Goal: Book appointment/travel/reservation

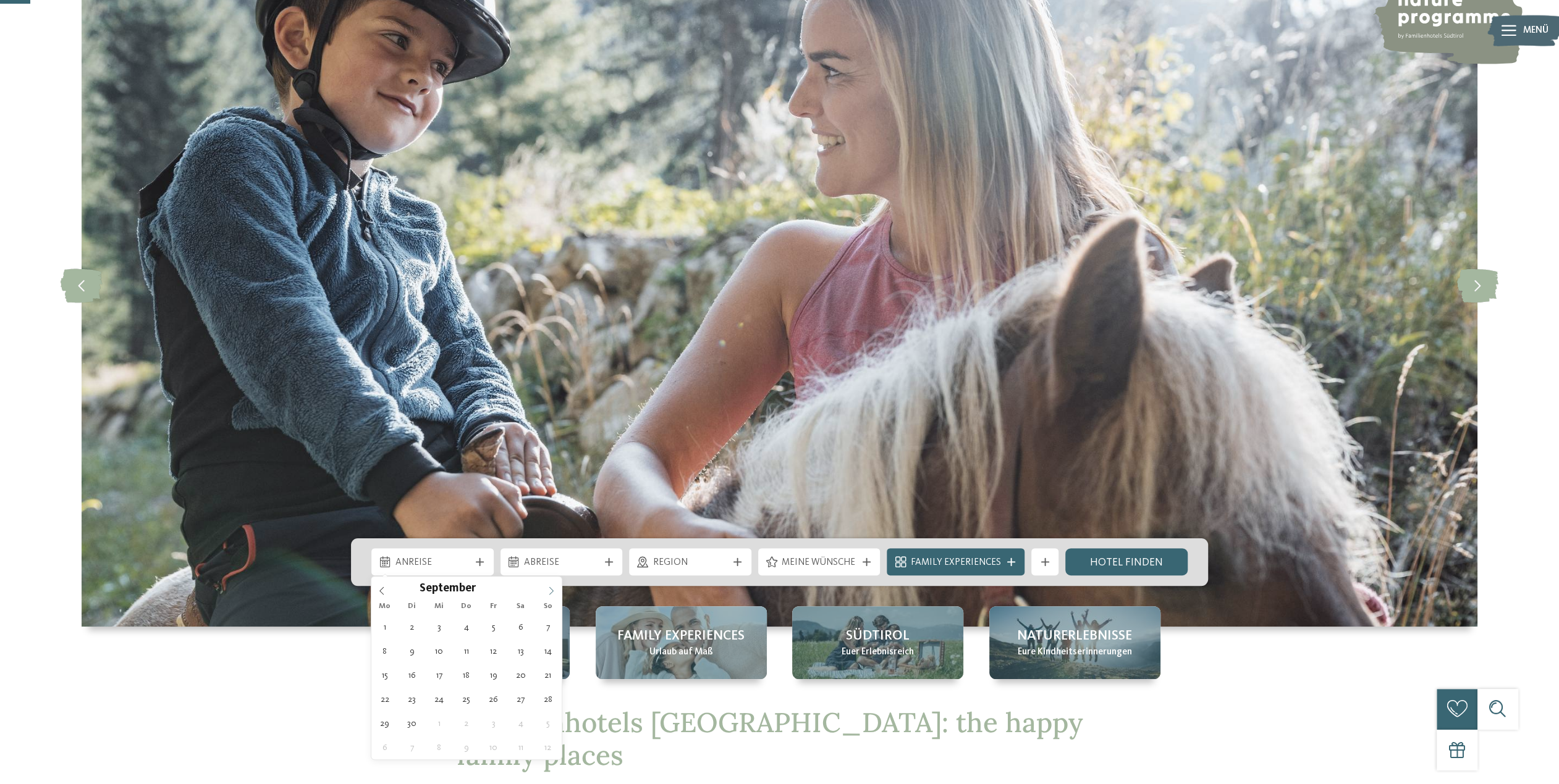
click at [551, 590] on icon at bounding box center [550, 590] width 8 height 8
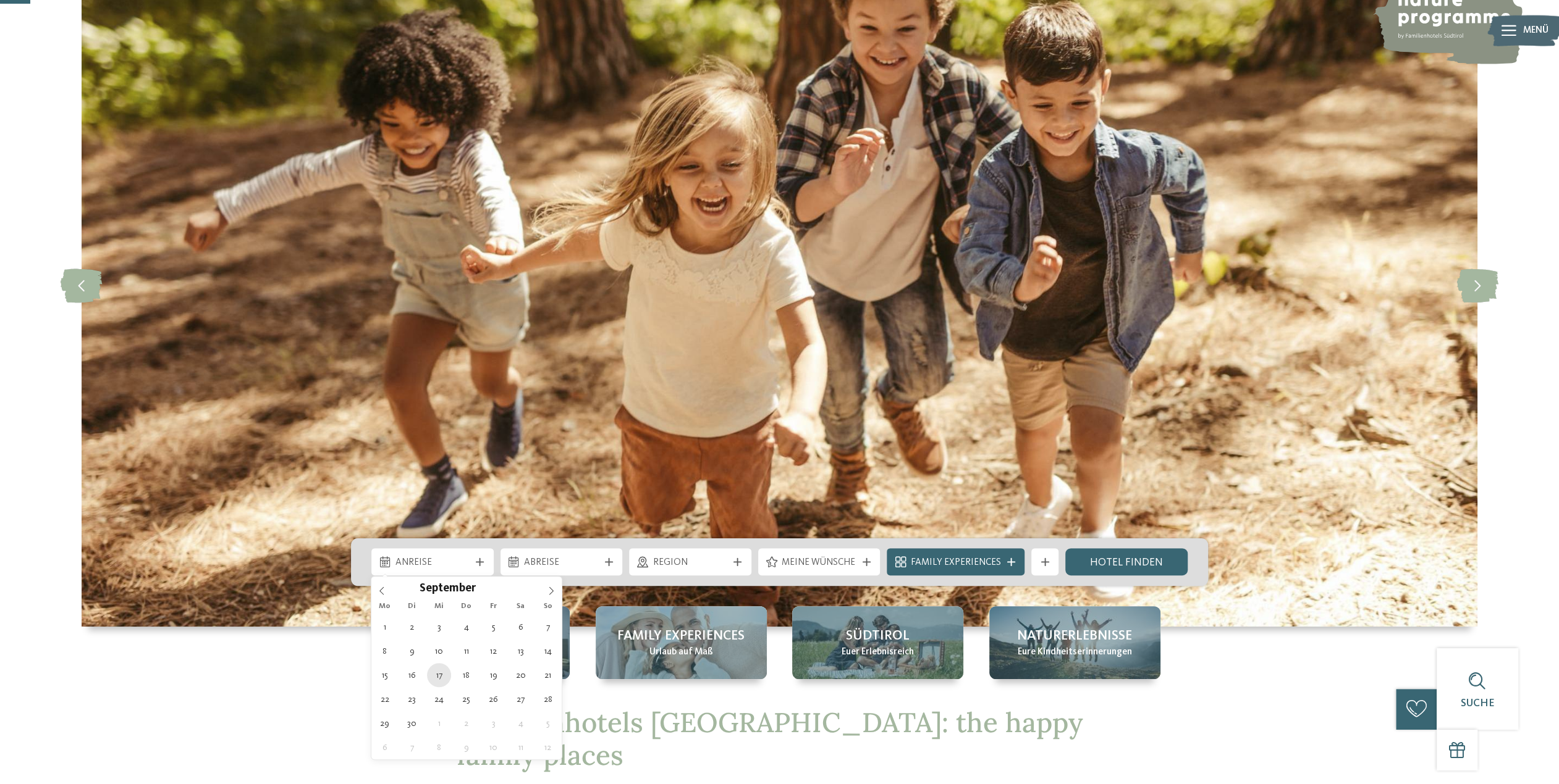
type div "[DATE]"
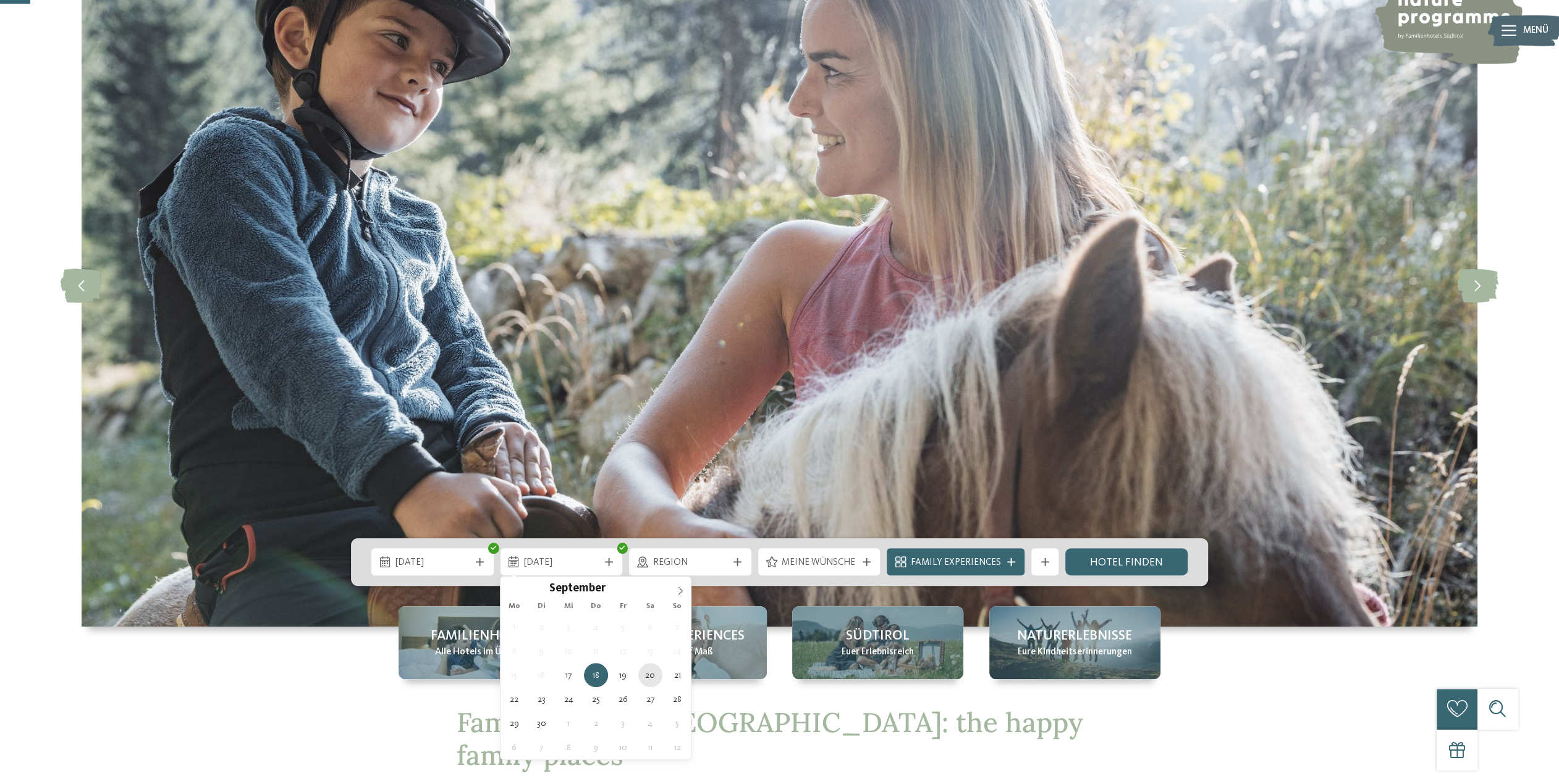
type div "20.09.2025"
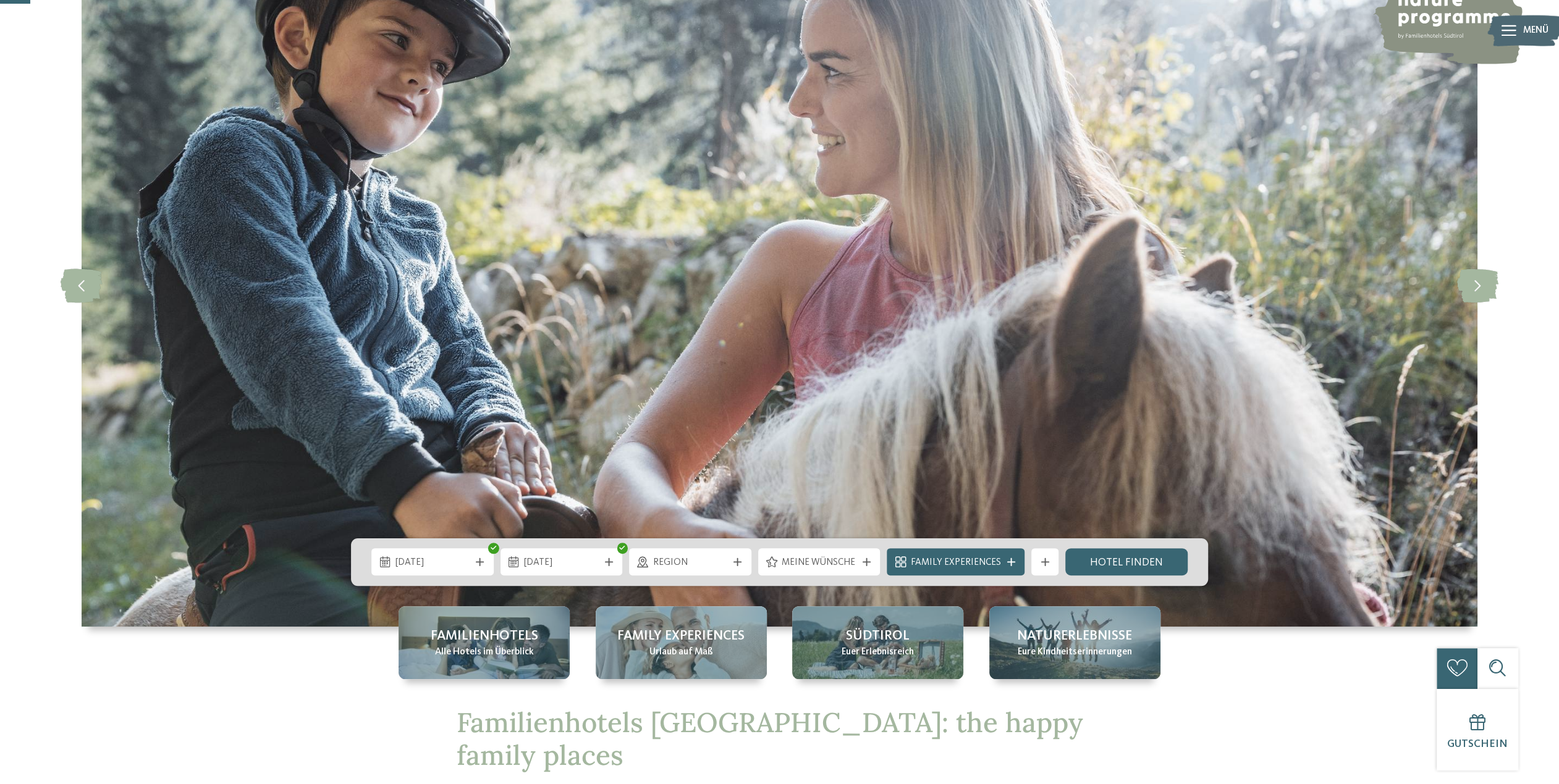
scroll to position [185, 0]
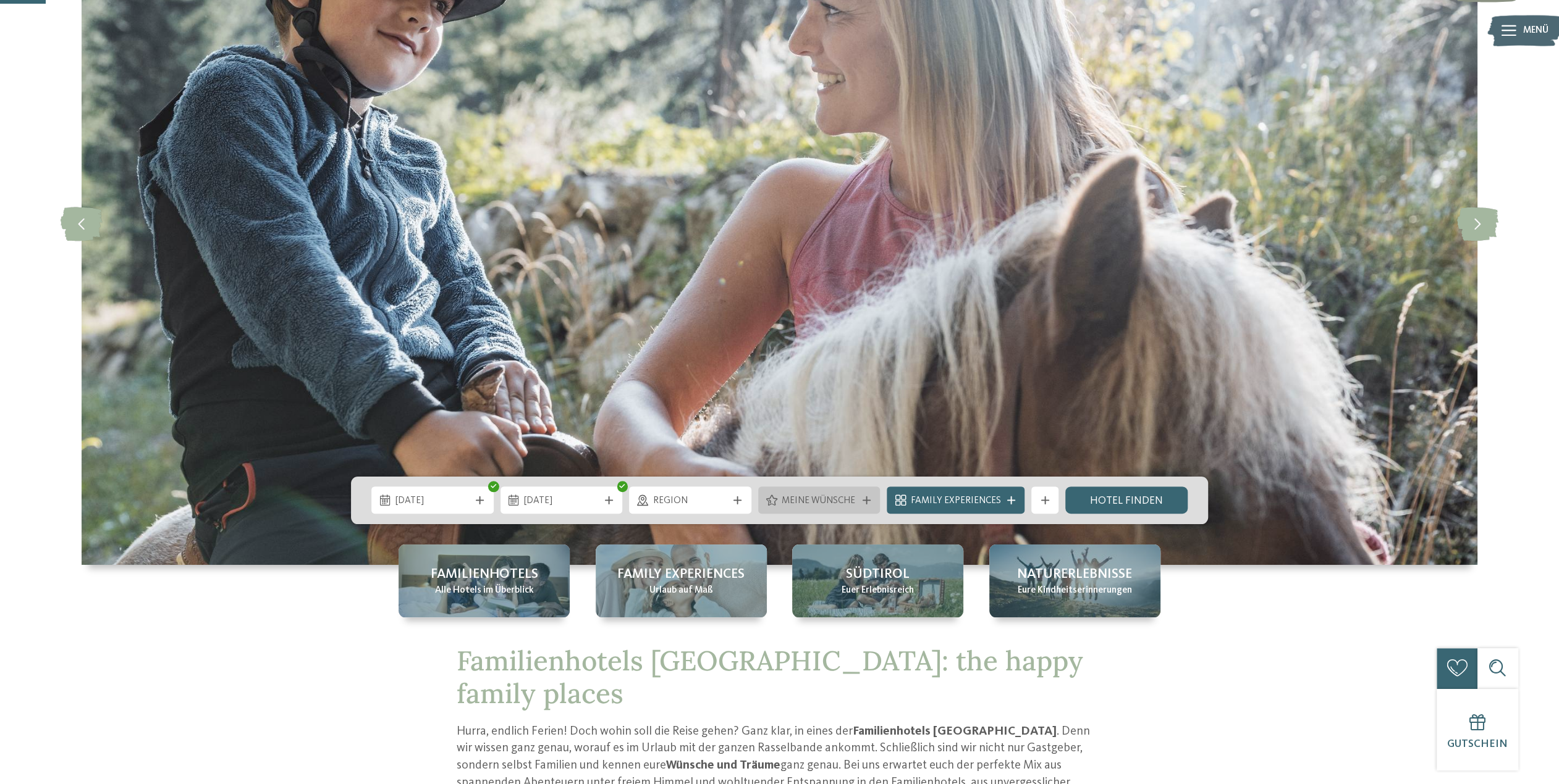
click at [852, 493] on div "Meine Wünsche" at bounding box center [819, 501] width 82 height 15
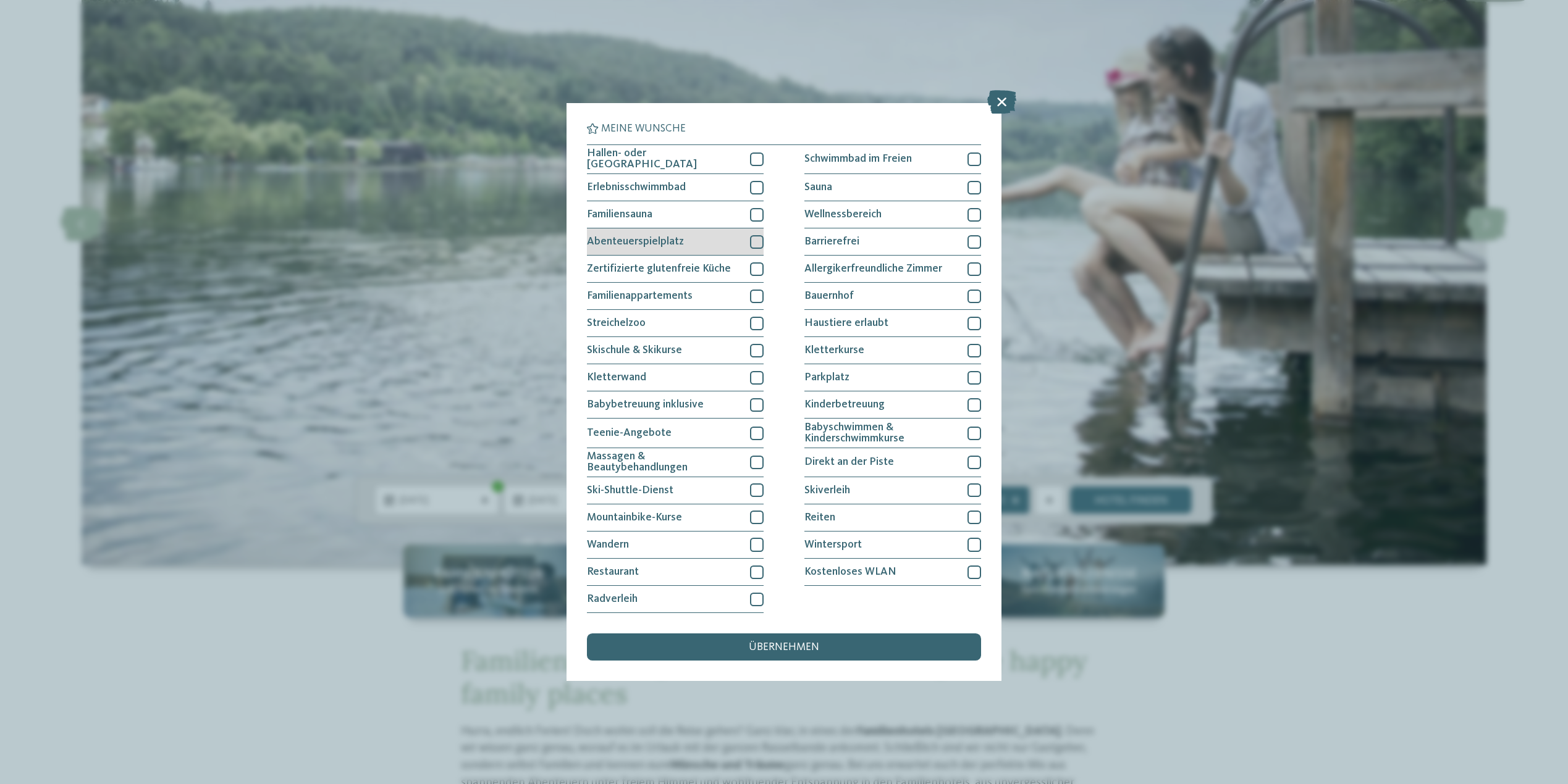
click at [753, 243] on div at bounding box center [757, 242] width 14 height 14
click at [753, 323] on div at bounding box center [757, 324] width 14 height 14
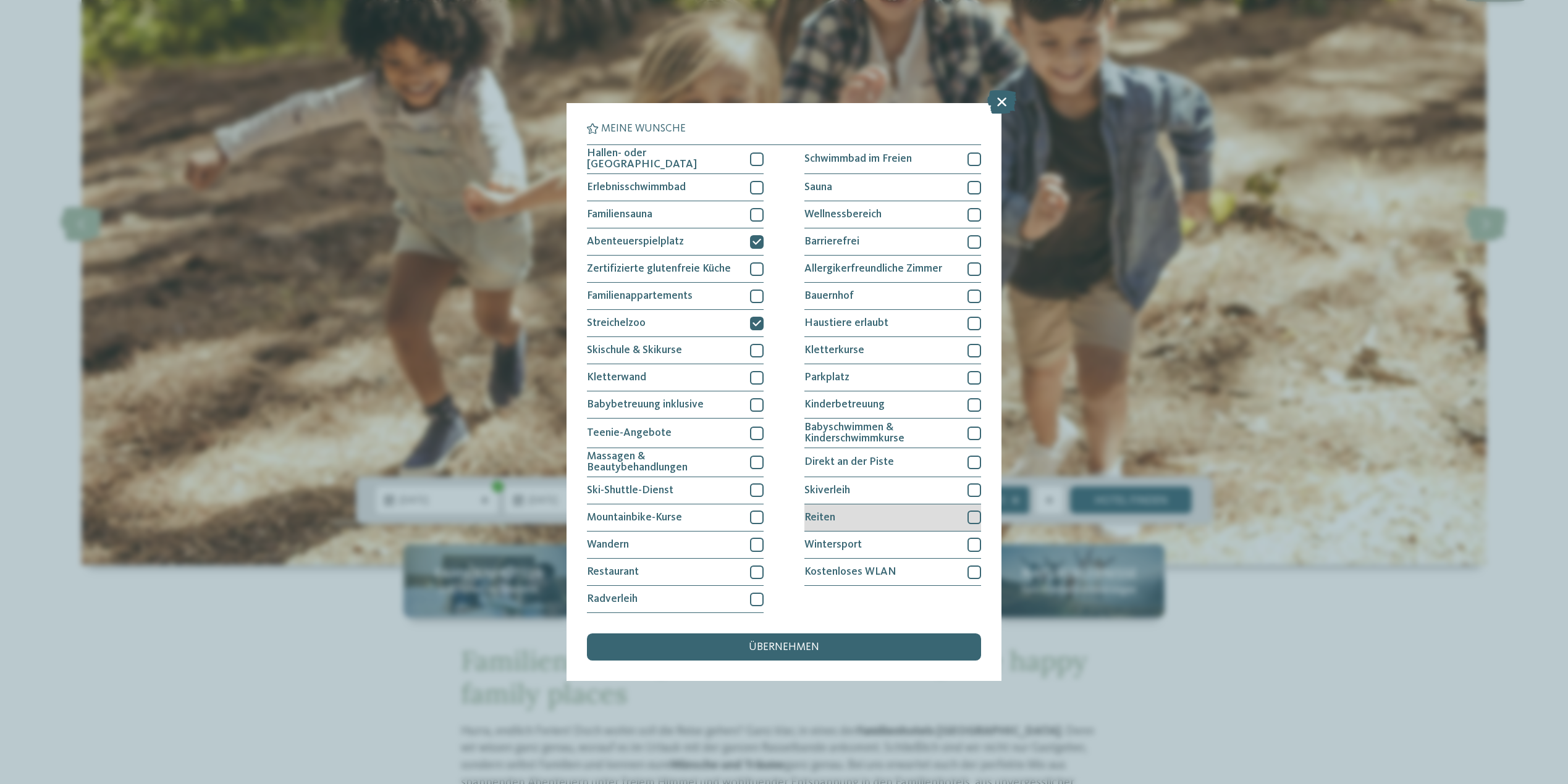
click at [973, 515] on div at bounding box center [974, 518] width 14 height 14
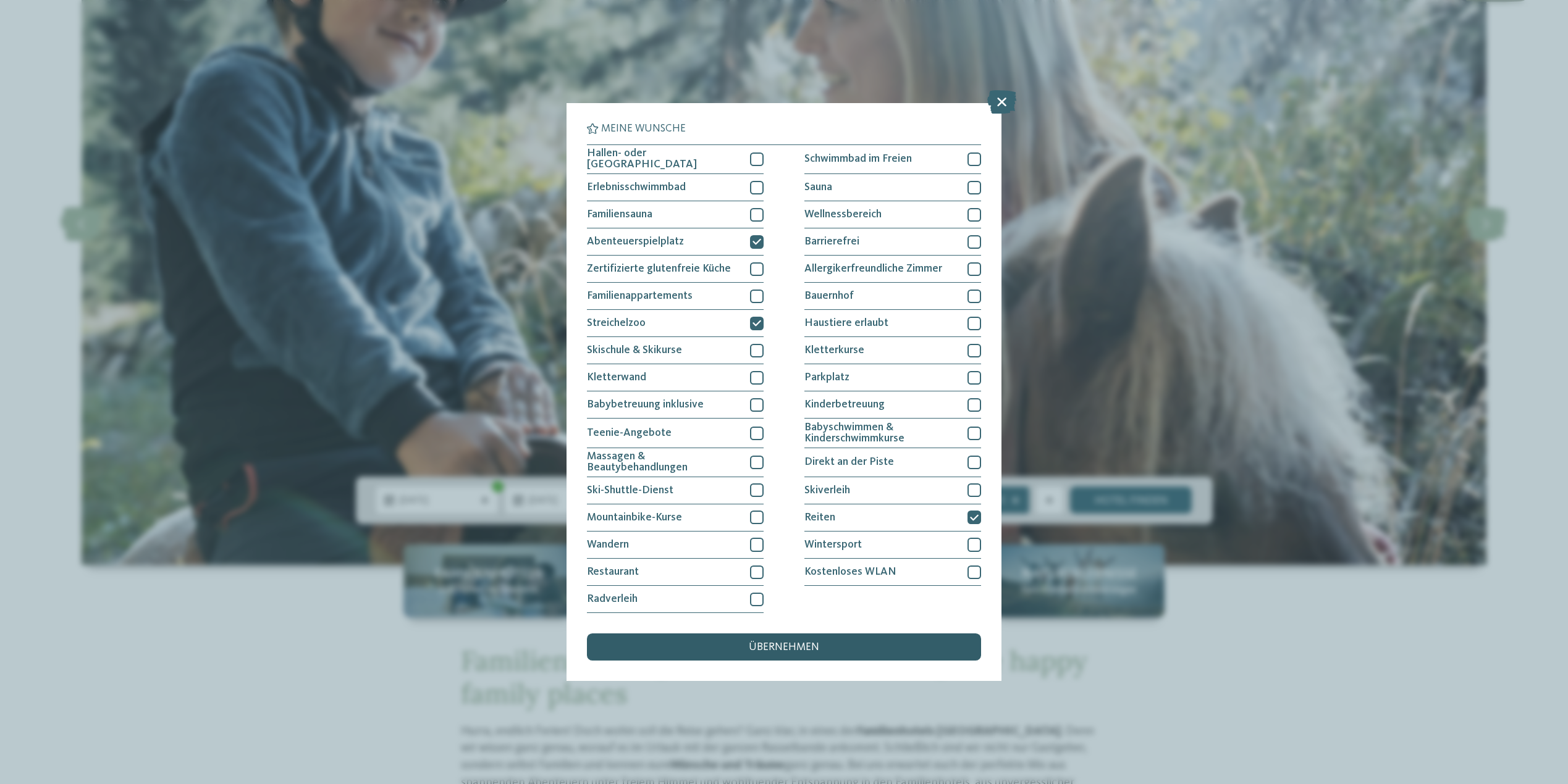
click at [771, 655] on div "übernehmen" at bounding box center [784, 647] width 394 height 27
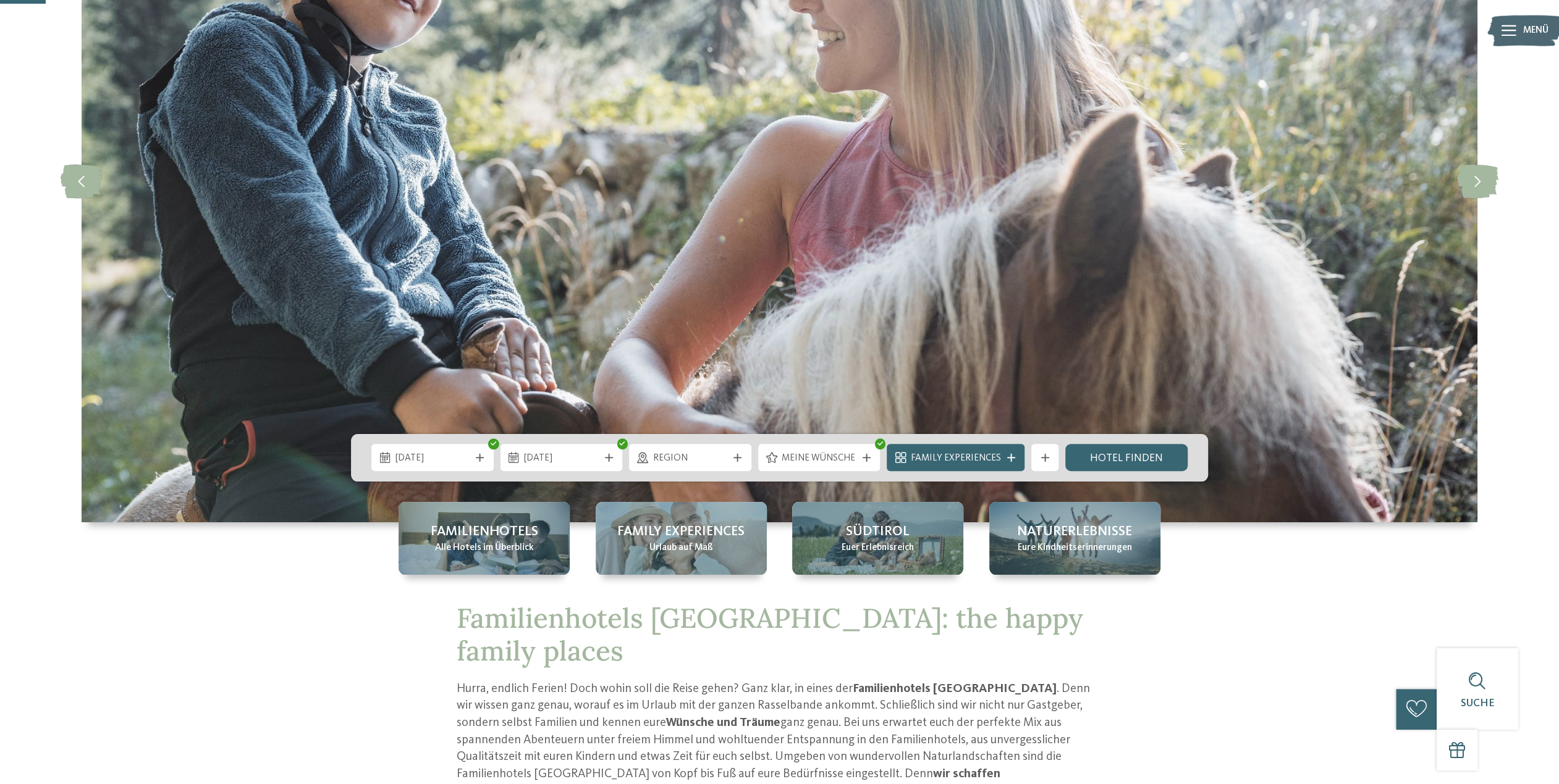
scroll to position [247, 0]
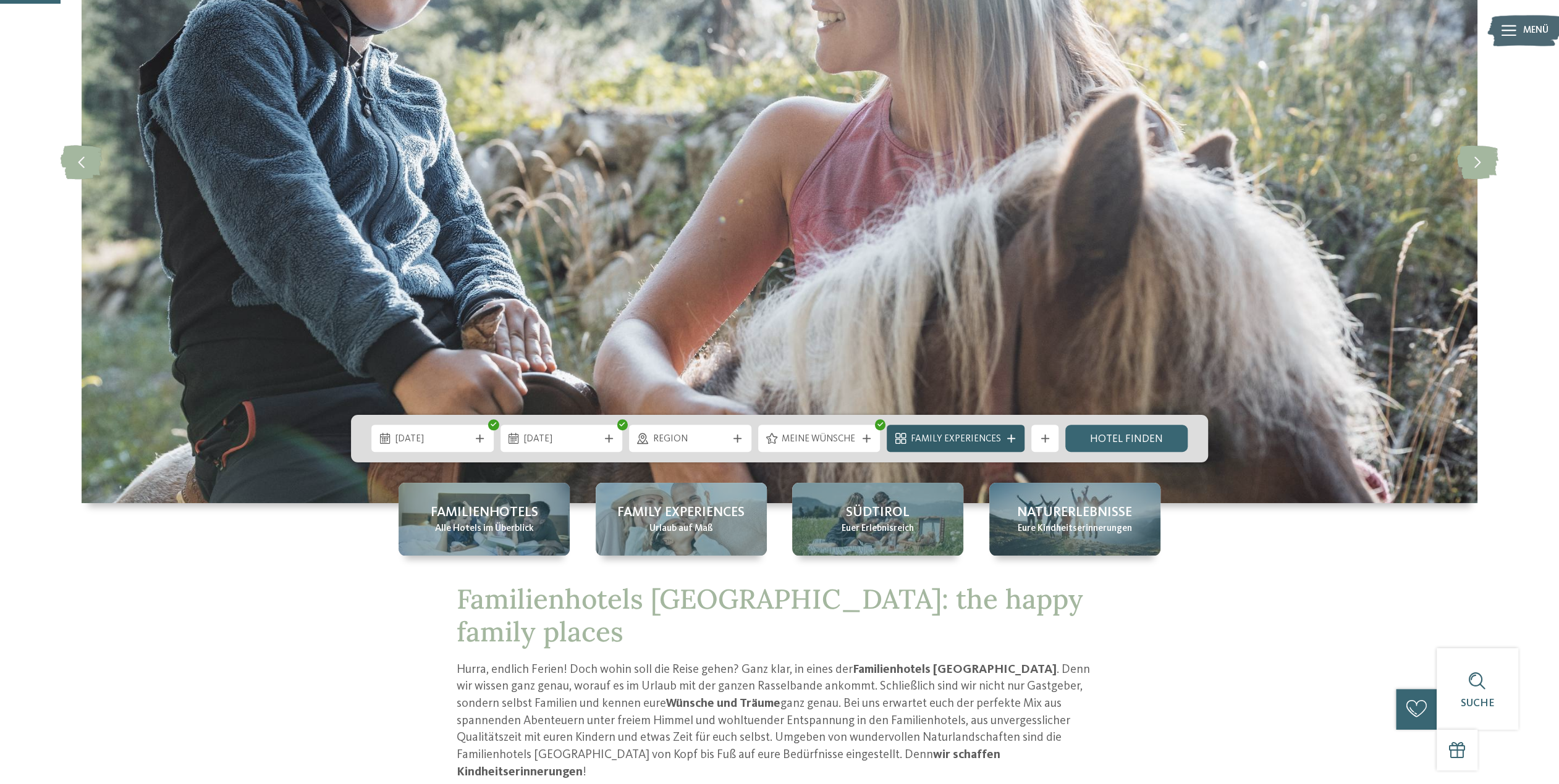
click at [1012, 441] on icon at bounding box center [1011, 438] width 8 height 8
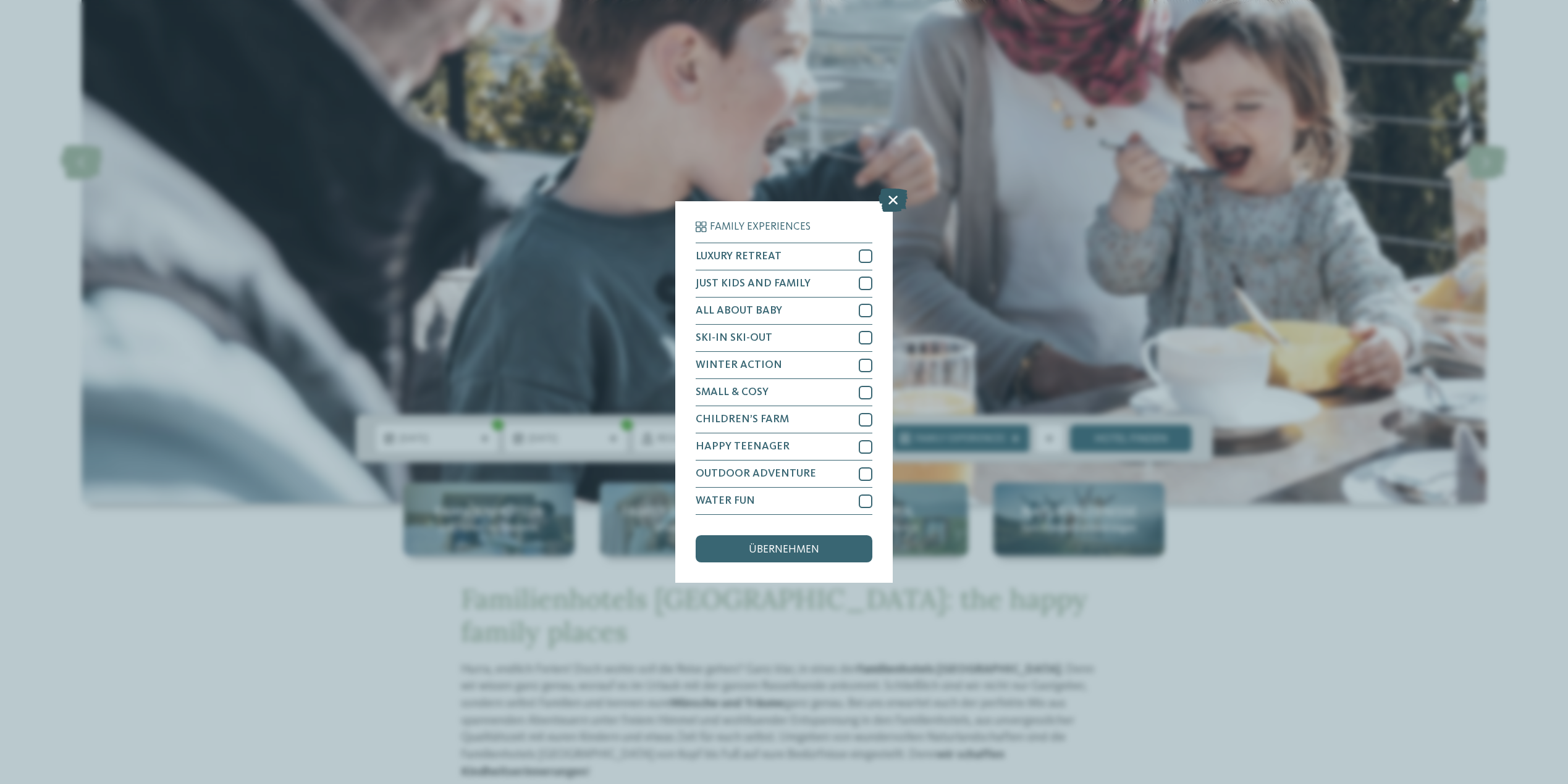
click at [887, 201] on icon at bounding box center [893, 200] width 29 height 23
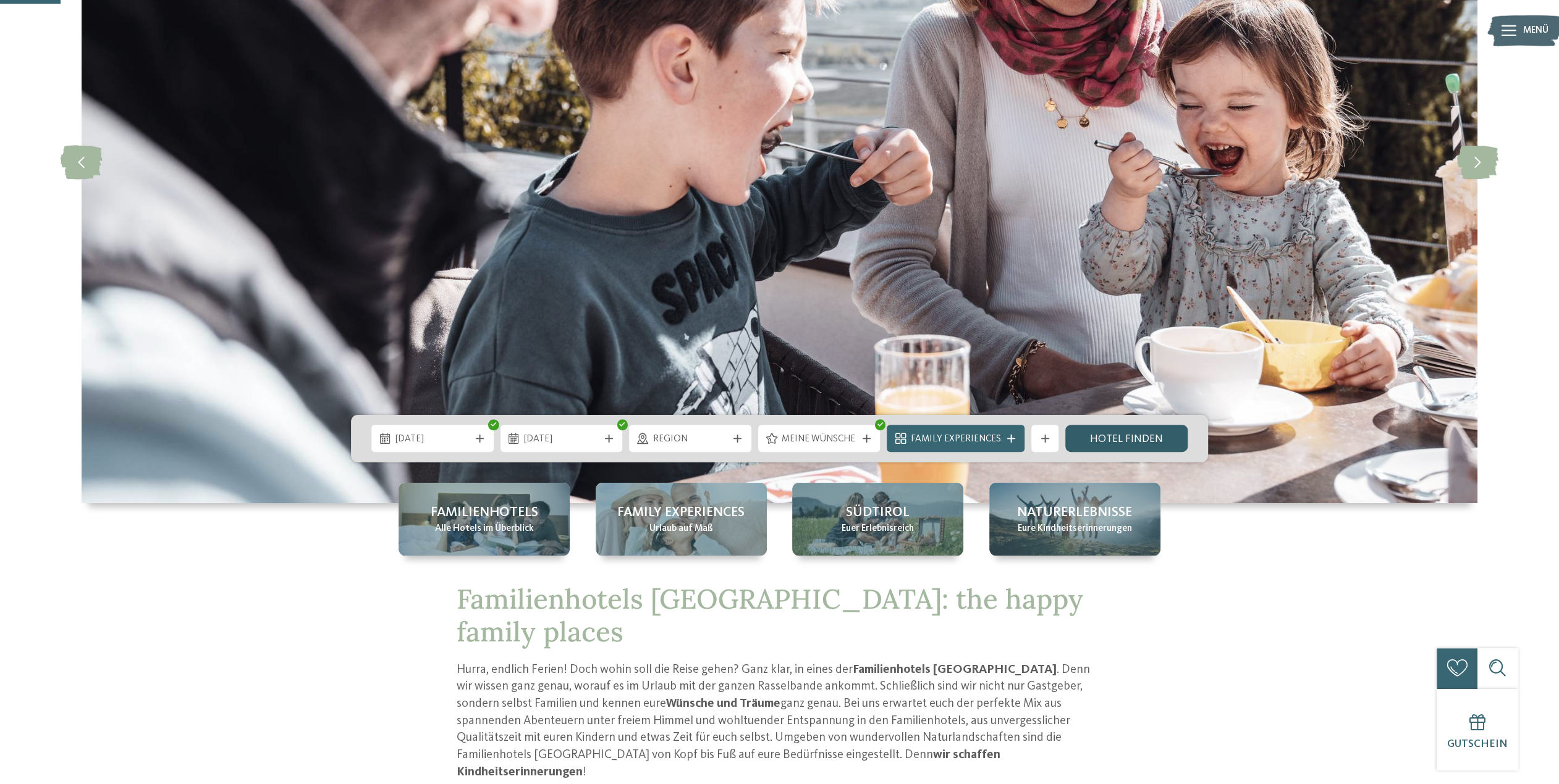
click at [1097, 441] on link "Hotel finden" at bounding box center [1127, 438] width 123 height 27
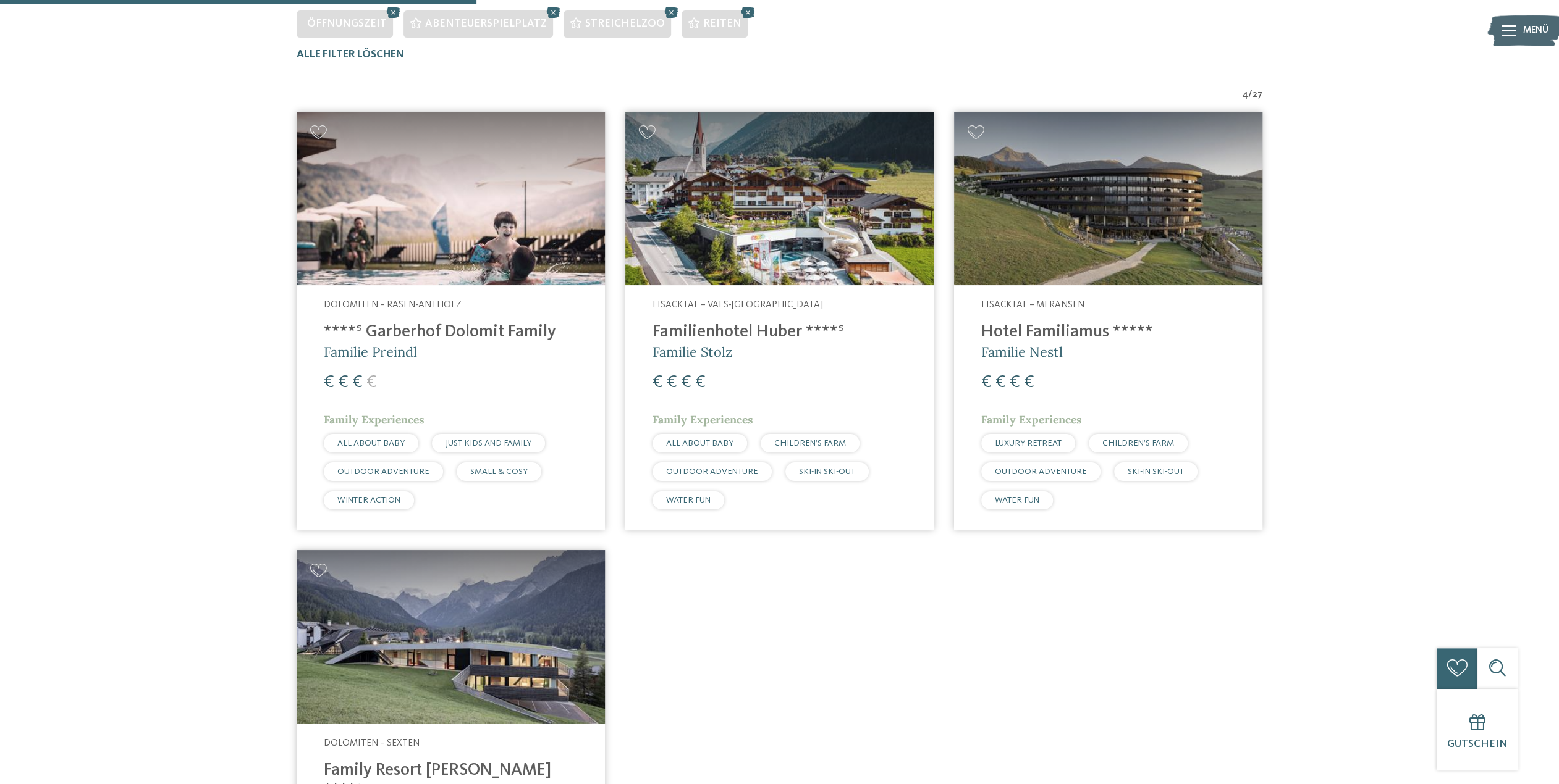
scroll to position [400, 0]
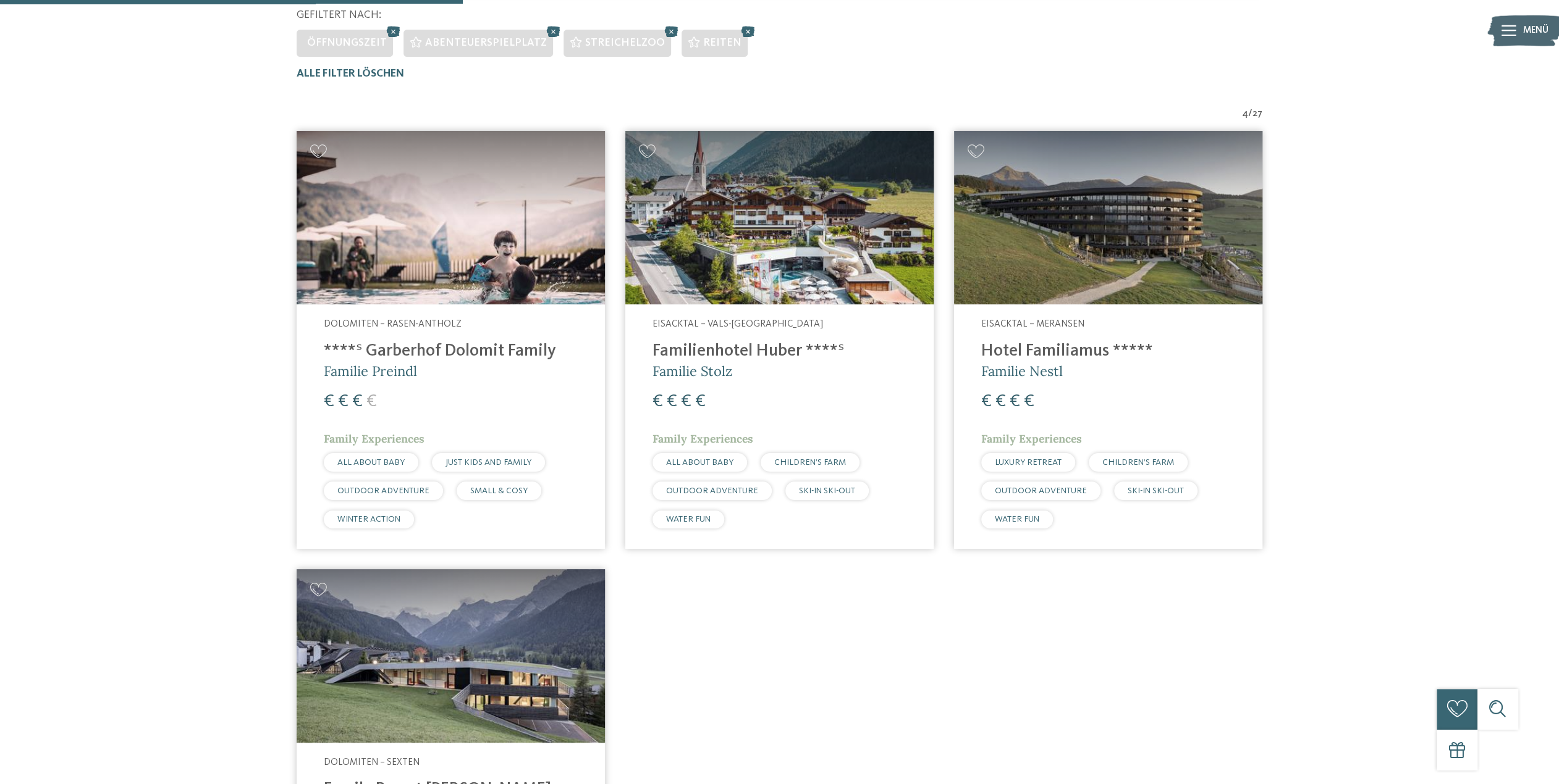
click at [401, 347] on h4 "****ˢ Garberhof Dolomit Family" at bounding box center [451, 351] width 254 height 20
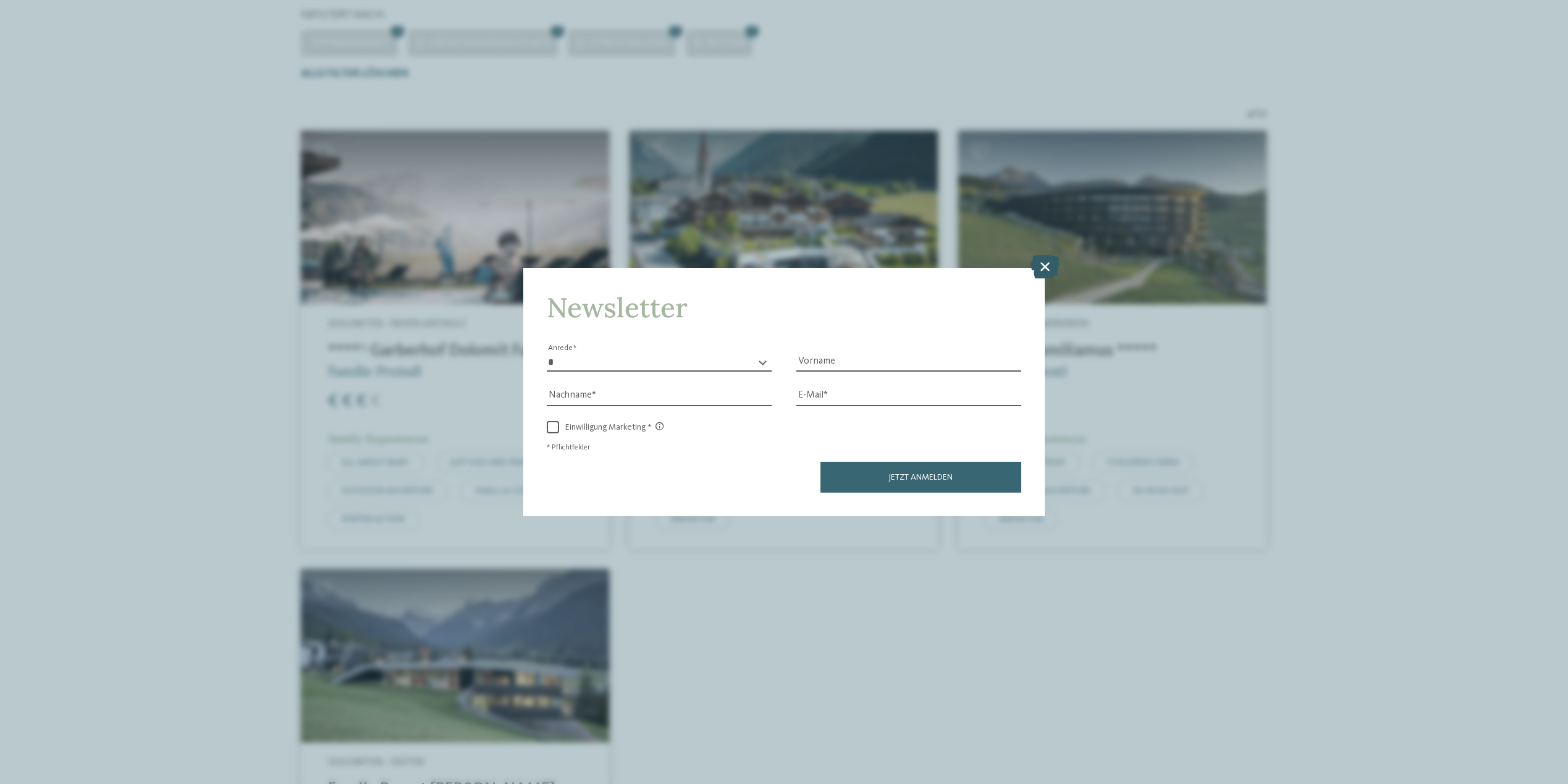
click at [1039, 270] on icon at bounding box center [1045, 266] width 29 height 23
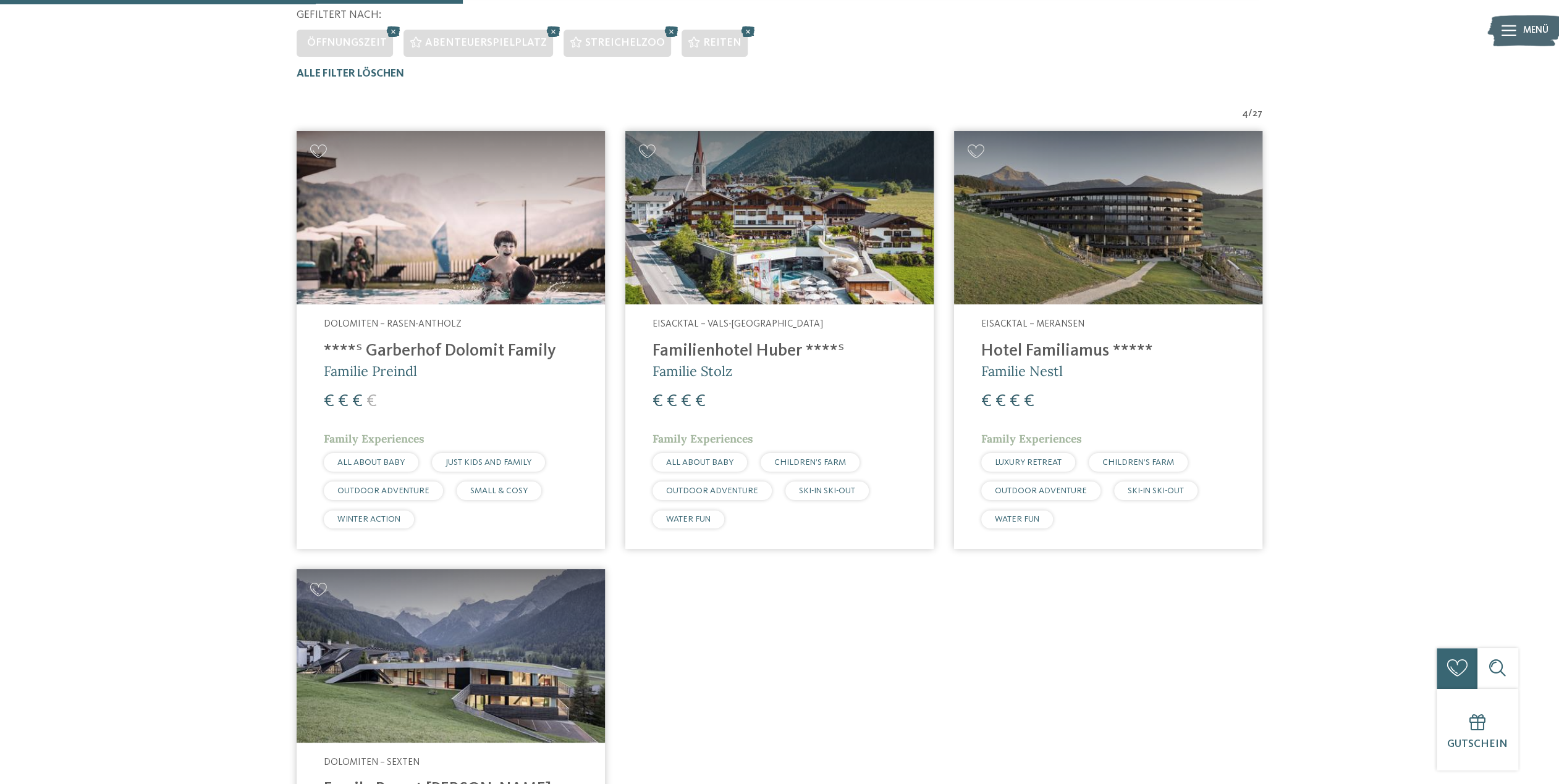
click at [733, 275] on img at bounding box center [779, 217] width 308 height 173
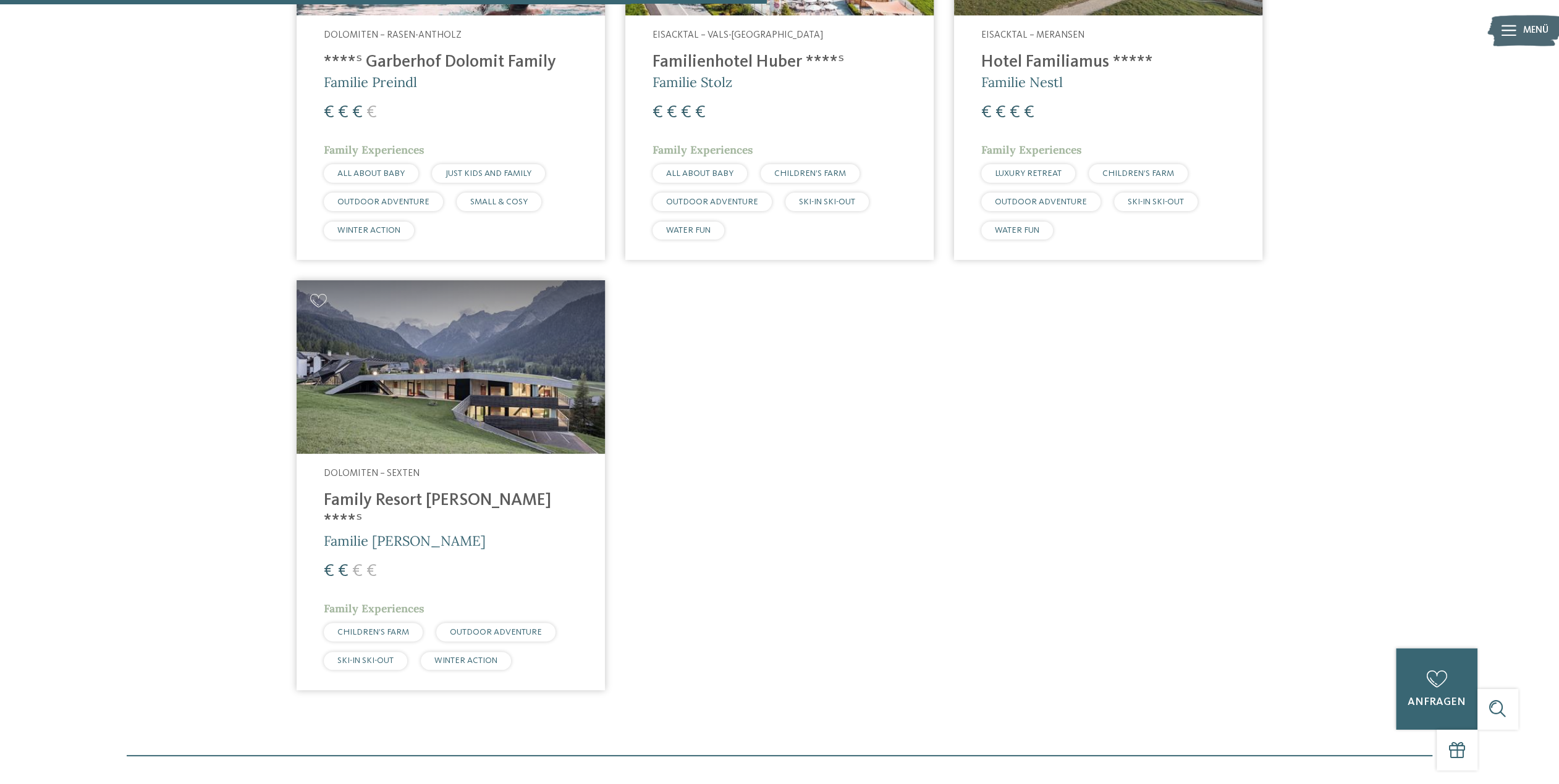
scroll to position [708, 0]
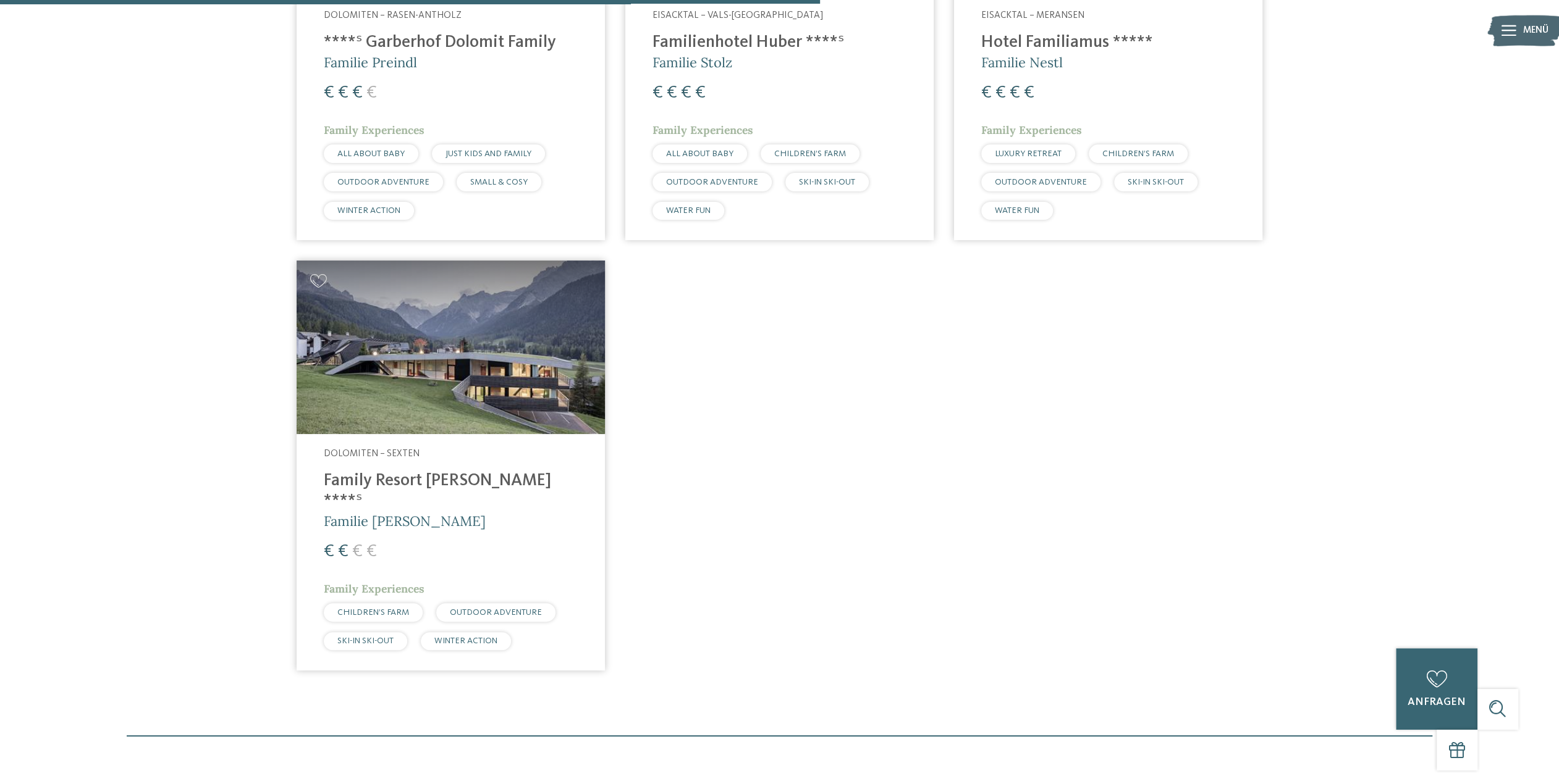
click at [444, 374] on img at bounding box center [451, 347] width 308 height 173
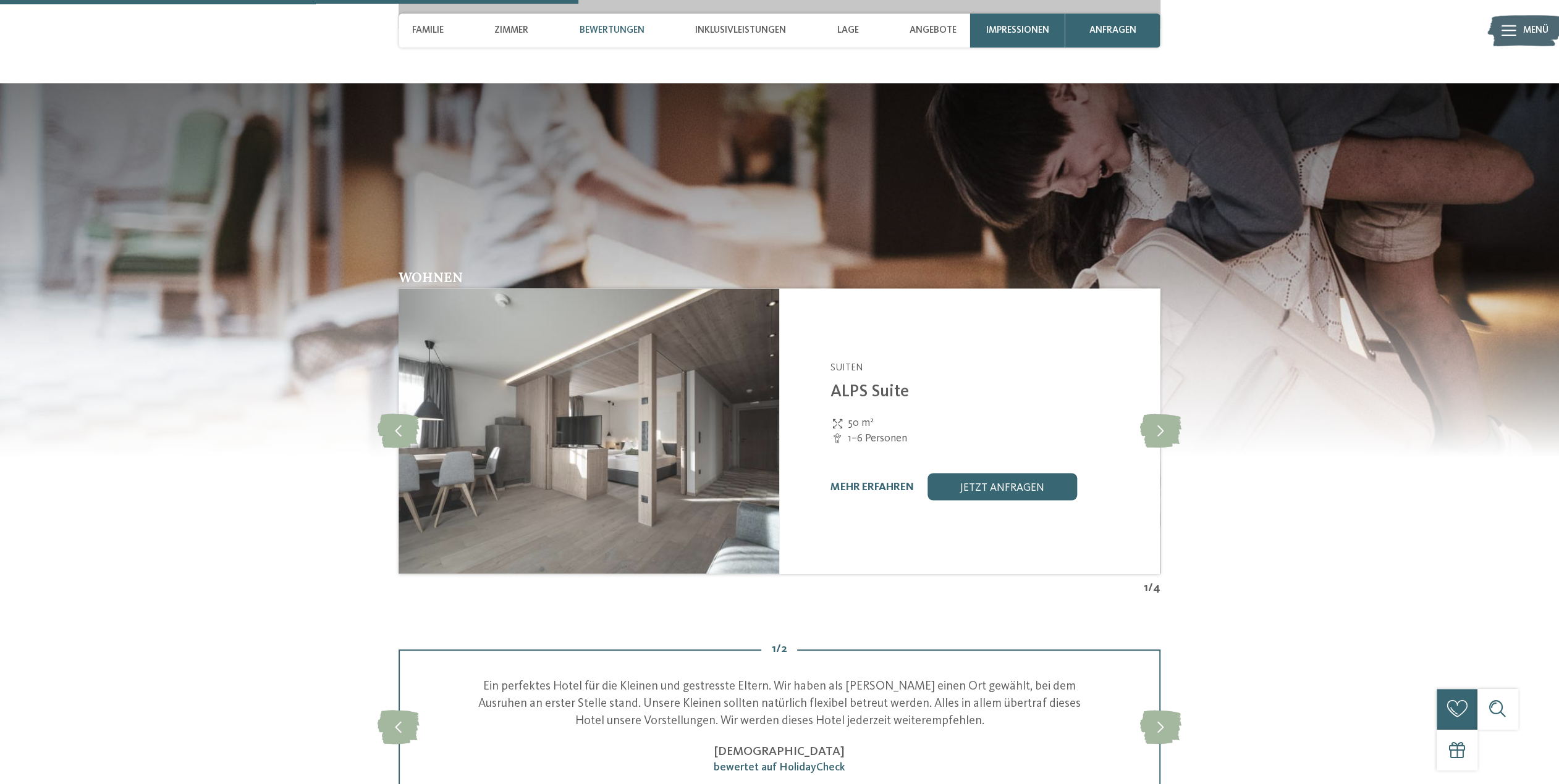
scroll to position [2037, 0]
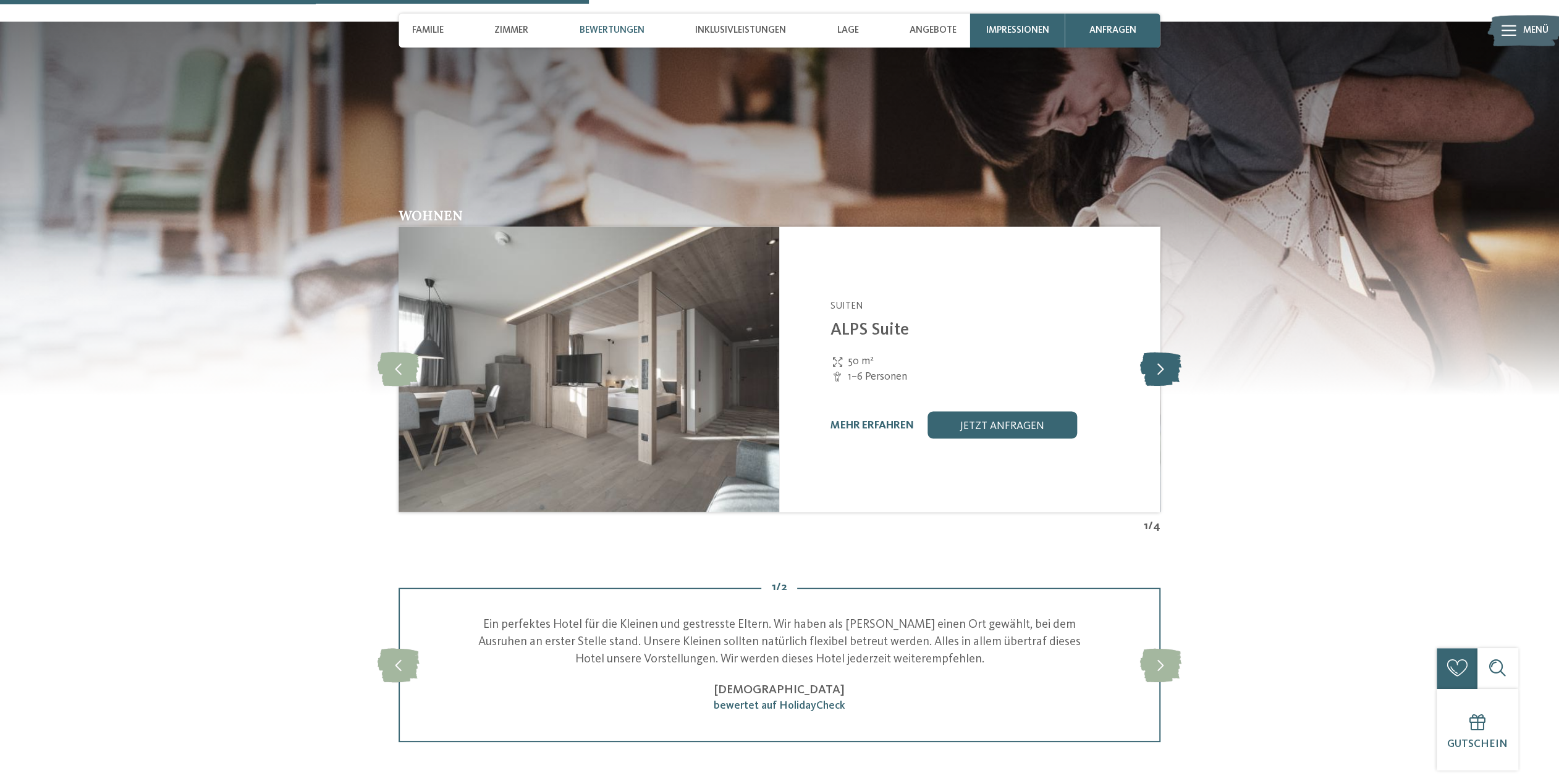
click at [1143, 374] on icon at bounding box center [1160, 369] width 42 height 34
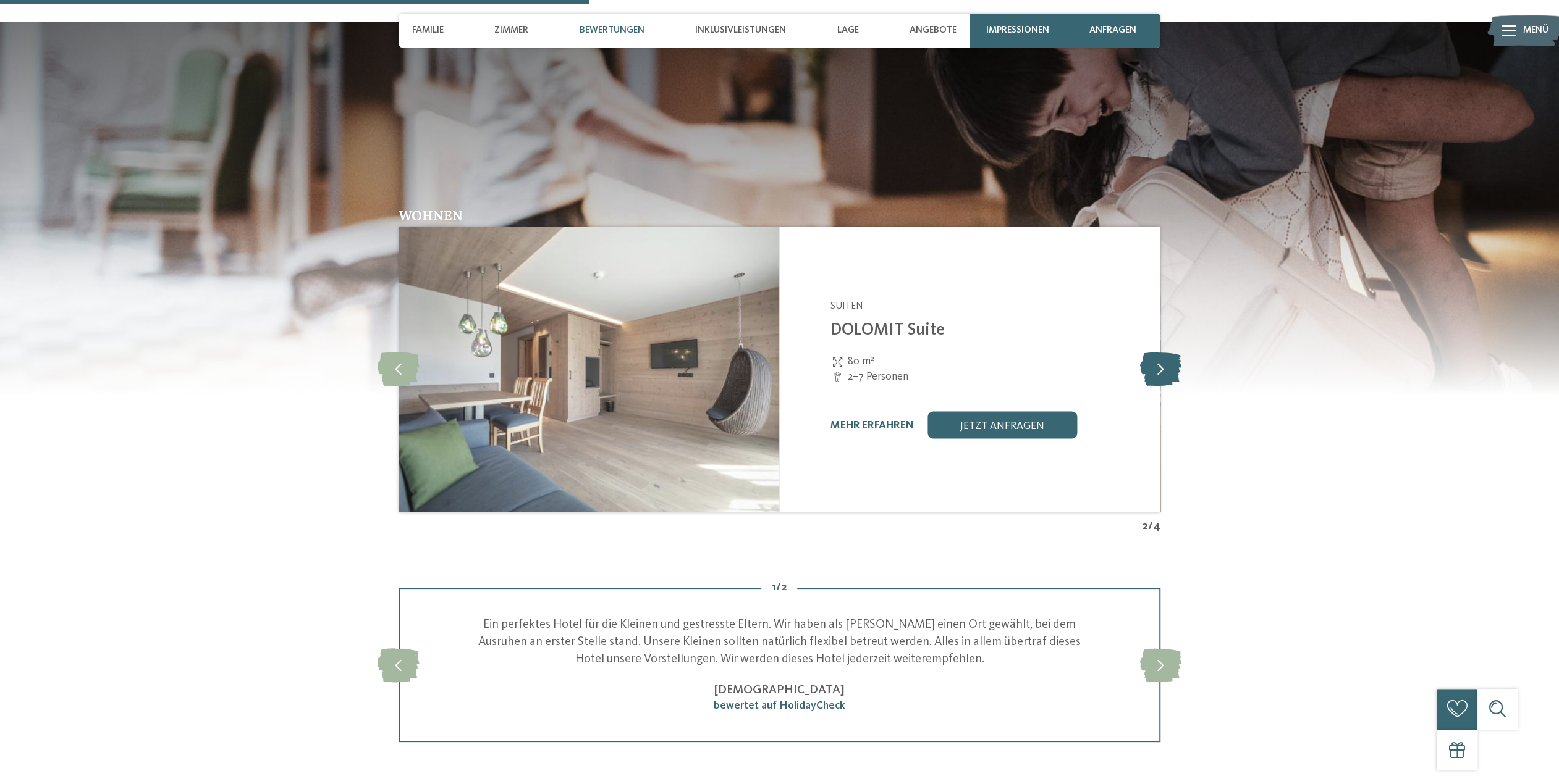
click at [1143, 374] on icon at bounding box center [1160, 369] width 42 height 34
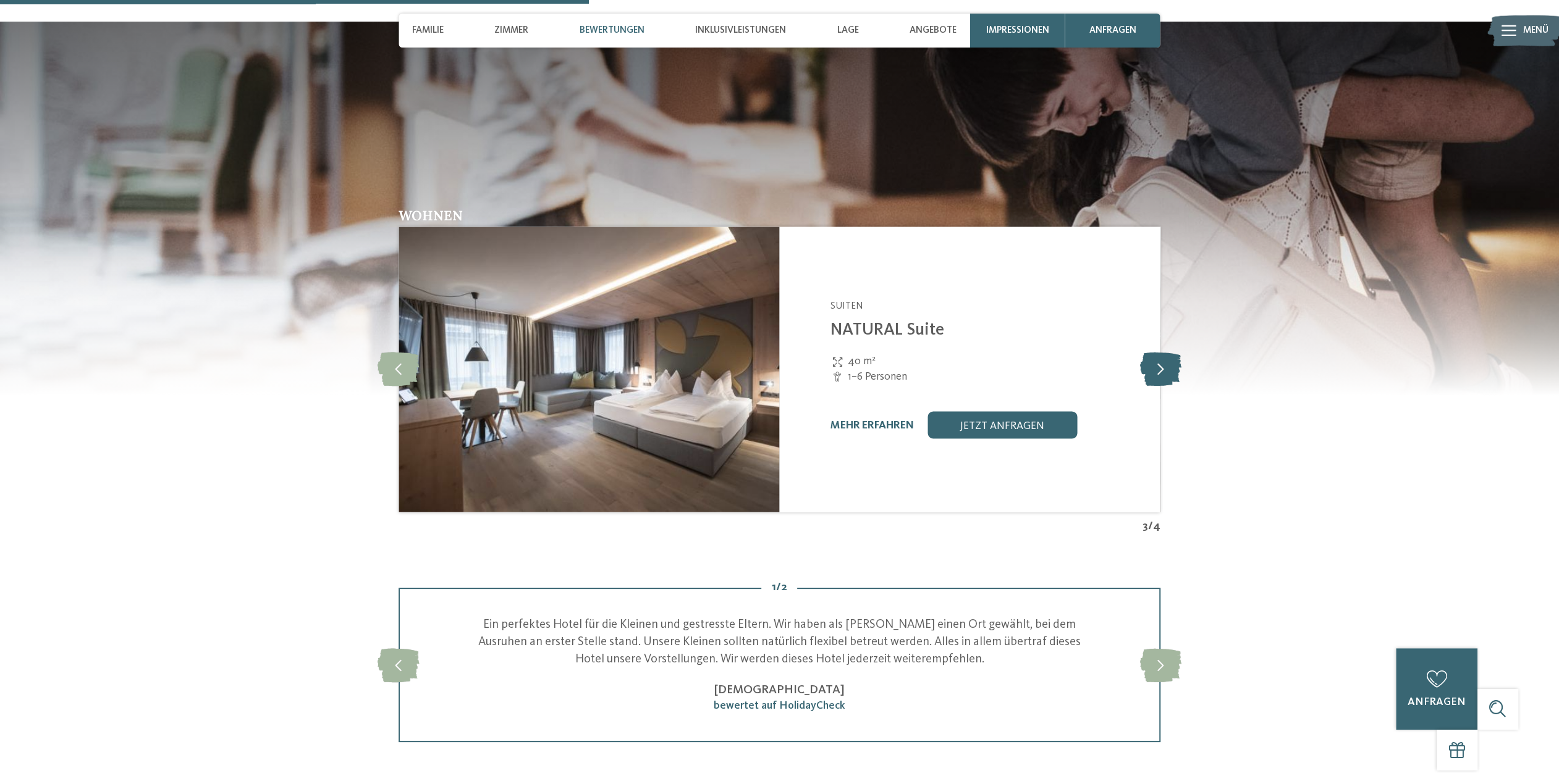
click at [1143, 374] on icon at bounding box center [1160, 369] width 42 height 34
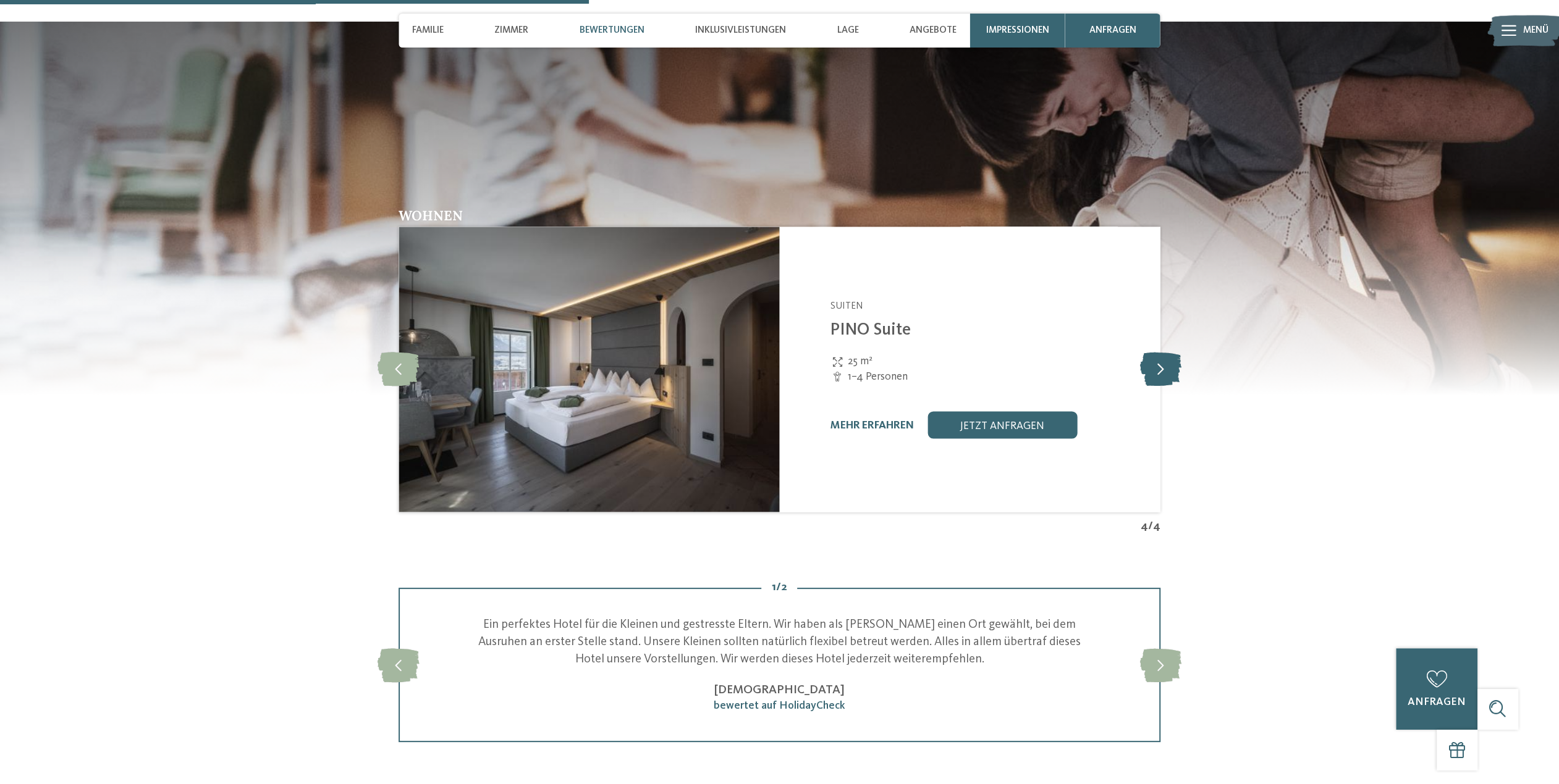
click at [1143, 374] on icon at bounding box center [1160, 369] width 42 height 34
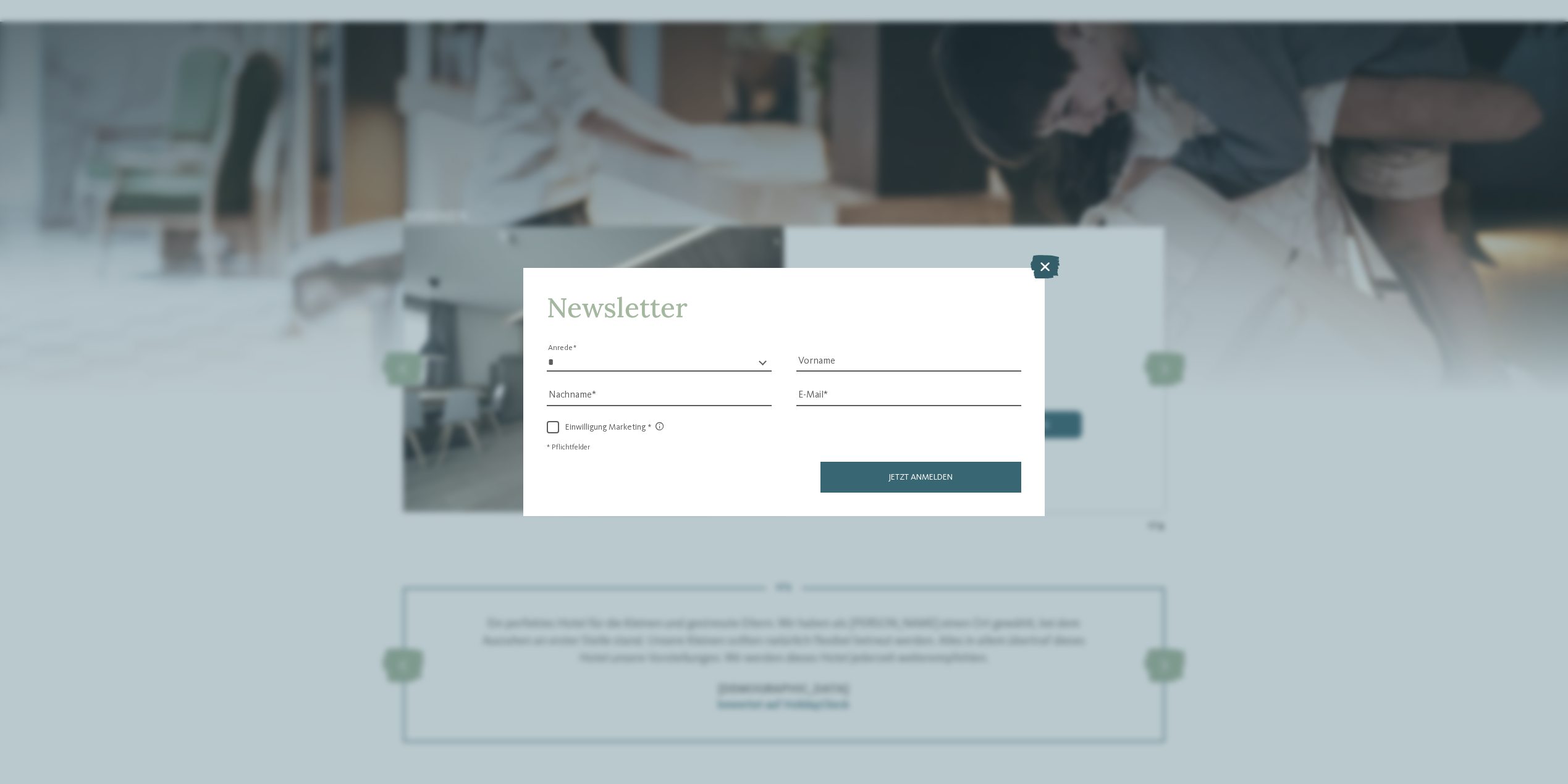
click at [1046, 271] on icon at bounding box center [1045, 266] width 29 height 23
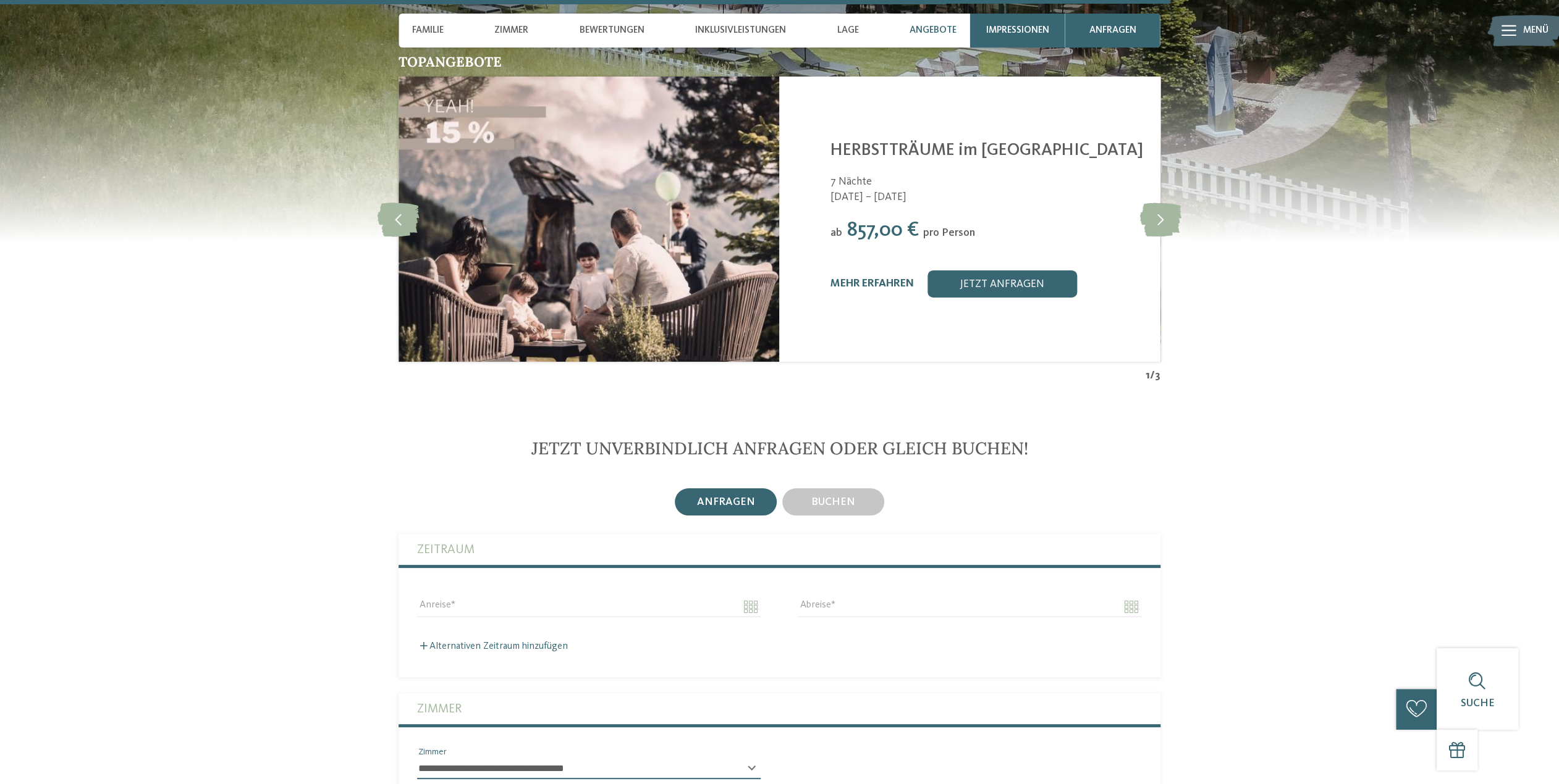
scroll to position [3952, 0]
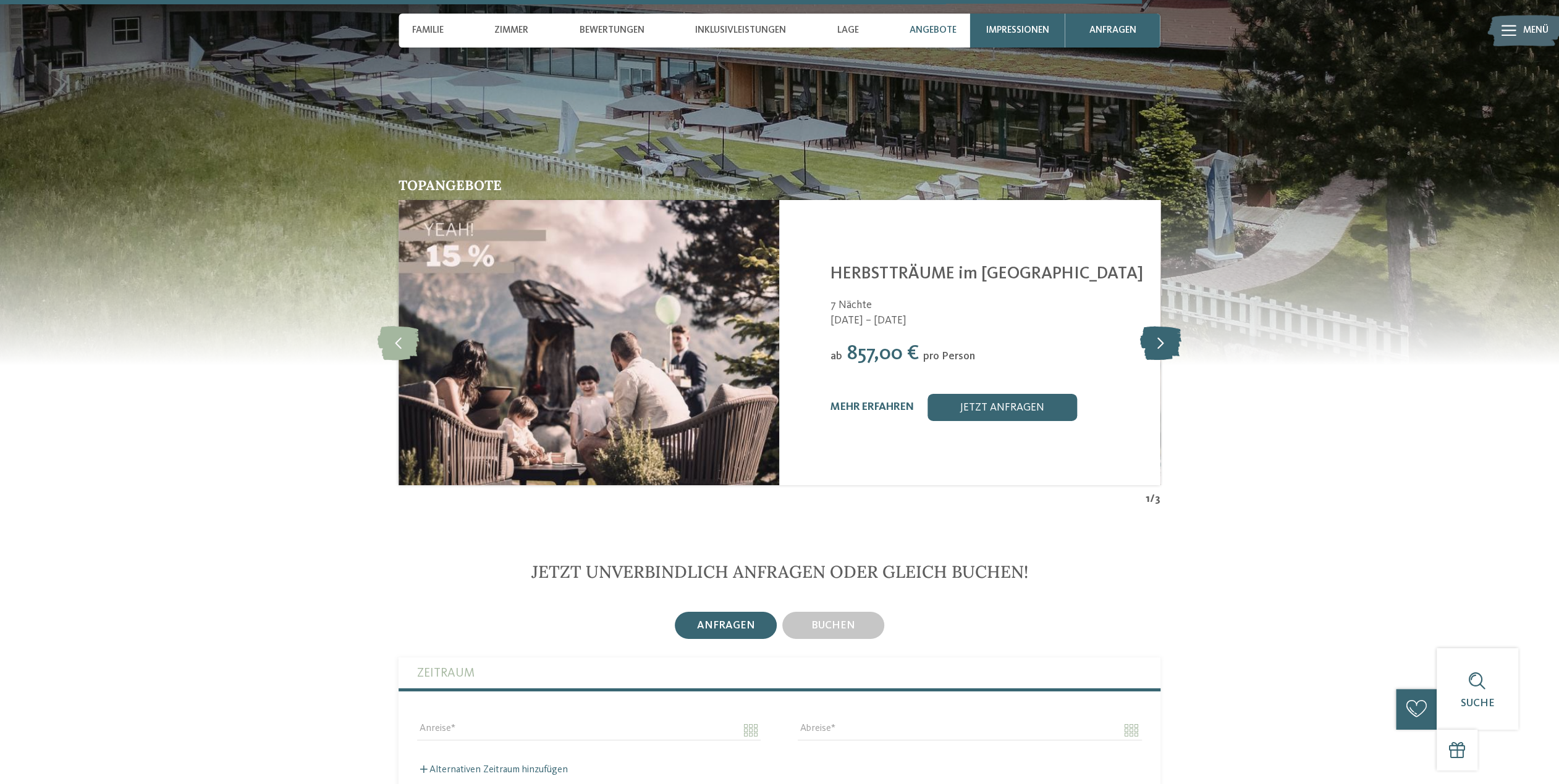
click at [1146, 344] on icon at bounding box center [1160, 342] width 42 height 34
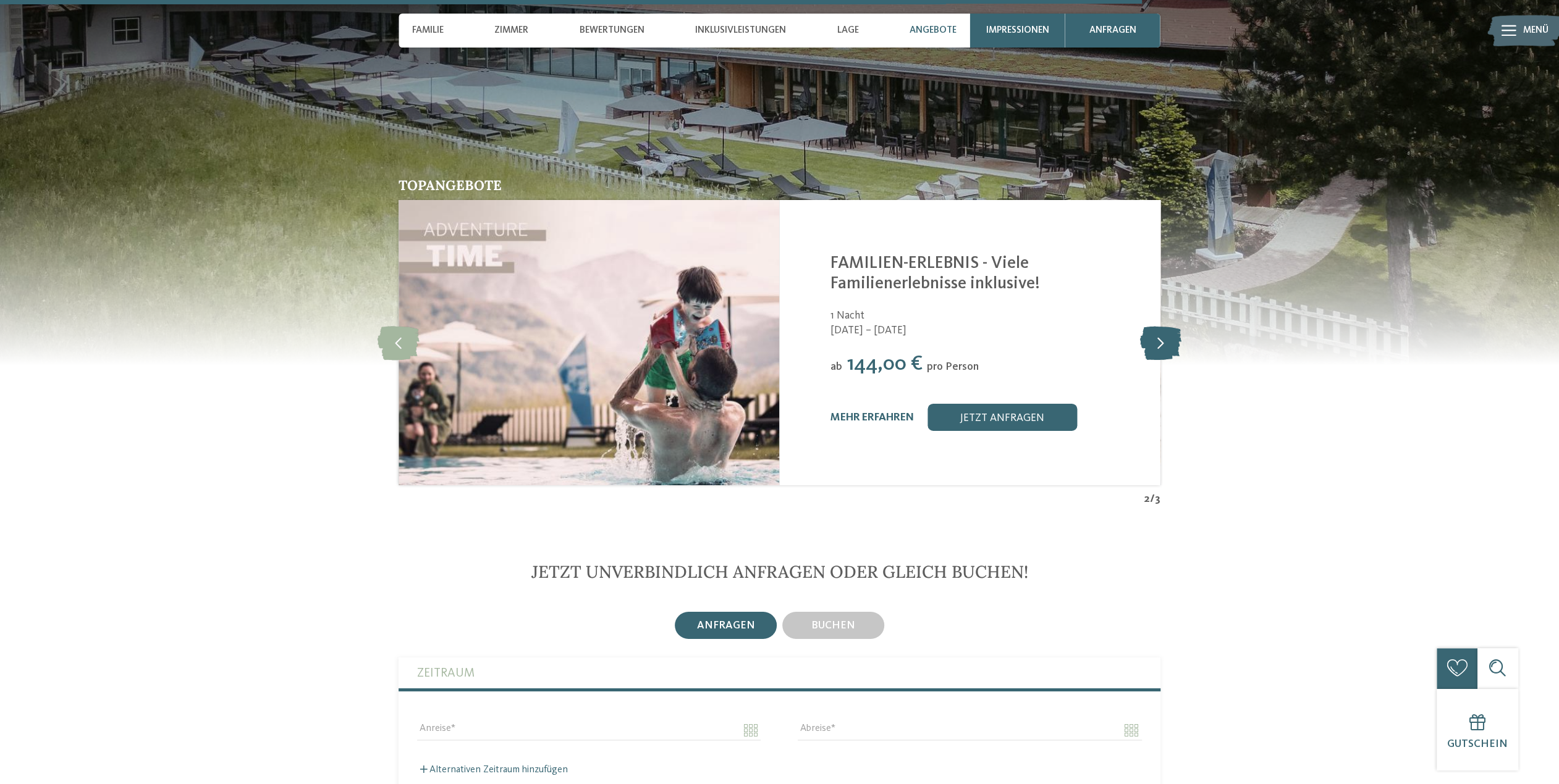
click at [1145, 344] on icon at bounding box center [1160, 342] width 42 height 34
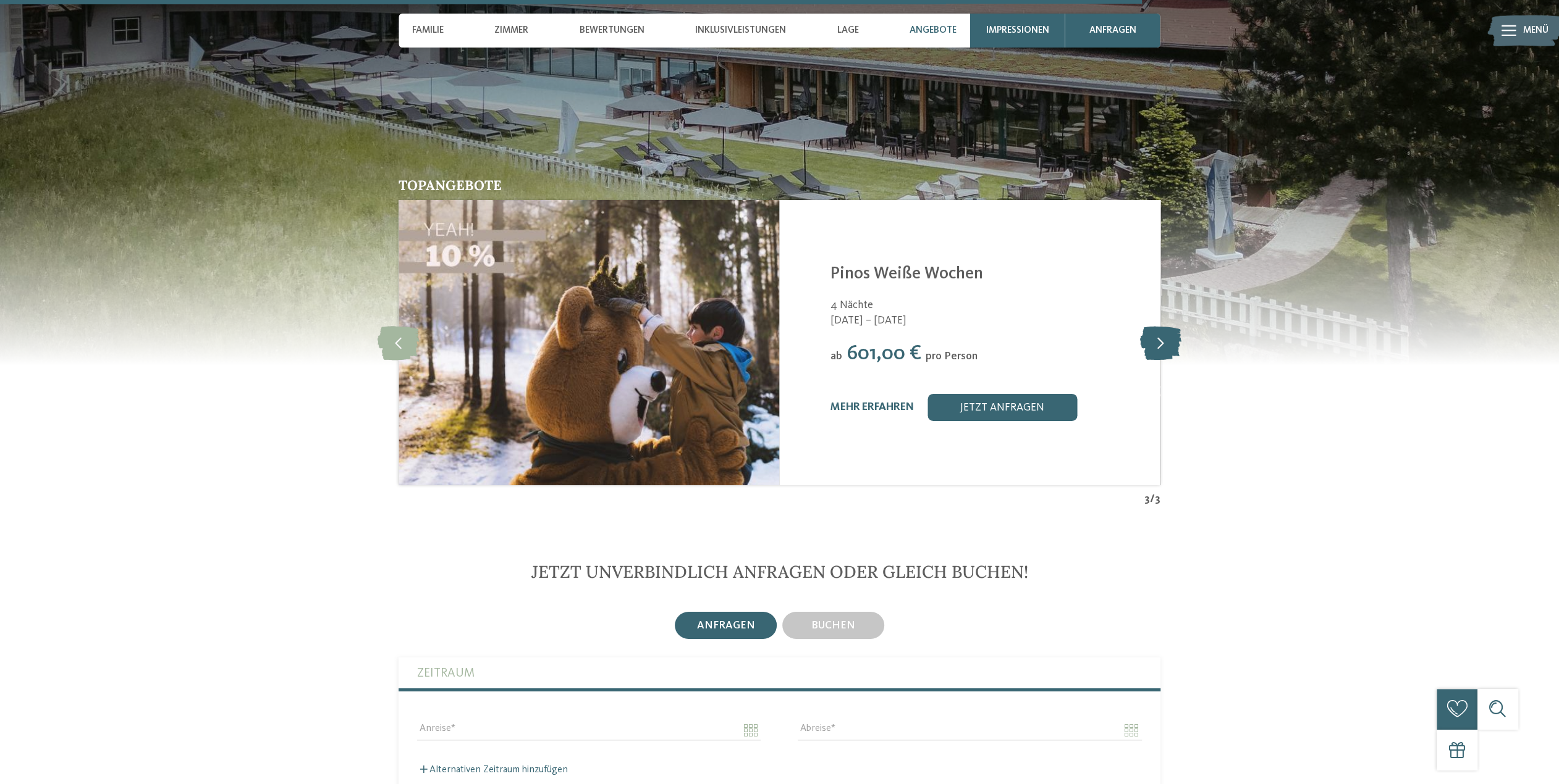
click at [1144, 344] on icon at bounding box center [1160, 342] width 42 height 34
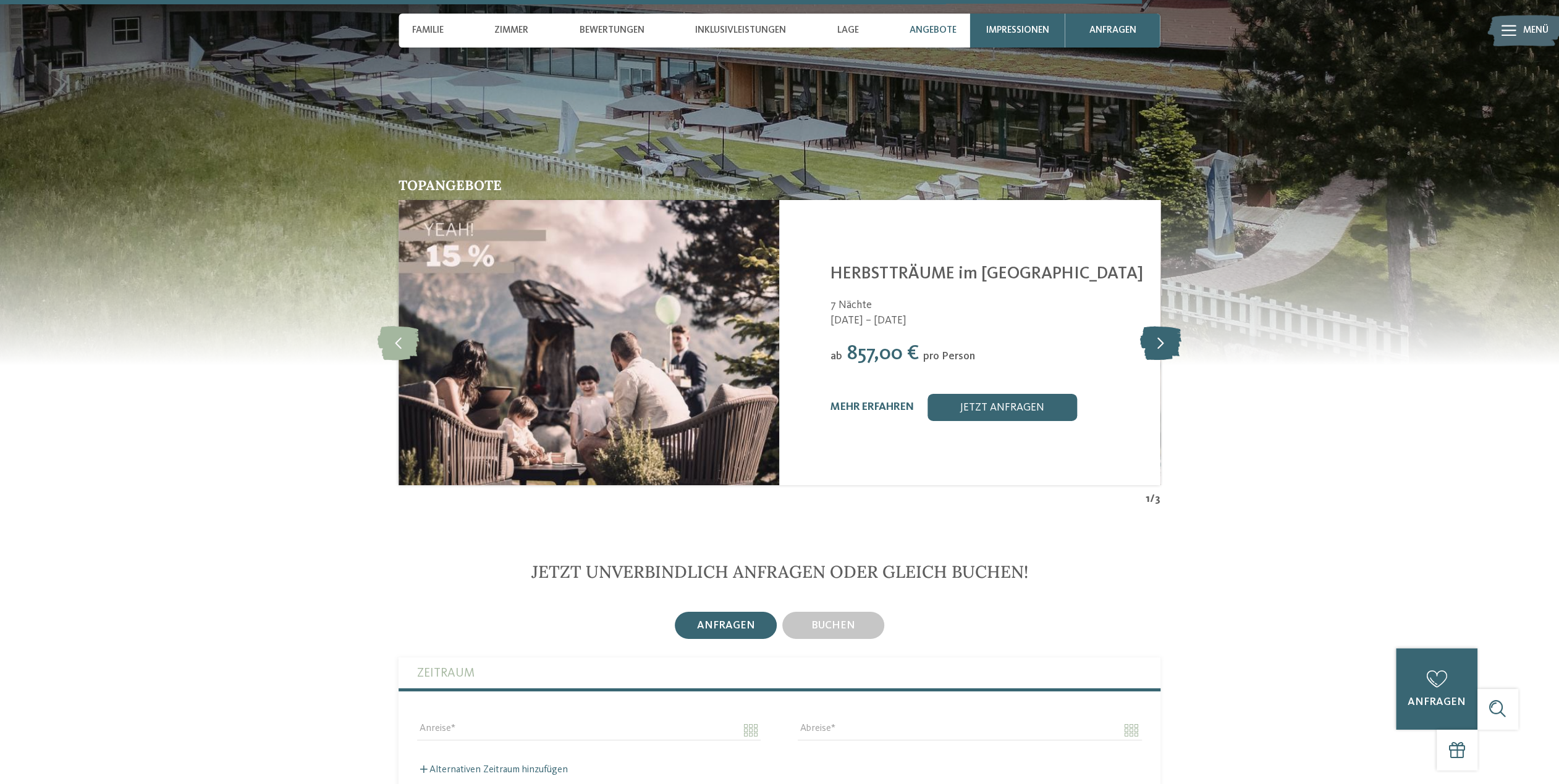
click at [1144, 344] on icon at bounding box center [1160, 342] width 42 height 34
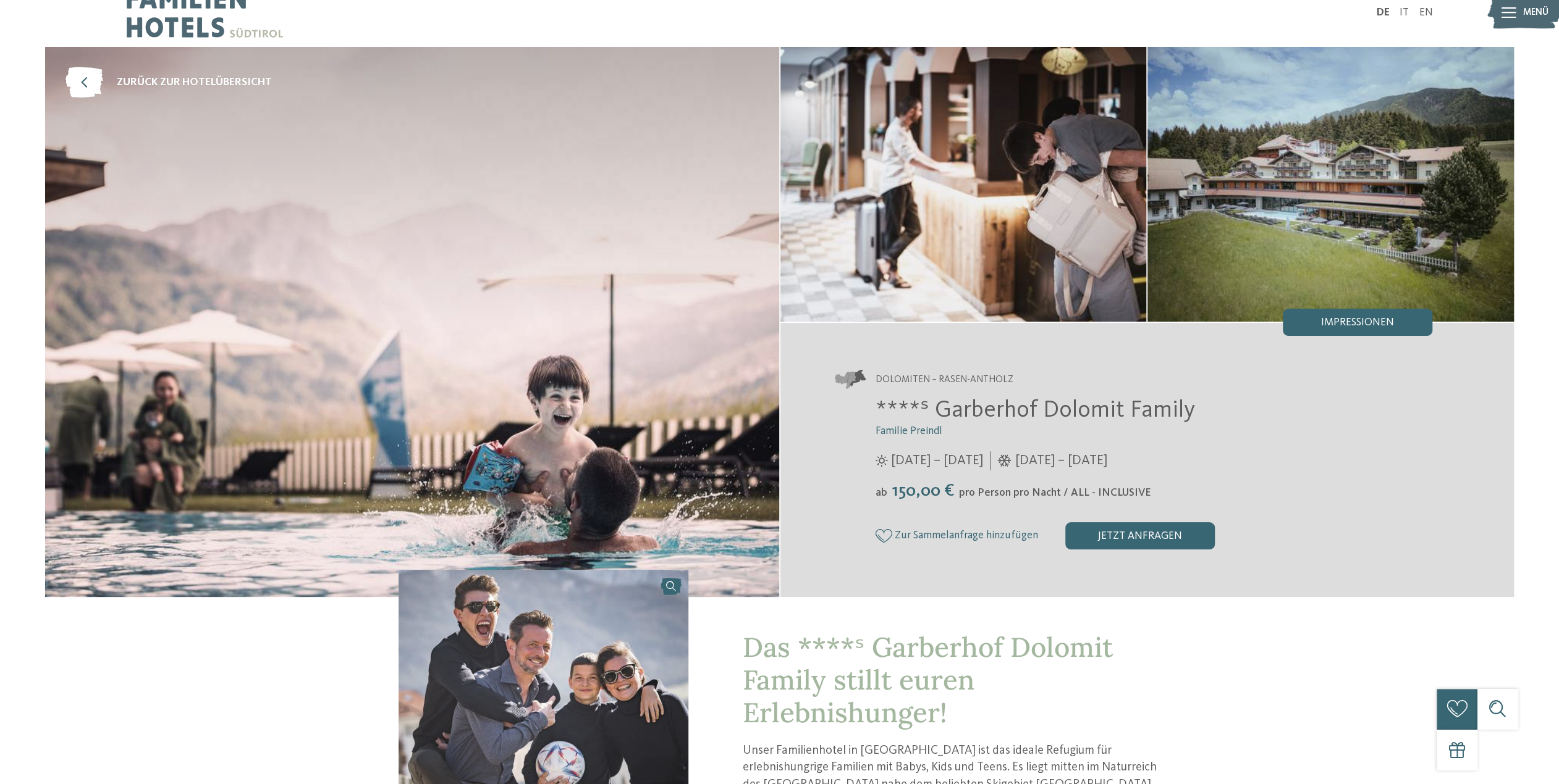
scroll to position [0, 0]
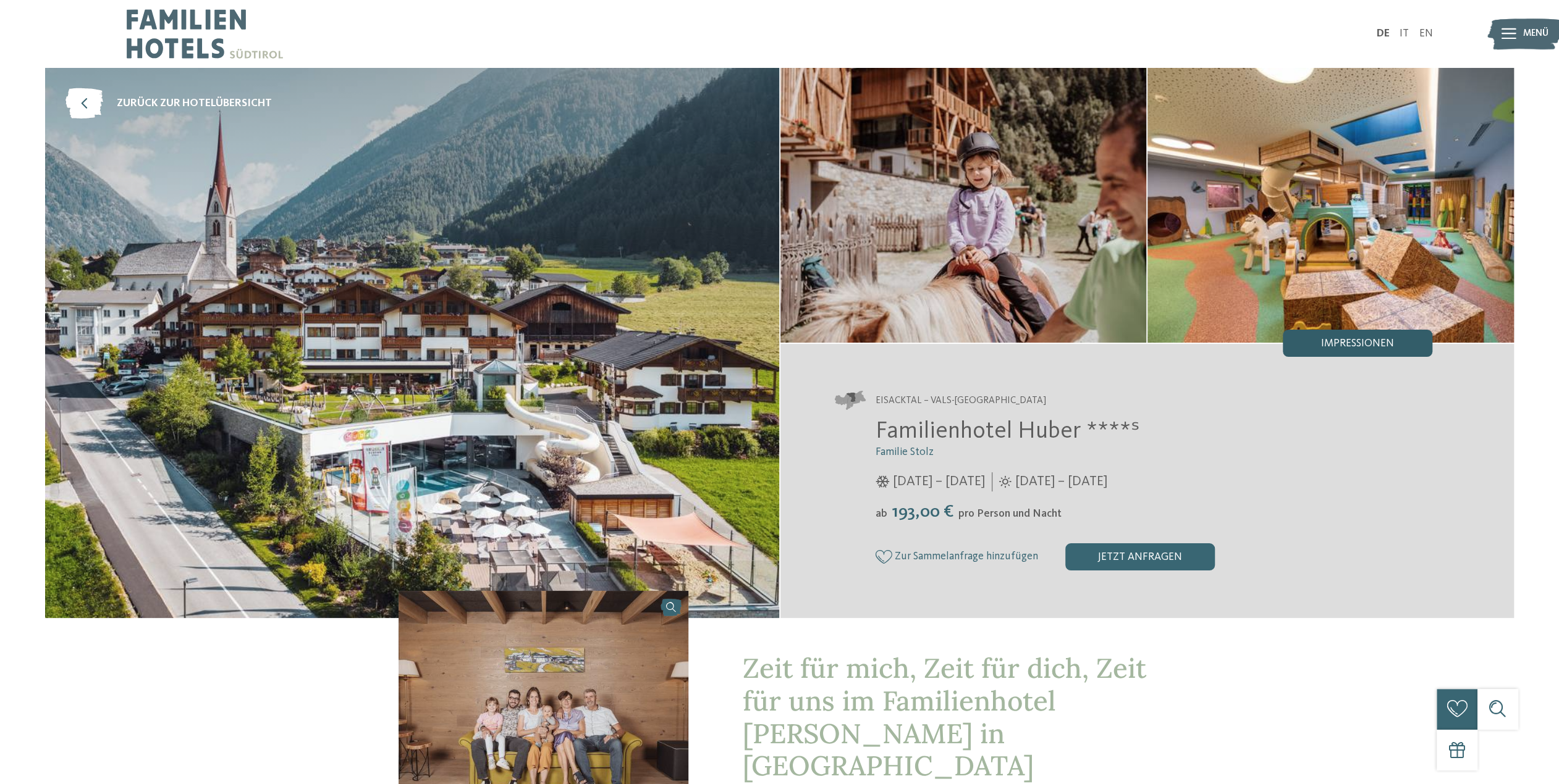
click at [1352, 350] on div "Impressionen" at bounding box center [1357, 344] width 149 height 27
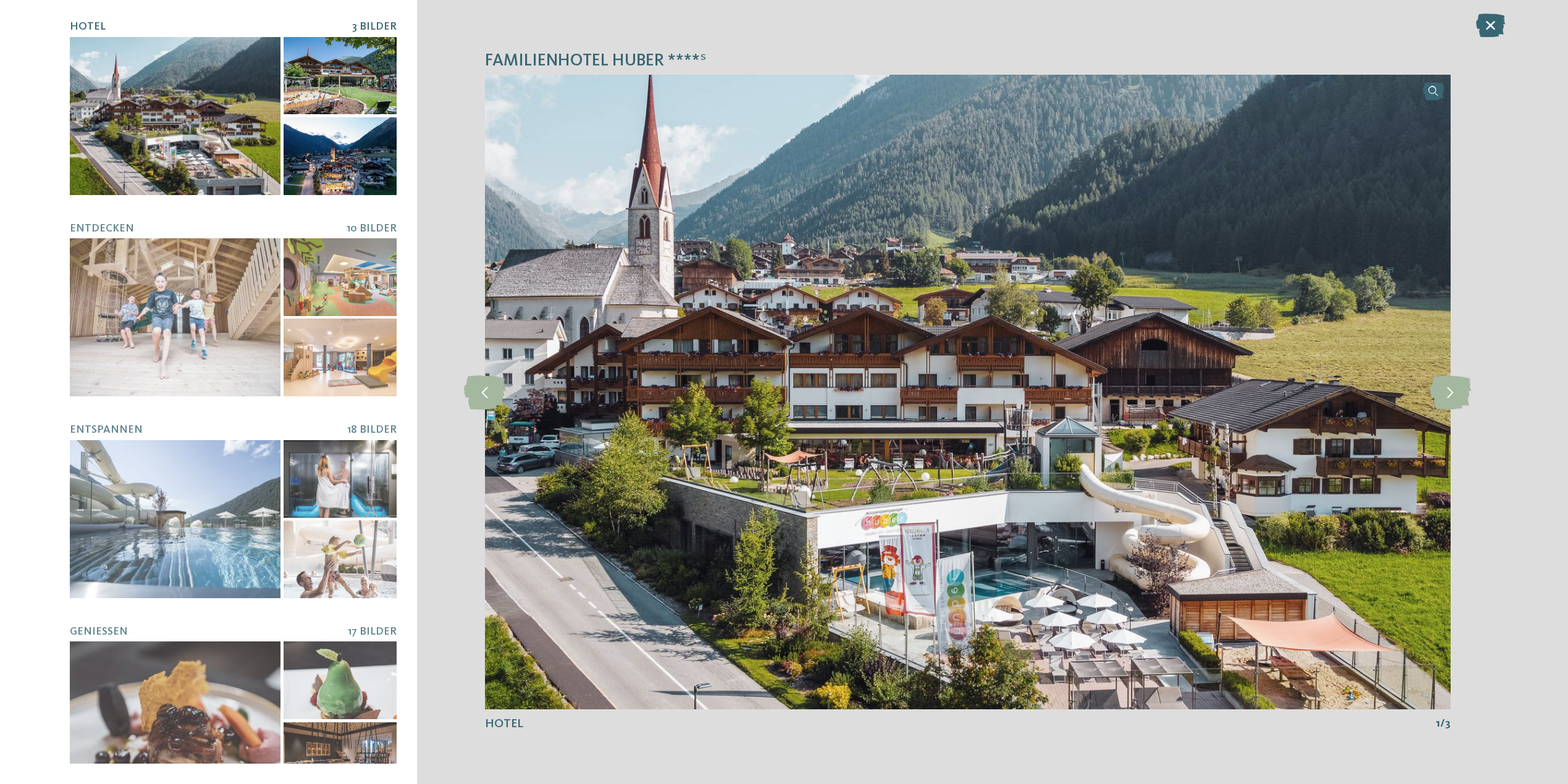
click at [323, 89] on div at bounding box center [340, 76] width 113 height 78
click at [313, 132] on div at bounding box center [340, 156] width 113 height 78
click at [160, 145] on div at bounding box center [175, 116] width 210 height 158
click at [1446, 404] on icon at bounding box center [1450, 391] width 42 height 34
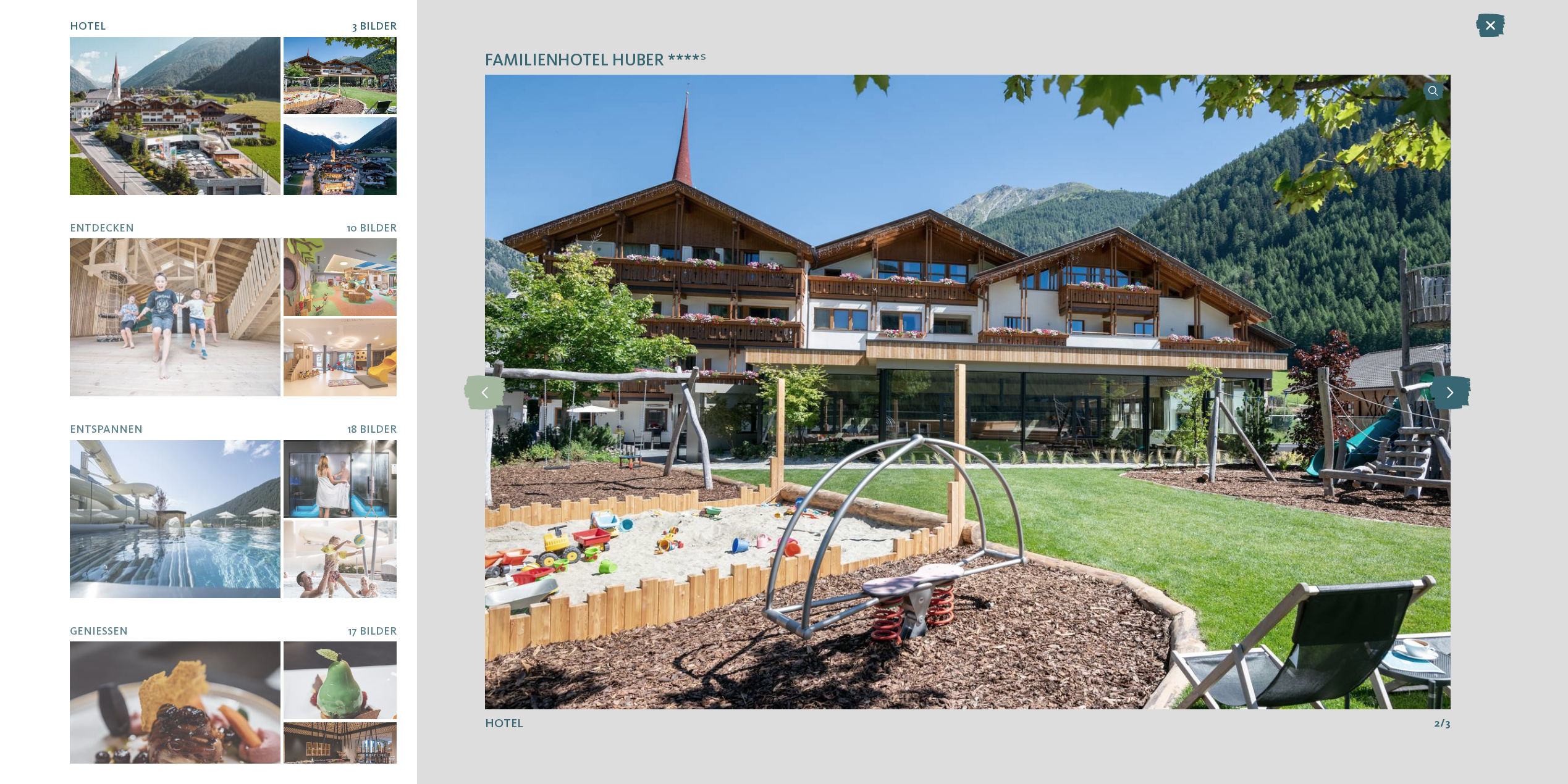
click at [1446, 404] on icon at bounding box center [1450, 391] width 42 height 34
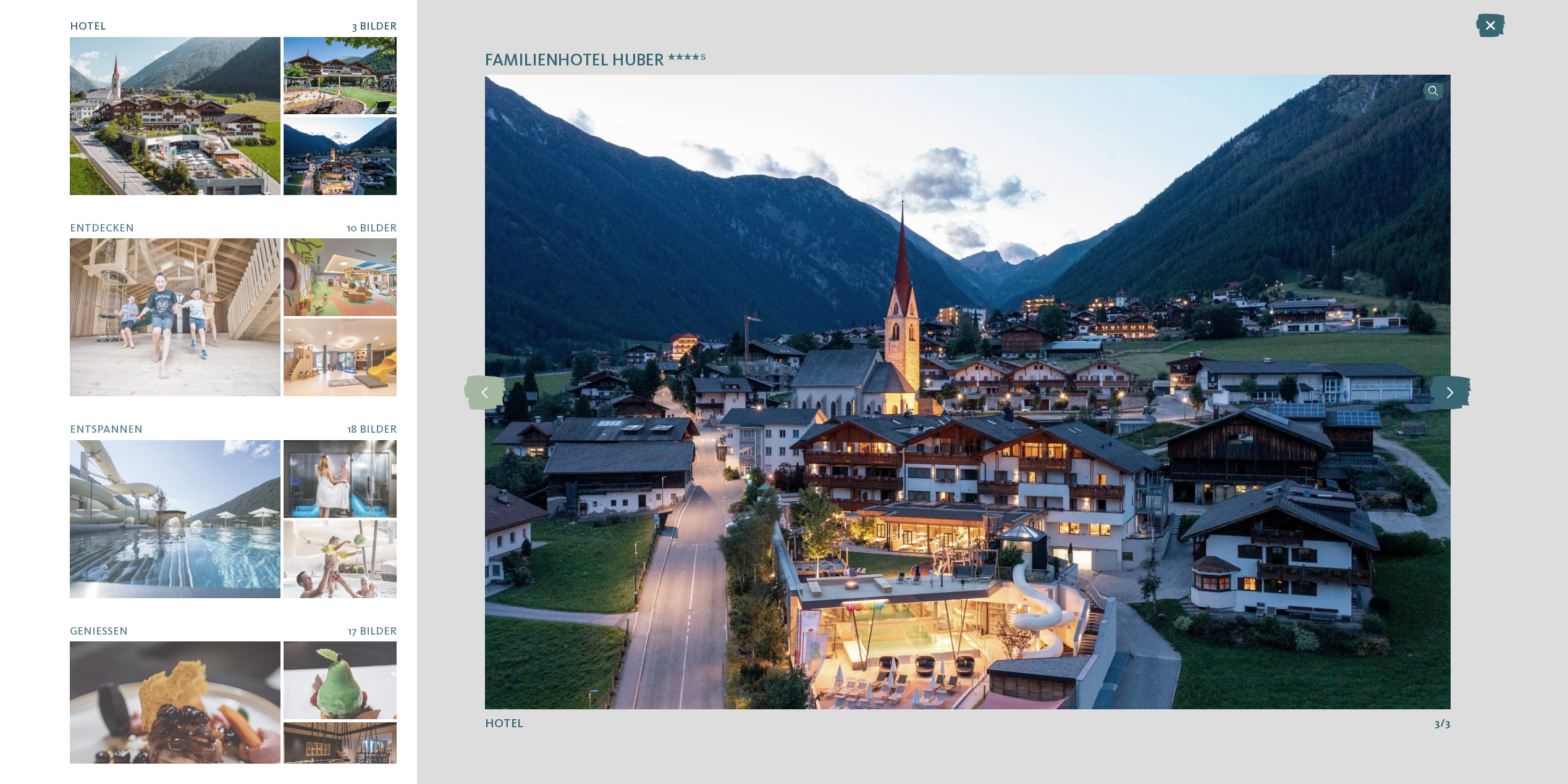
click at [1446, 404] on icon at bounding box center [1450, 391] width 42 height 34
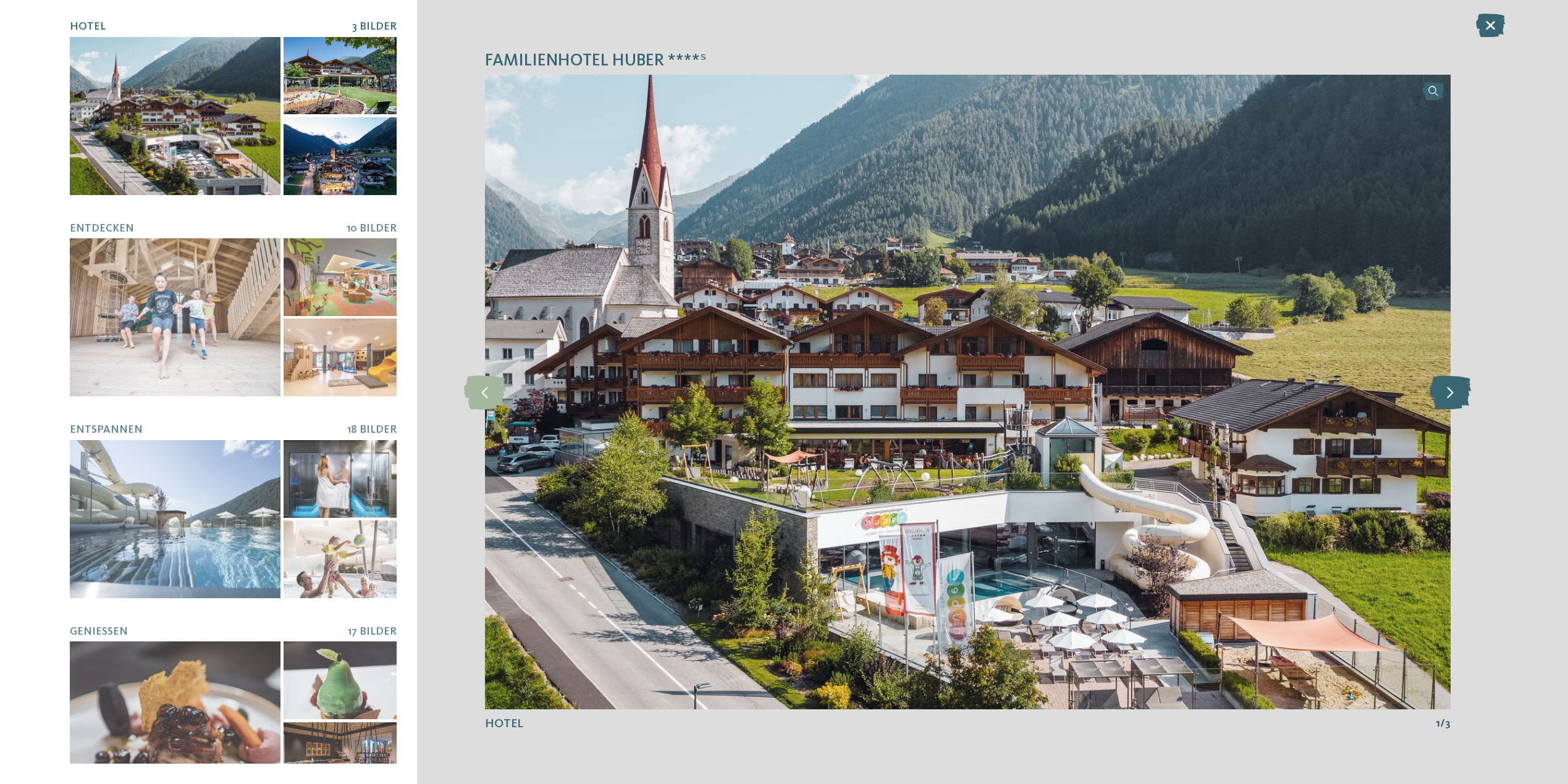
click at [1446, 404] on icon at bounding box center [1450, 391] width 42 height 34
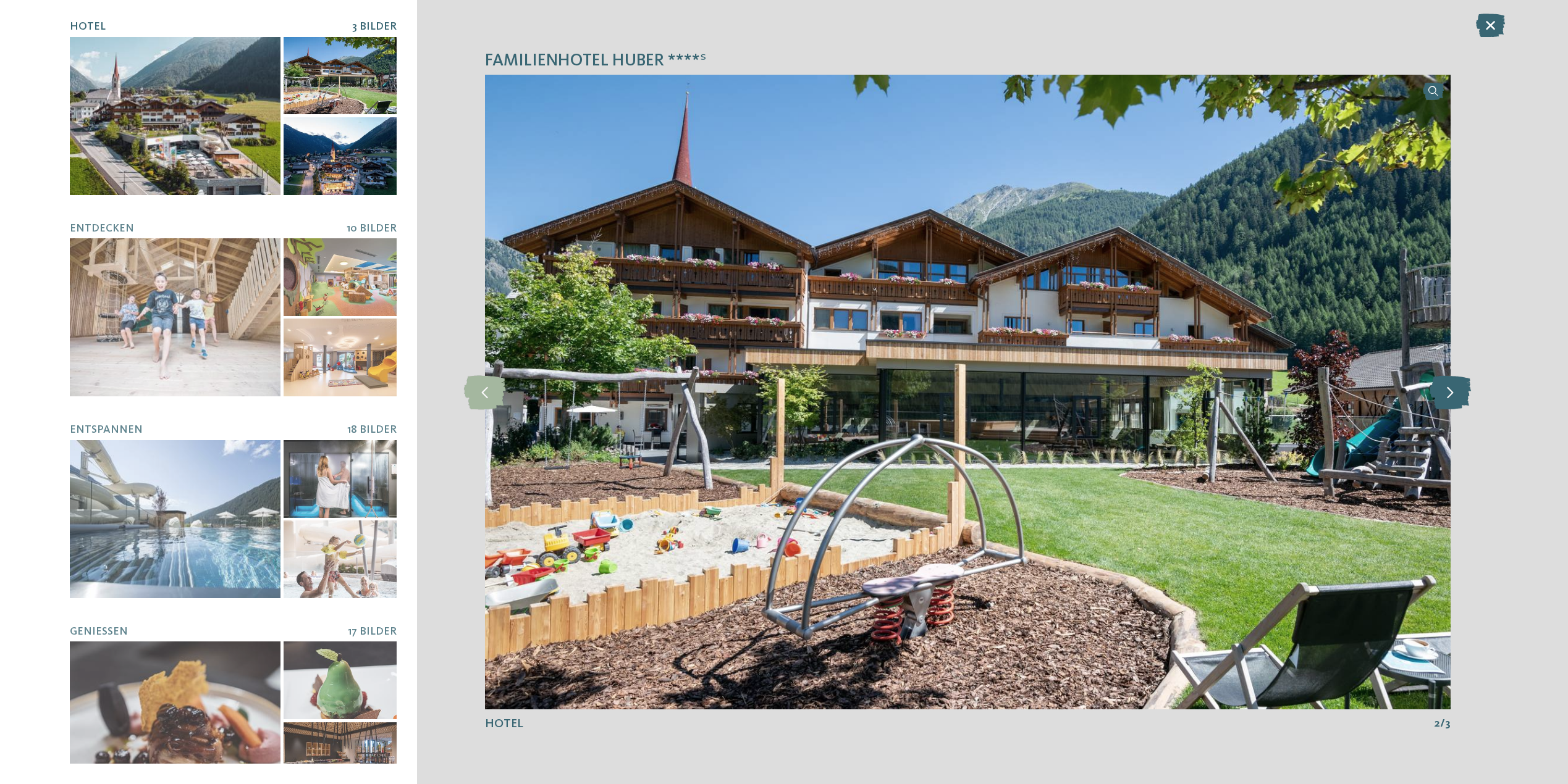
click at [1446, 404] on icon at bounding box center [1450, 391] width 42 height 34
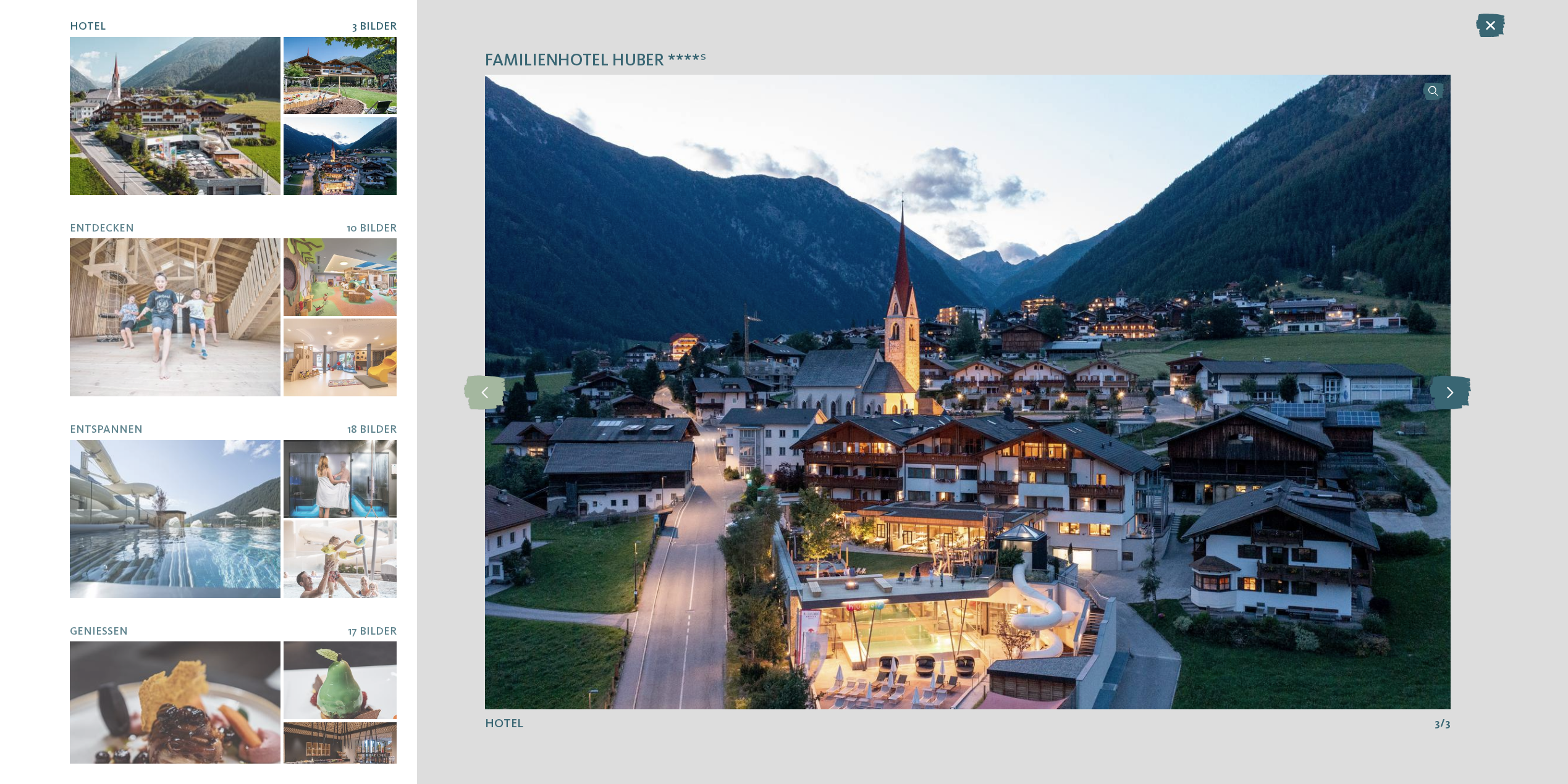
click at [1446, 404] on icon at bounding box center [1450, 391] width 42 height 34
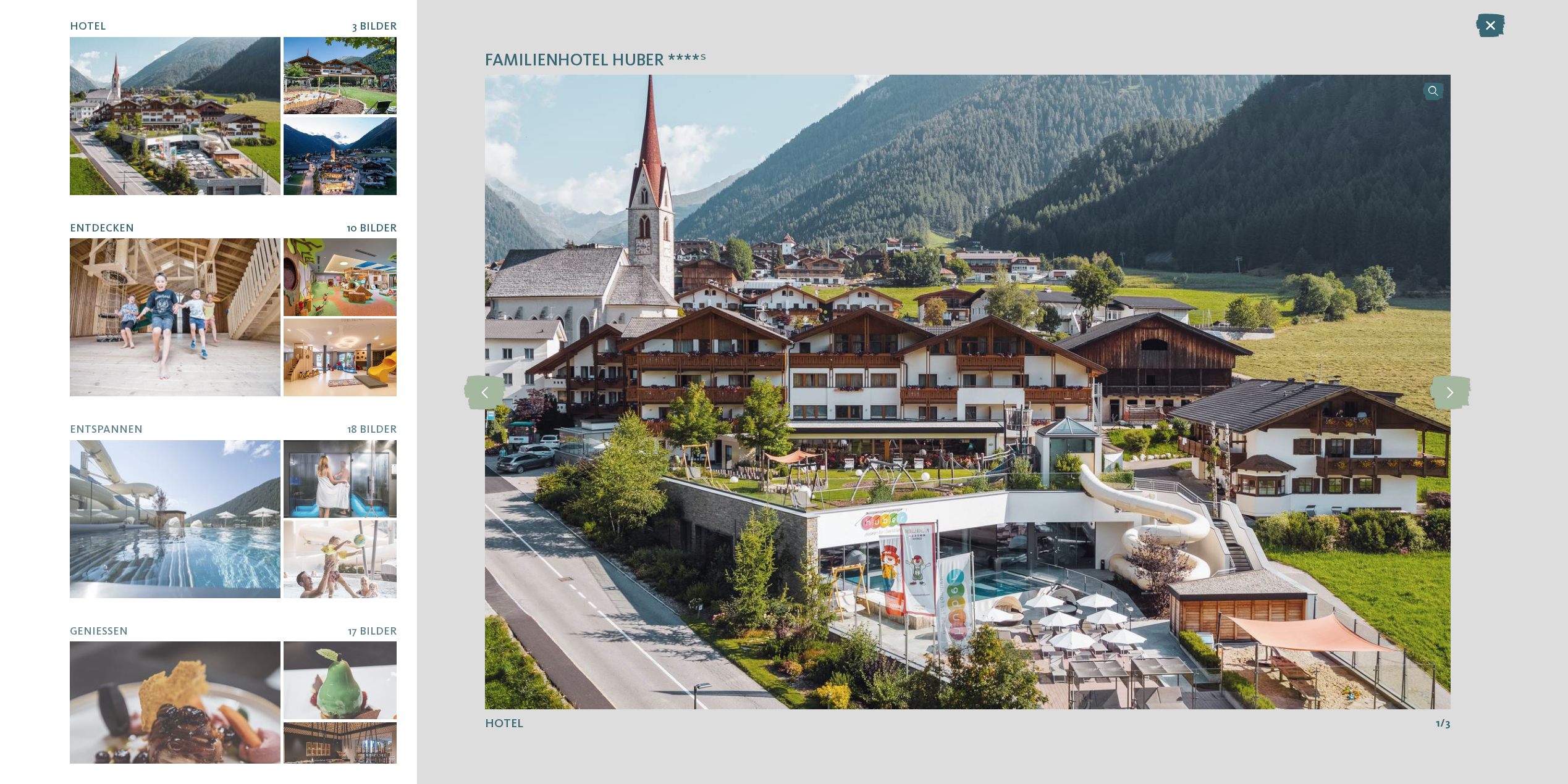
click at [158, 313] on div at bounding box center [175, 317] width 210 height 158
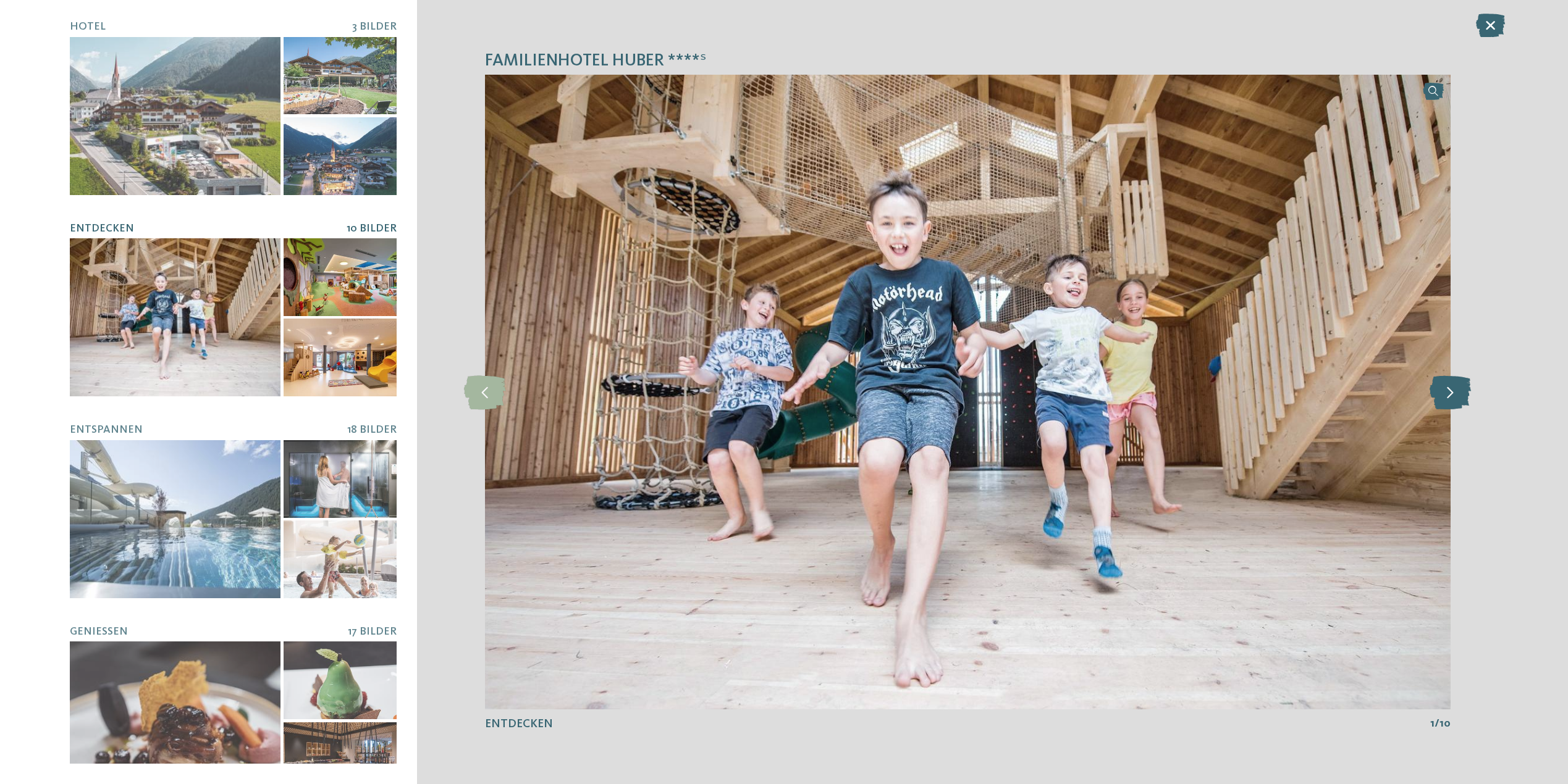
click at [1438, 384] on icon at bounding box center [1450, 391] width 42 height 34
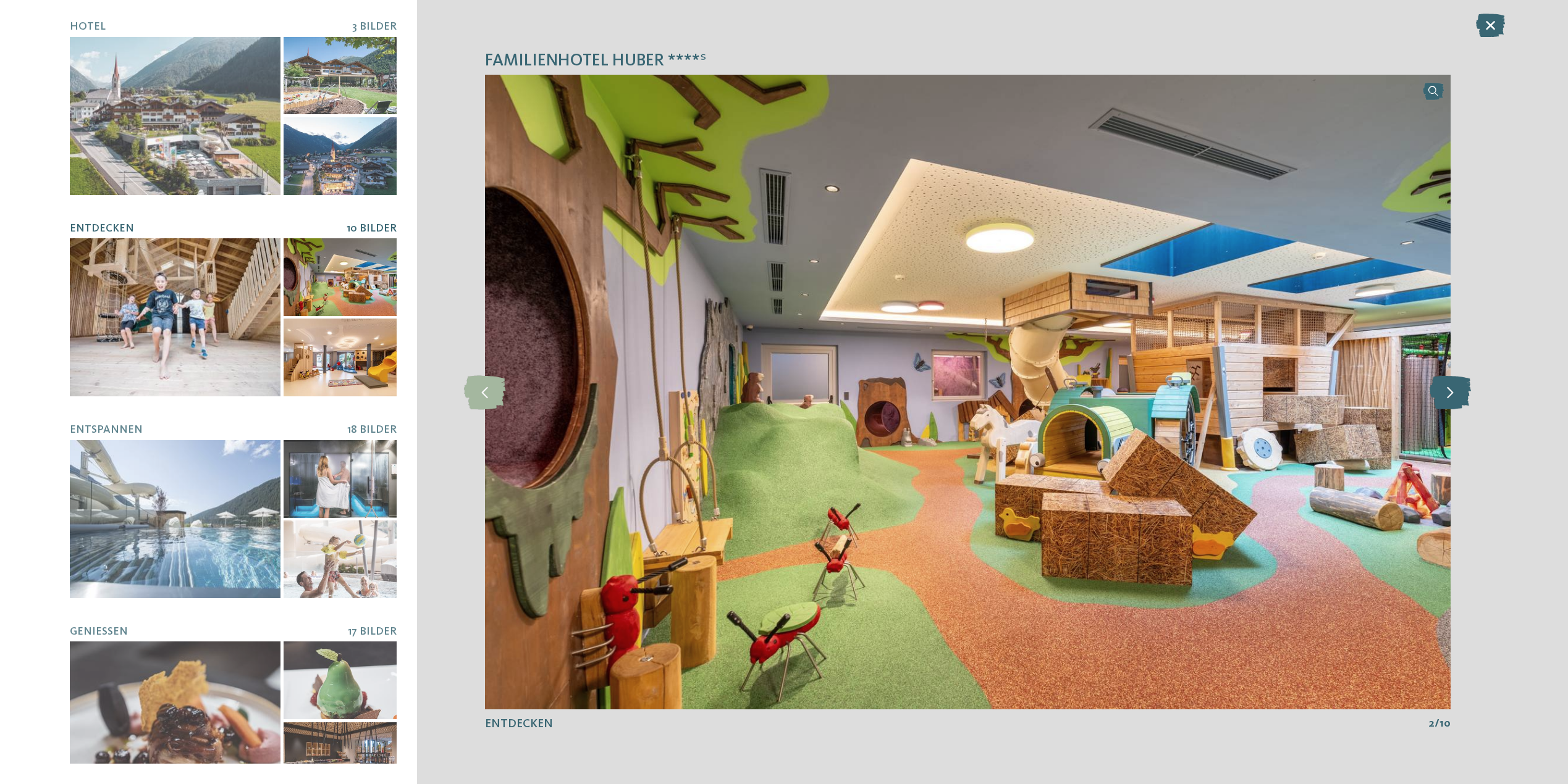
click at [1438, 384] on icon at bounding box center [1450, 391] width 42 height 34
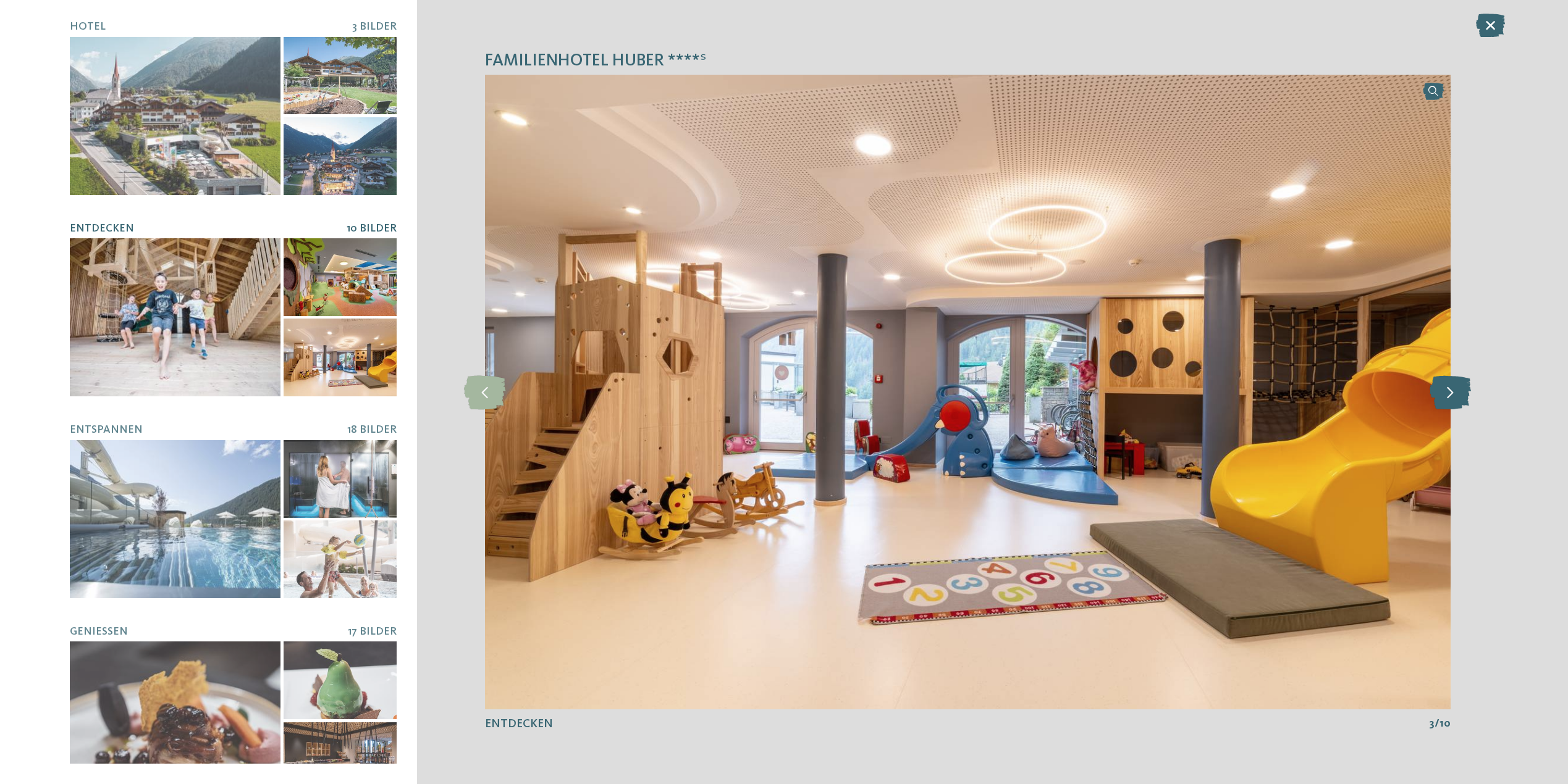
click at [1438, 384] on icon at bounding box center [1450, 391] width 42 height 34
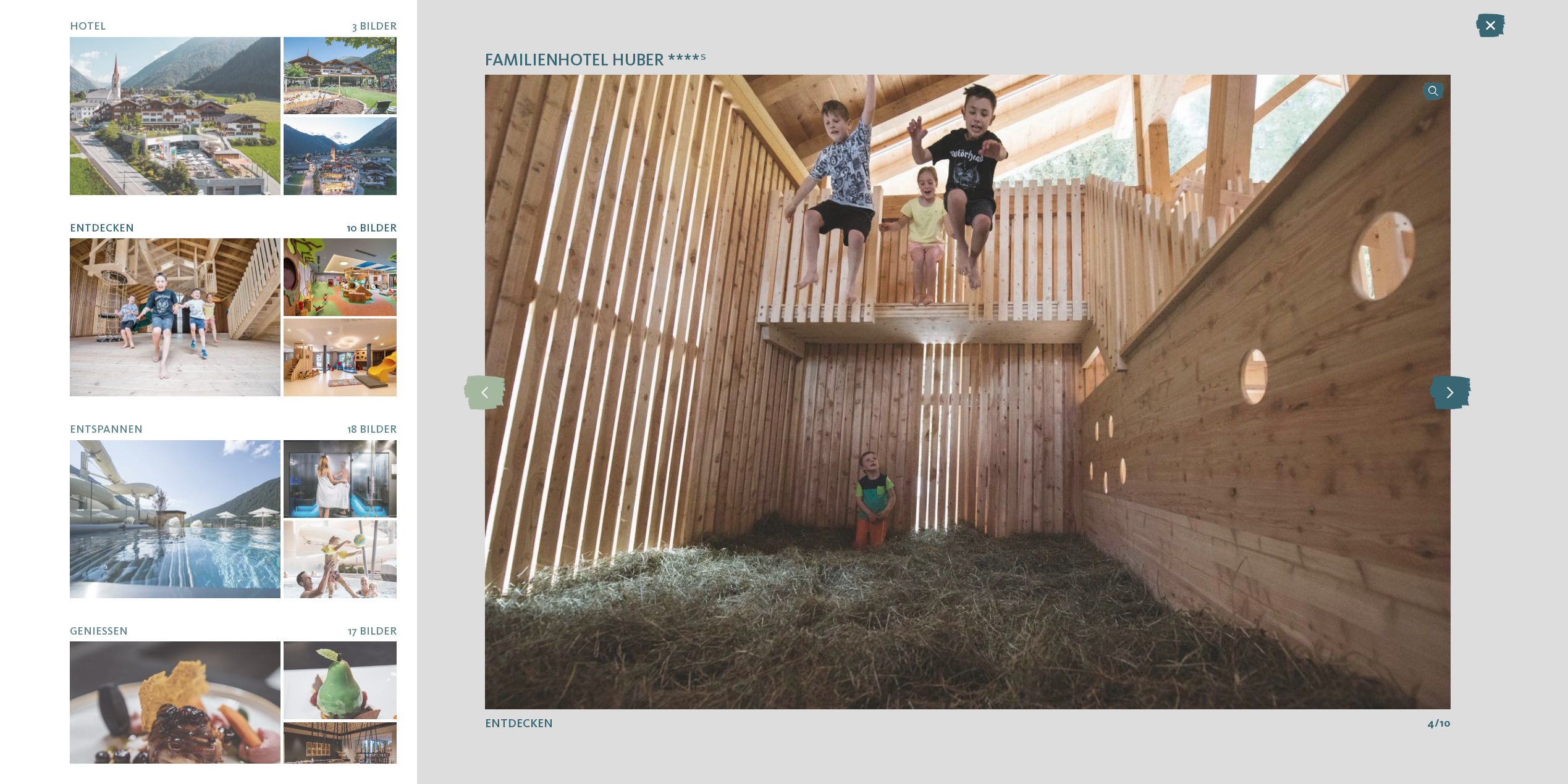
click at [1438, 384] on icon at bounding box center [1450, 391] width 42 height 34
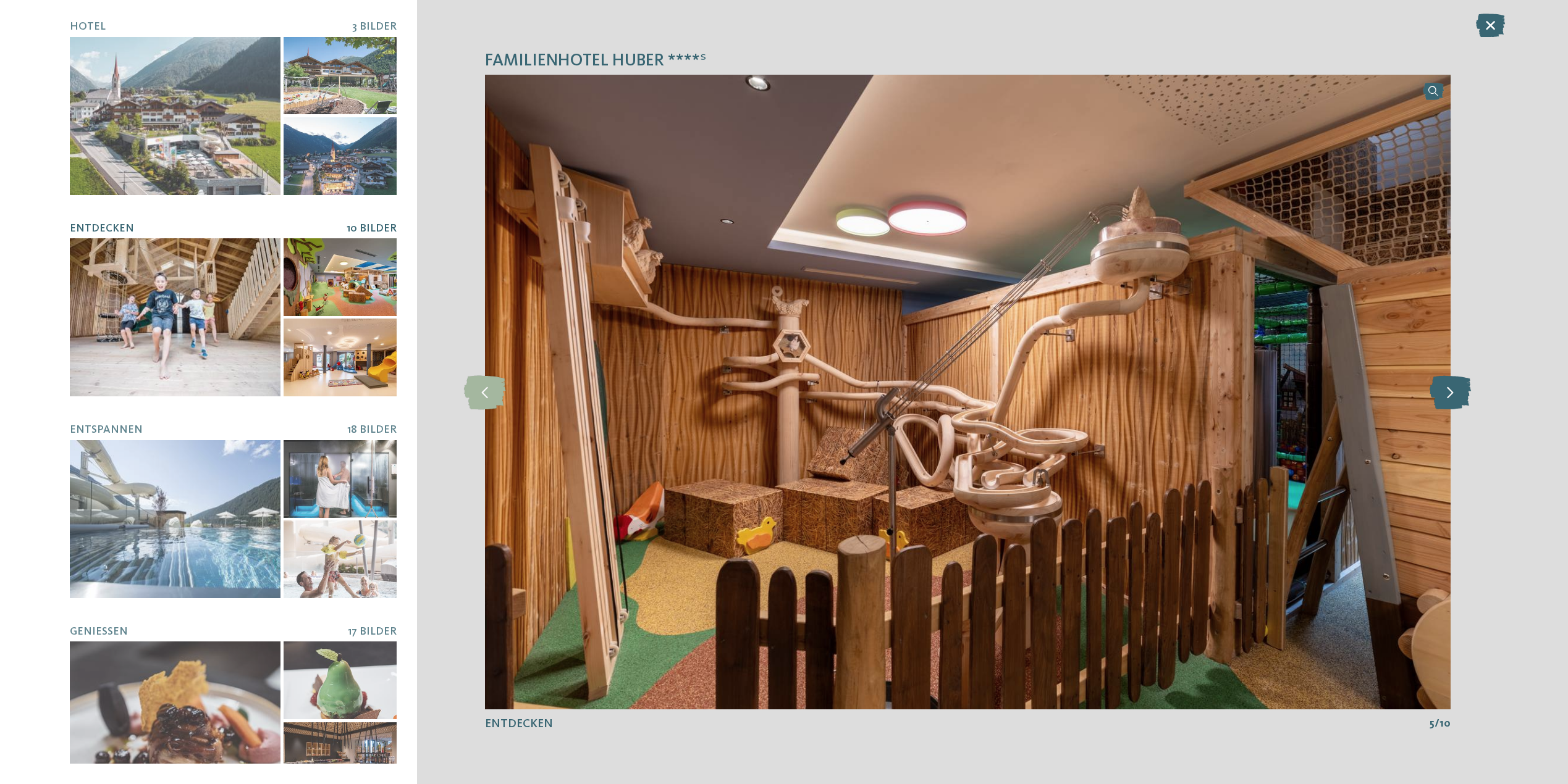
click at [1438, 384] on icon at bounding box center [1450, 391] width 42 height 34
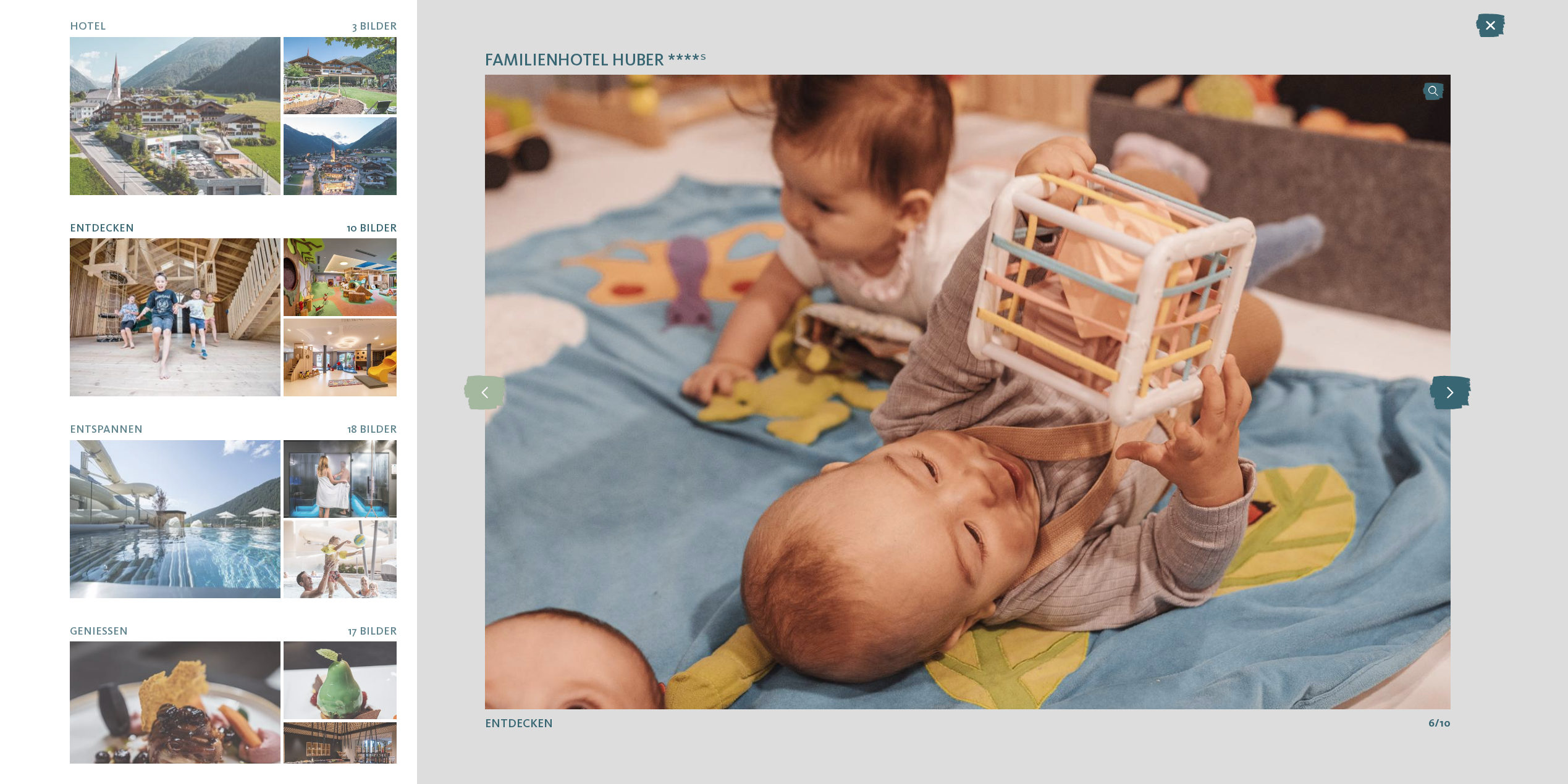
click at [1438, 384] on icon at bounding box center [1450, 391] width 42 height 34
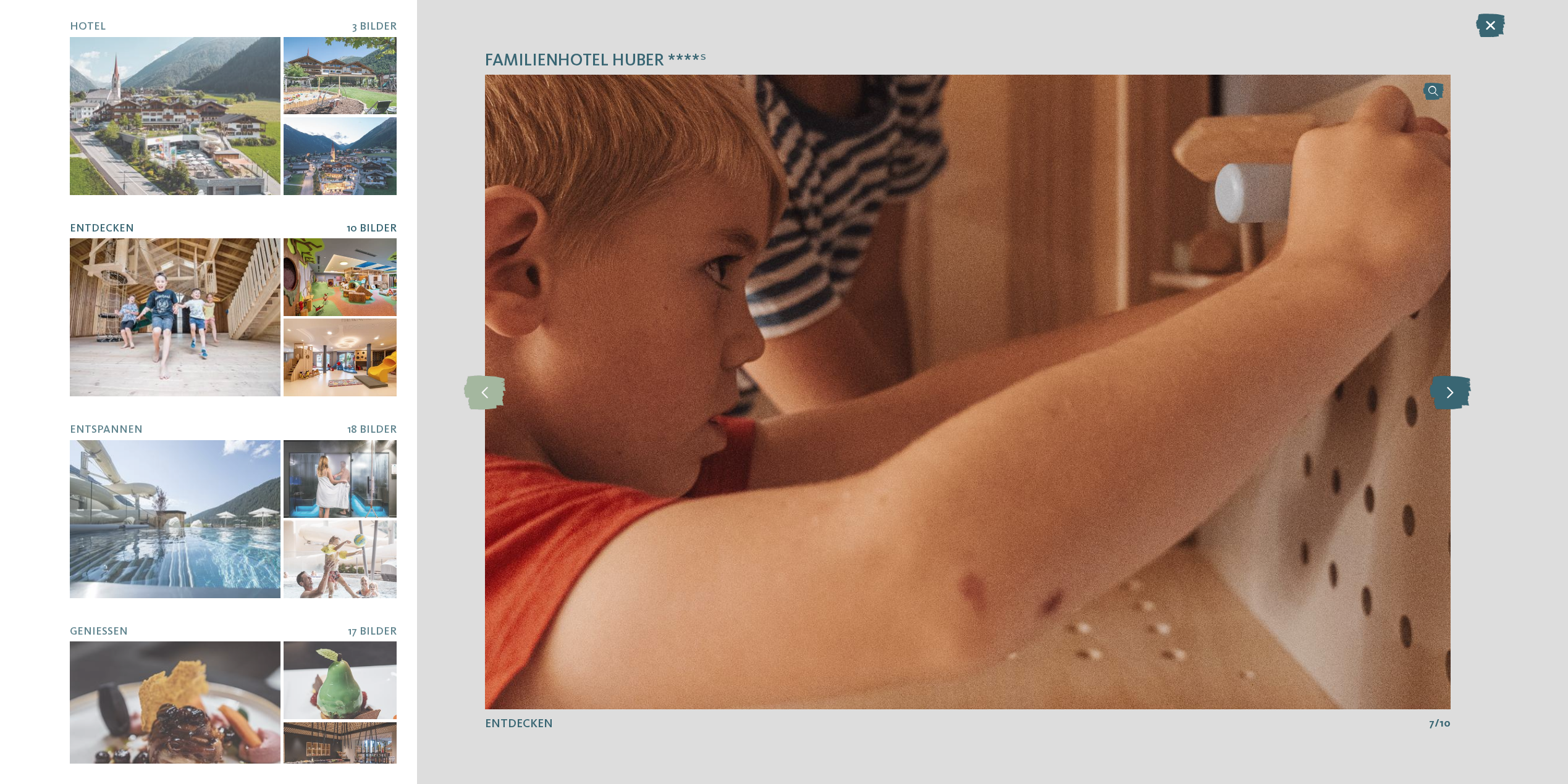
click at [1438, 384] on icon at bounding box center [1450, 391] width 42 height 34
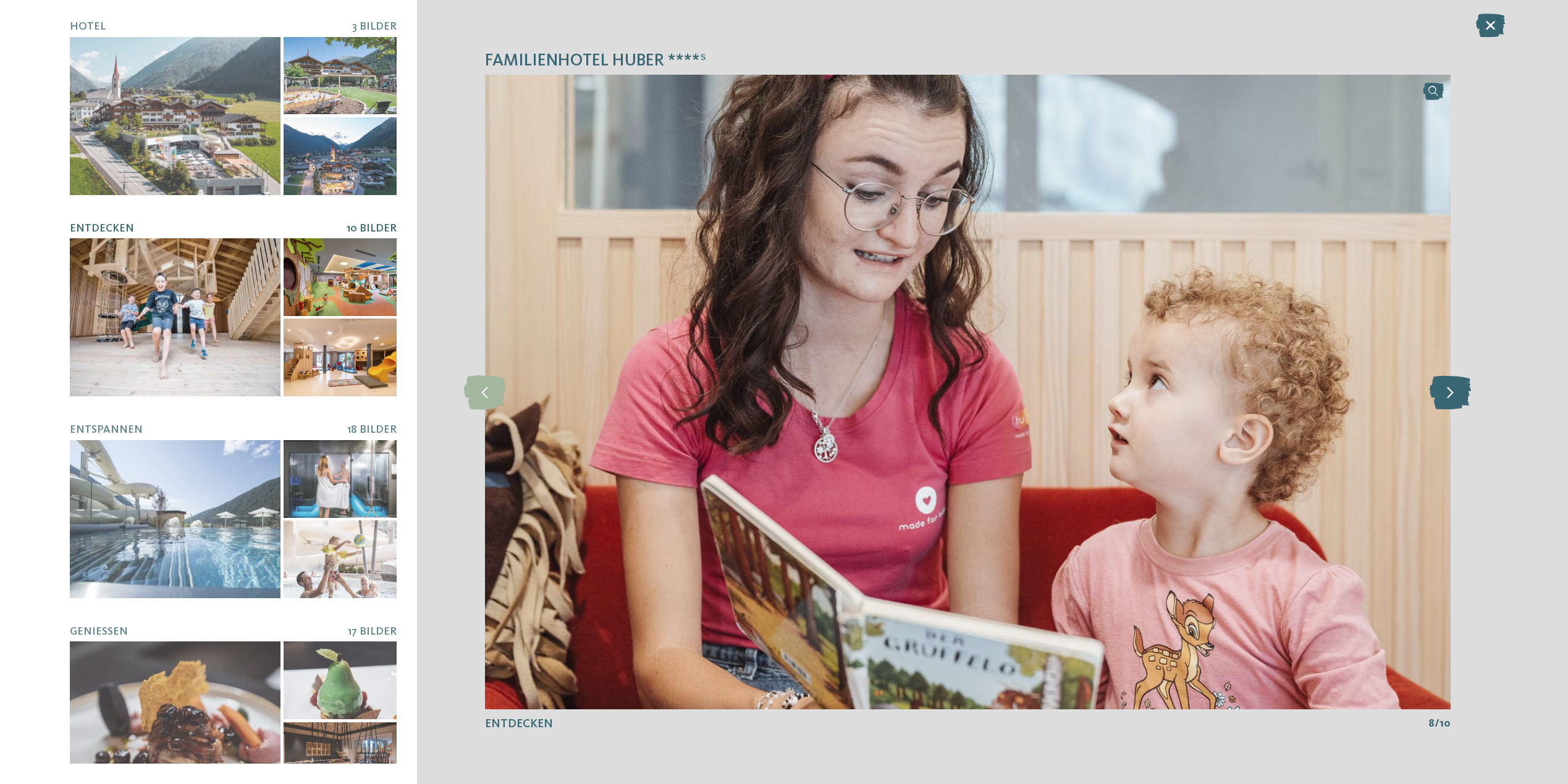
click at [1438, 384] on icon at bounding box center [1450, 391] width 42 height 34
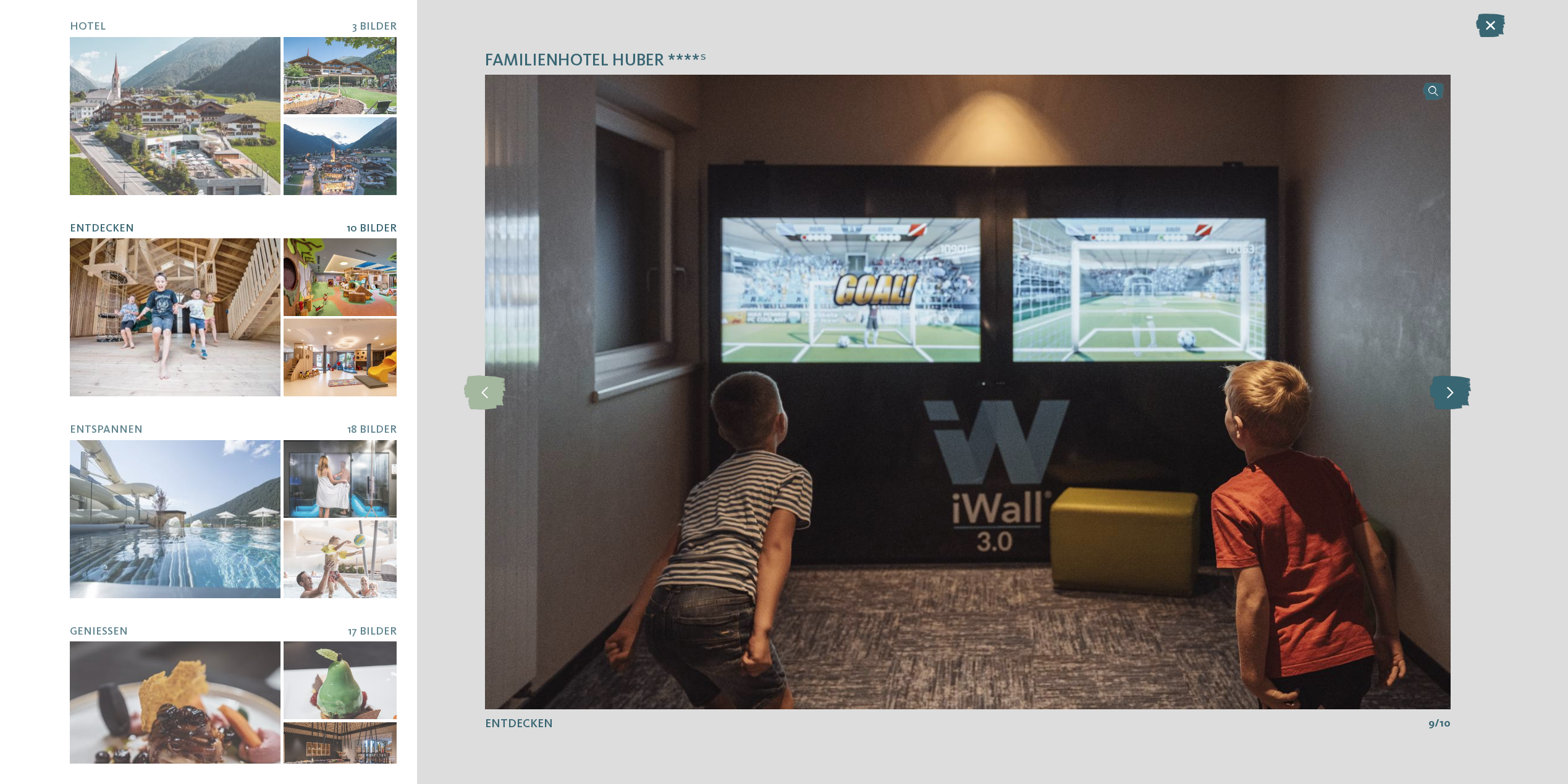
click at [1438, 384] on icon at bounding box center [1450, 391] width 42 height 34
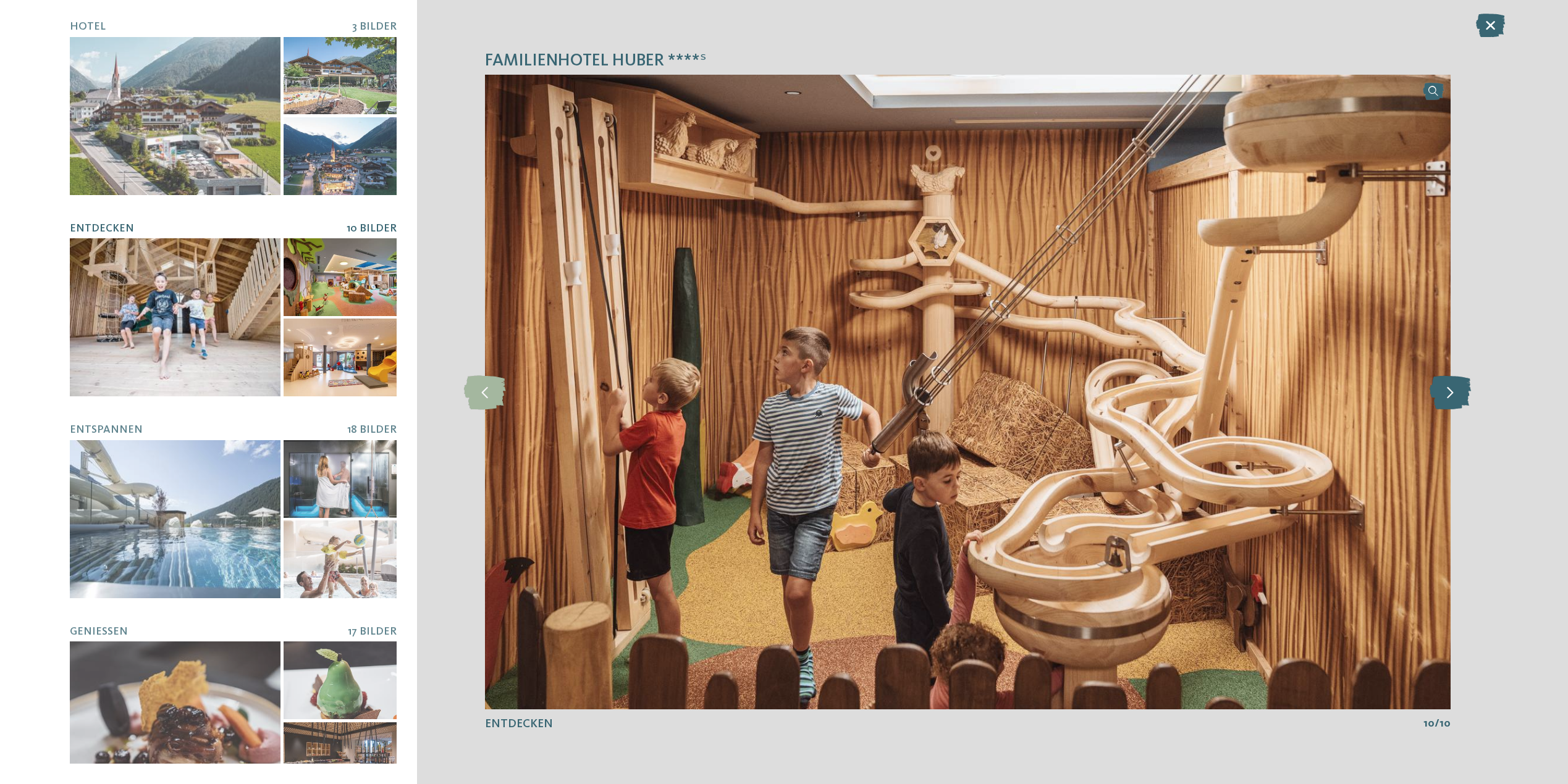
click at [1438, 384] on icon at bounding box center [1450, 391] width 42 height 34
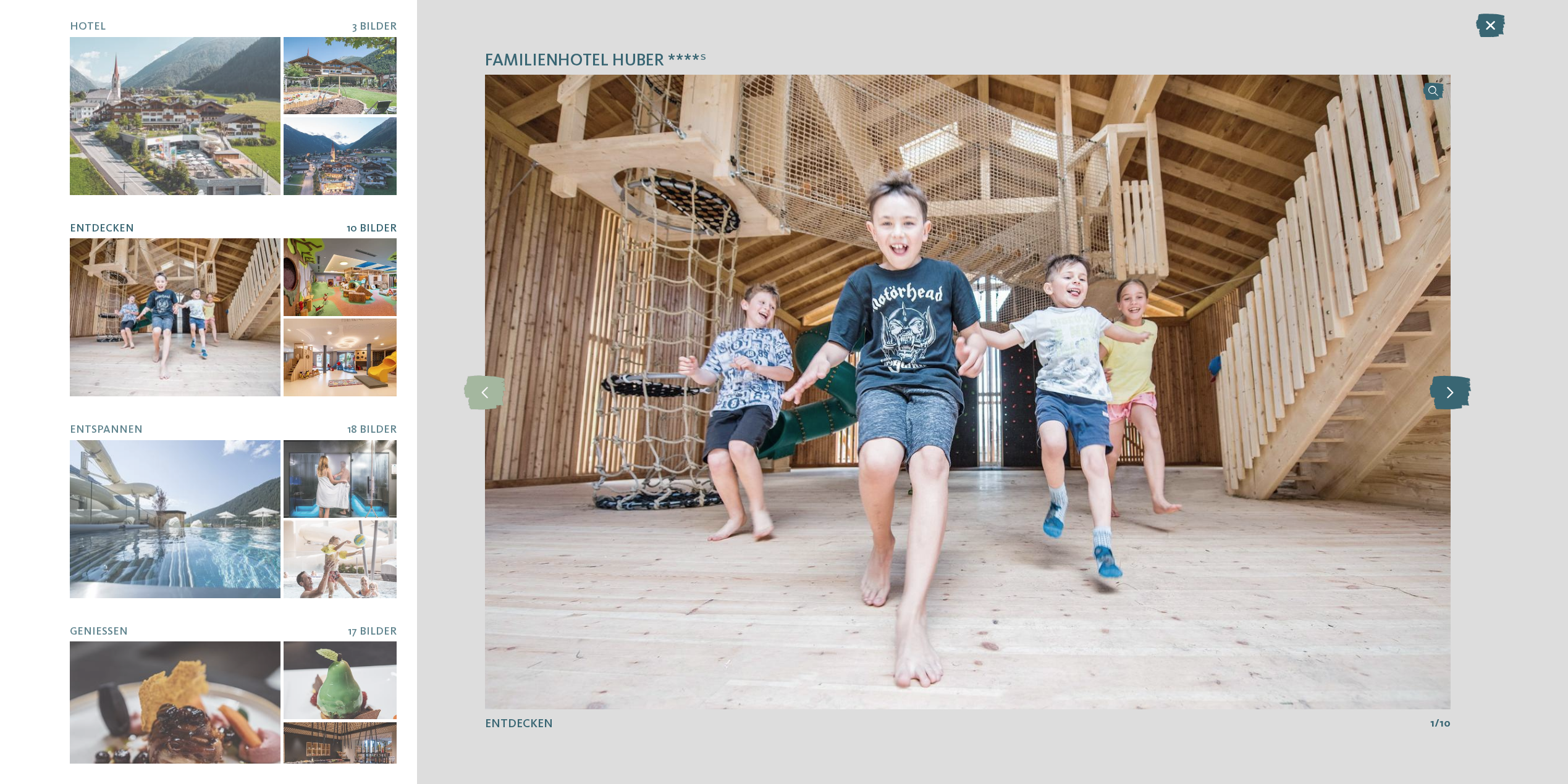
click at [1438, 384] on icon at bounding box center [1450, 391] width 42 height 34
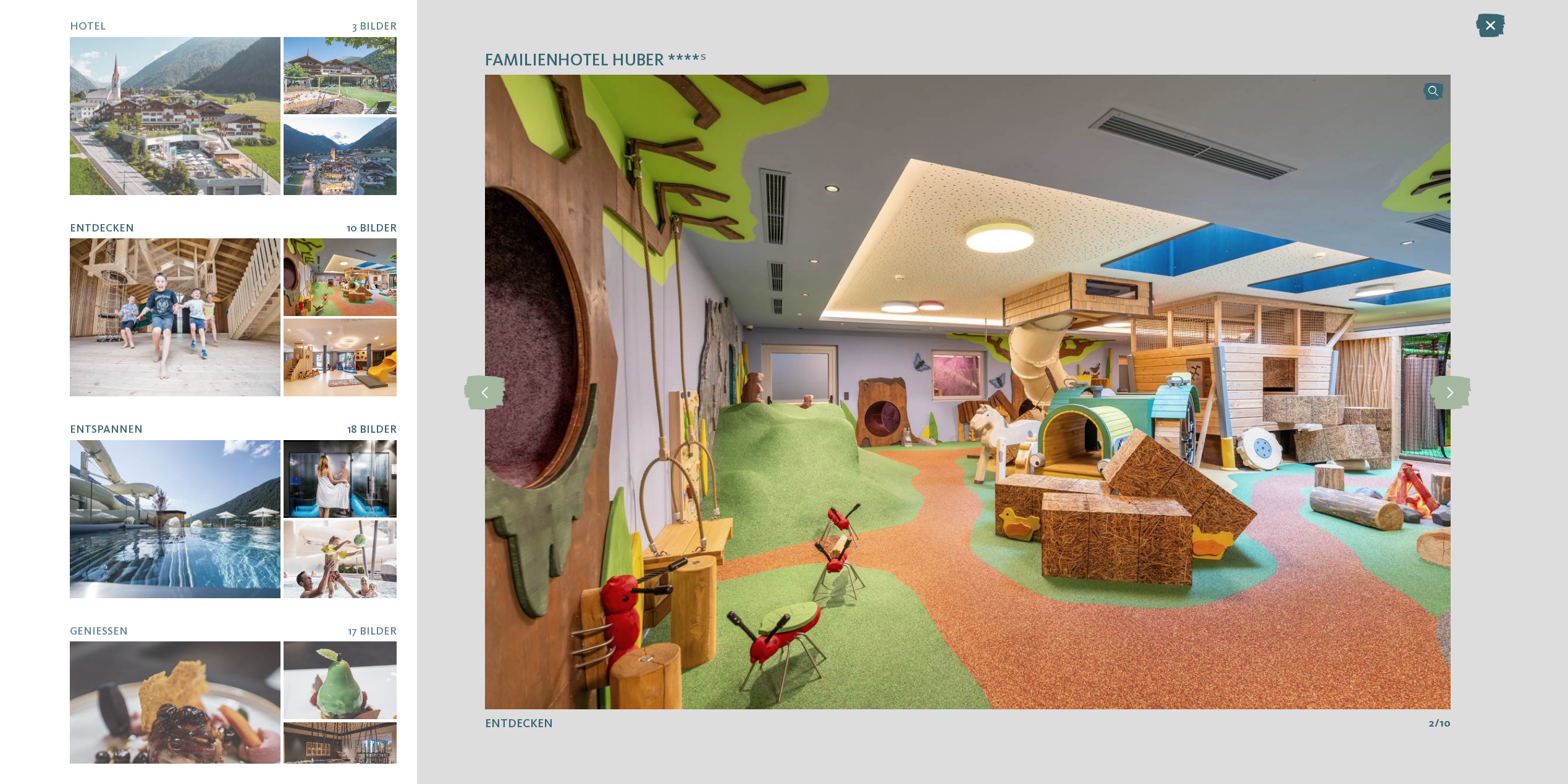
click at [142, 496] on div at bounding box center [175, 519] width 210 height 158
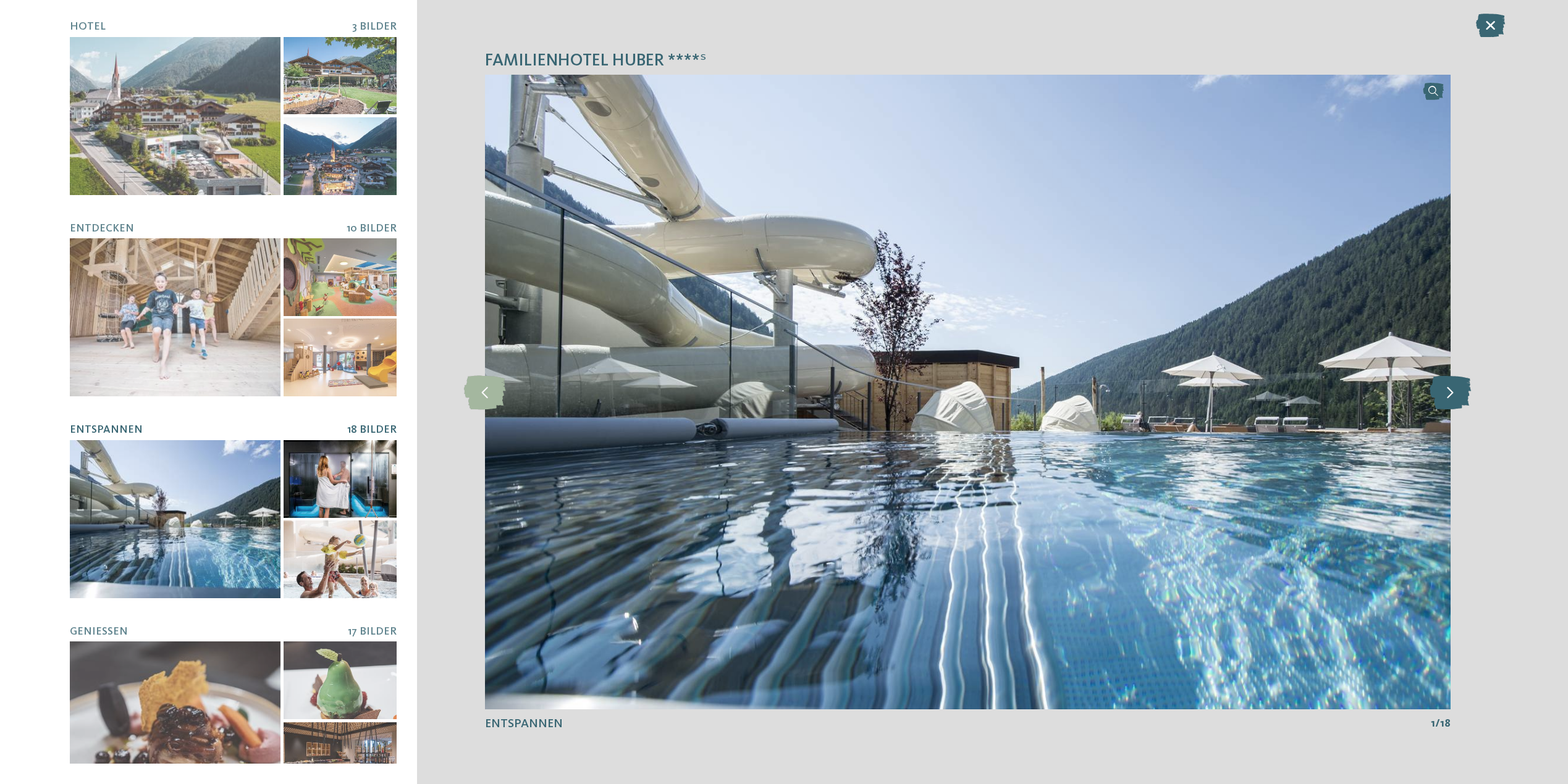
click at [1453, 388] on icon at bounding box center [1450, 391] width 42 height 34
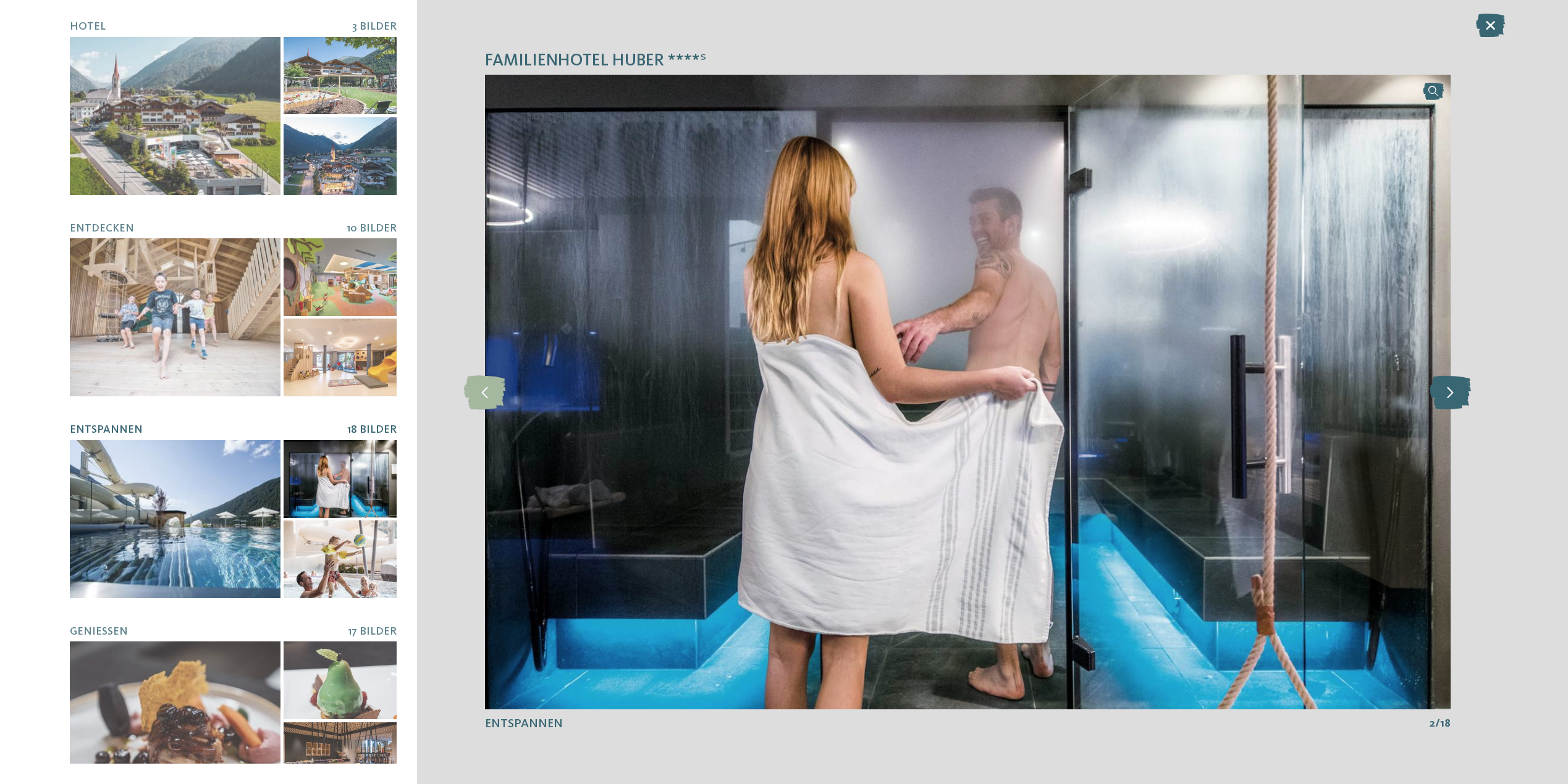
click at [1453, 388] on icon at bounding box center [1450, 391] width 42 height 34
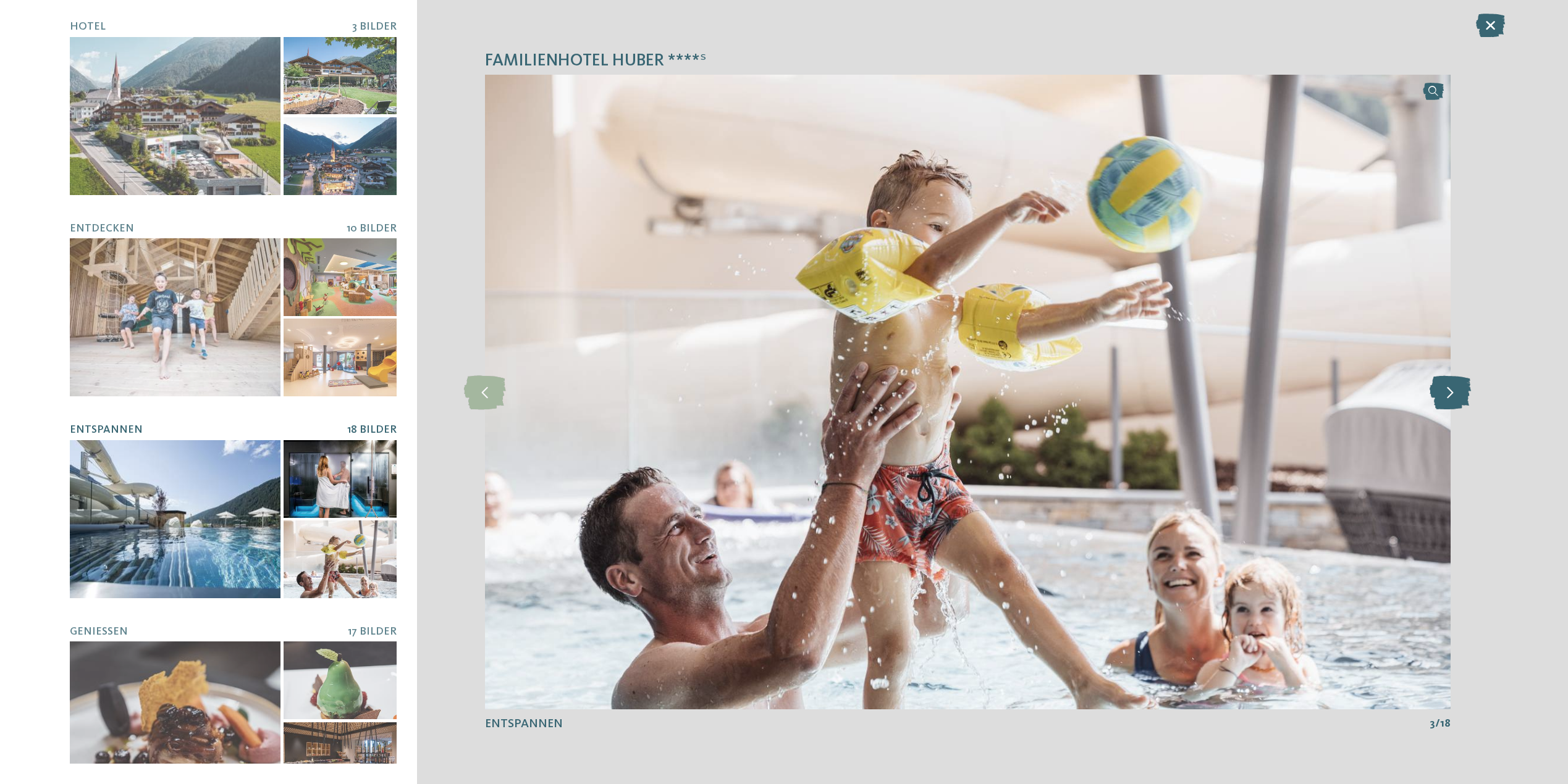
click at [1453, 388] on icon at bounding box center [1450, 391] width 42 height 34
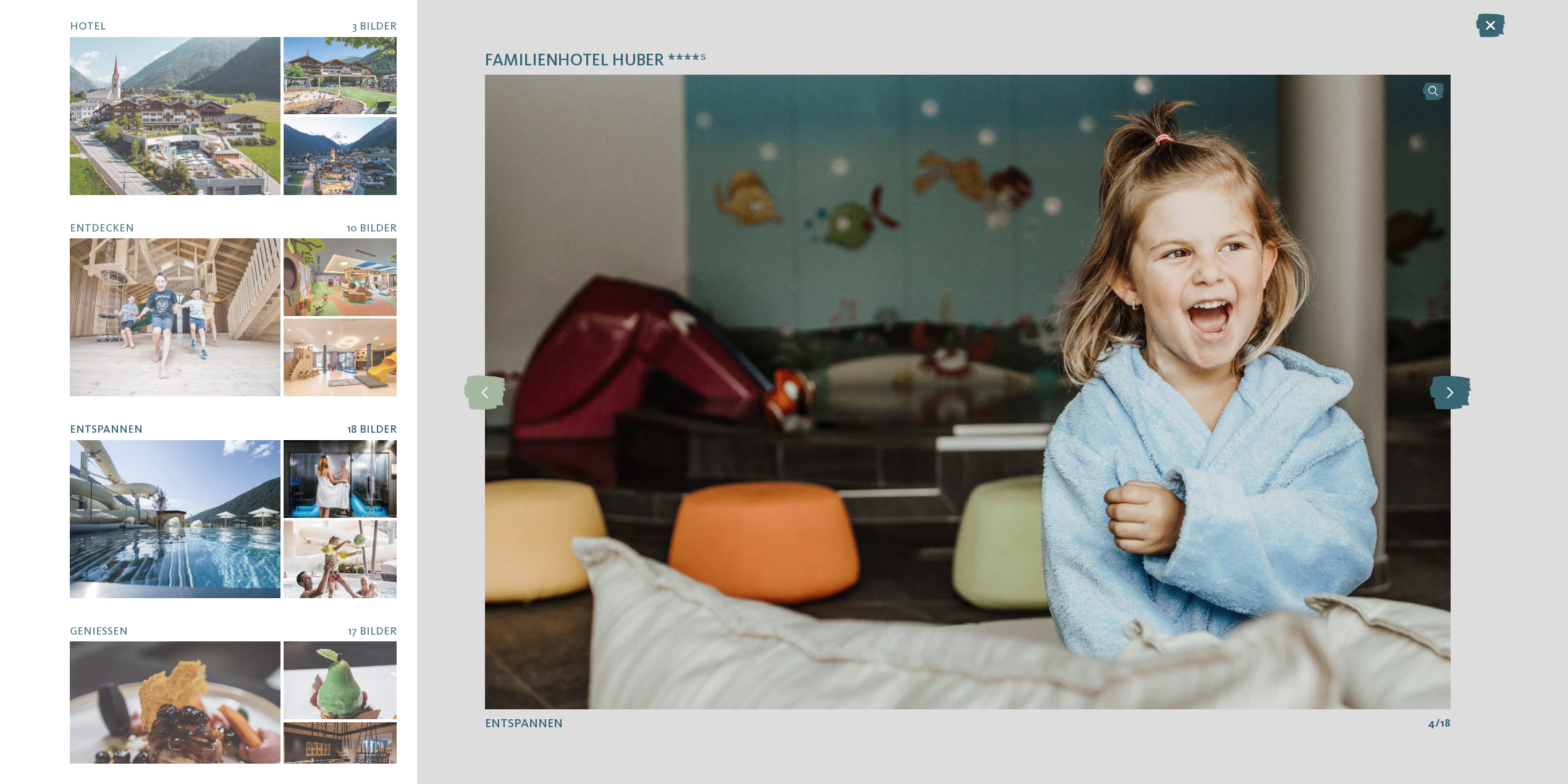
click at [1453, 388] on icon at bounding box center [1450, 391] width 42 height 34
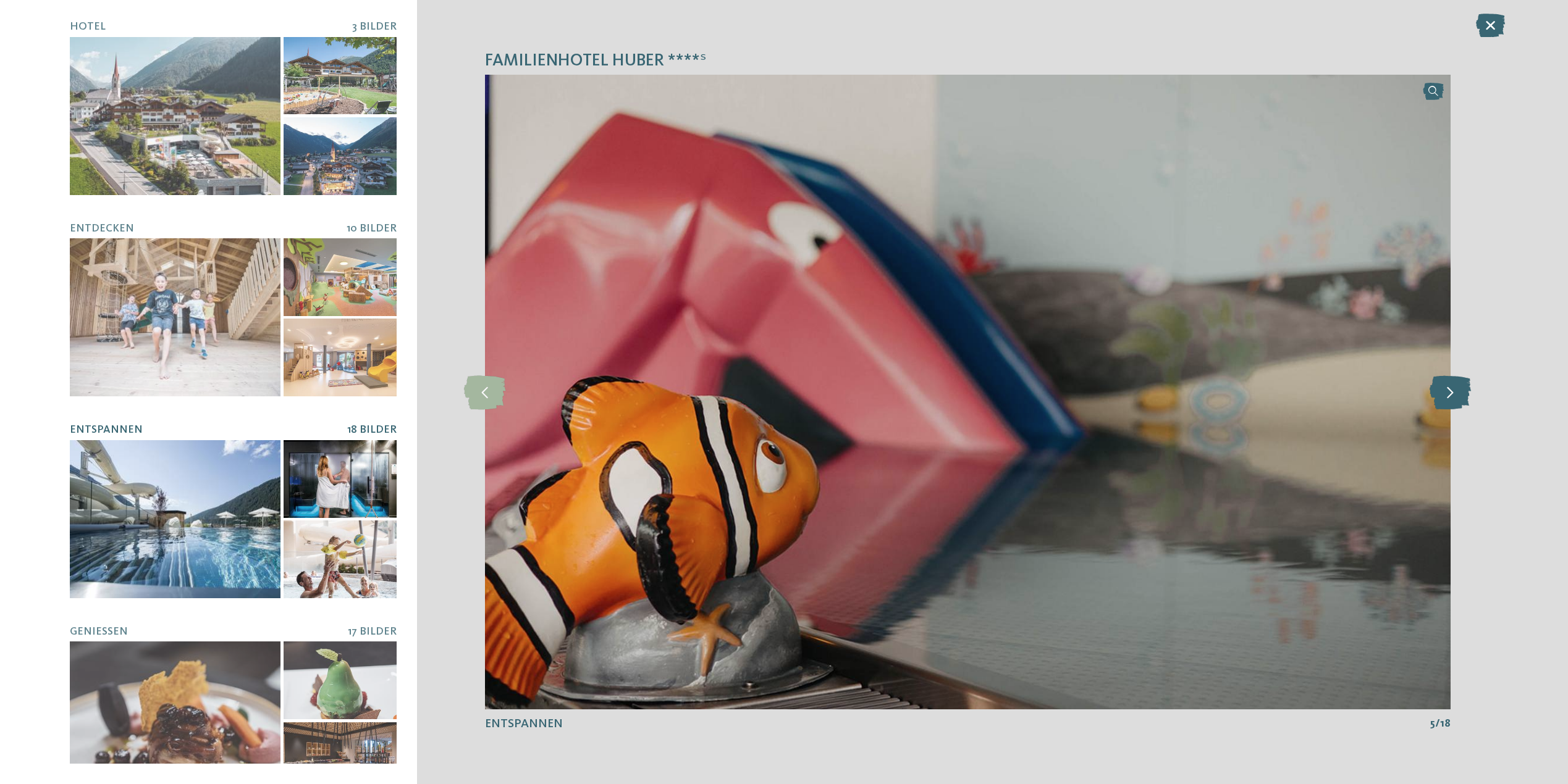
click at [1453, 388] on icon at bounding box center [1450, 391] width 42 height 34
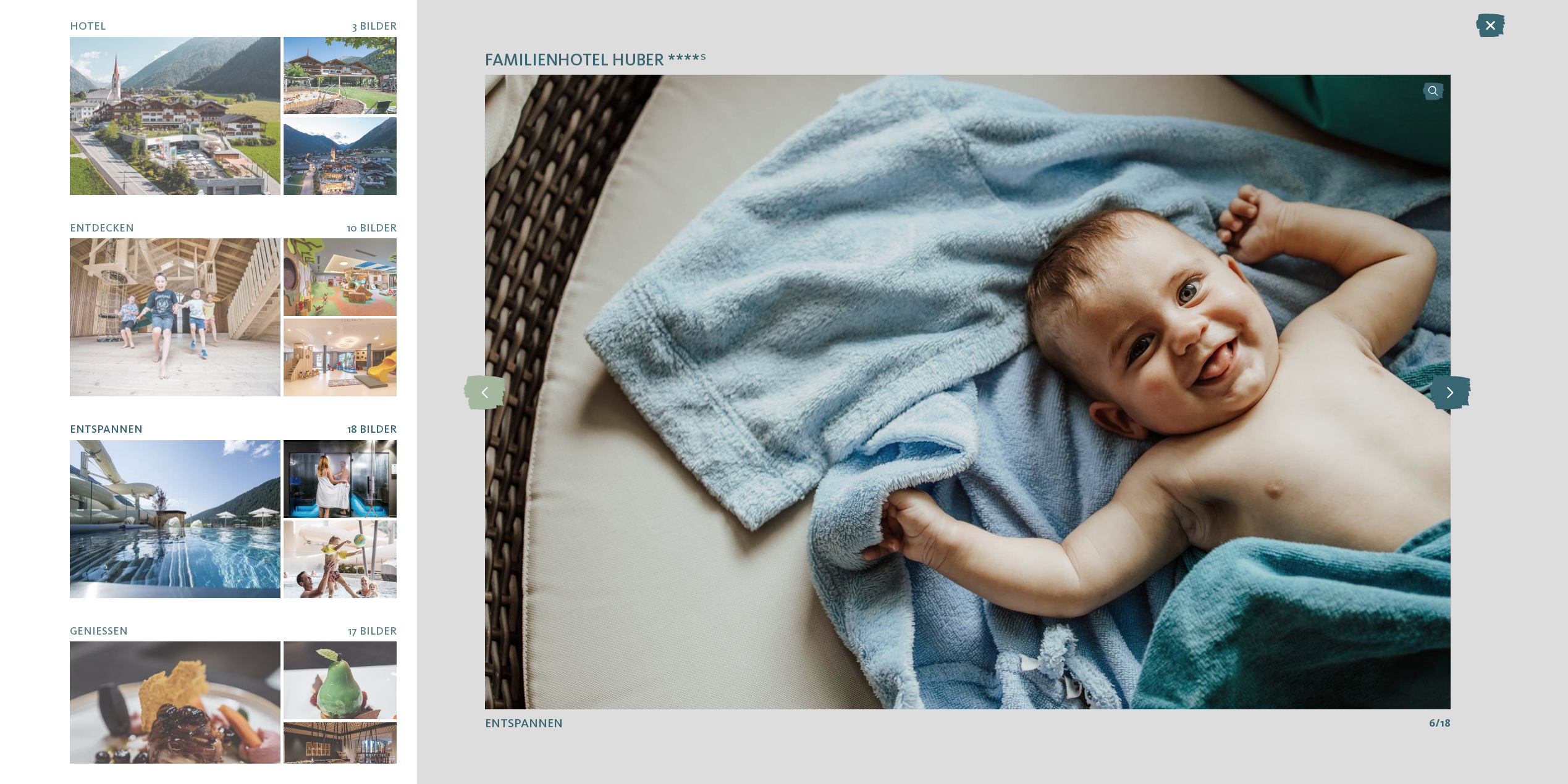
click at [1453, 388] on icon at bounding box center [1450, 391] width 42 height 34
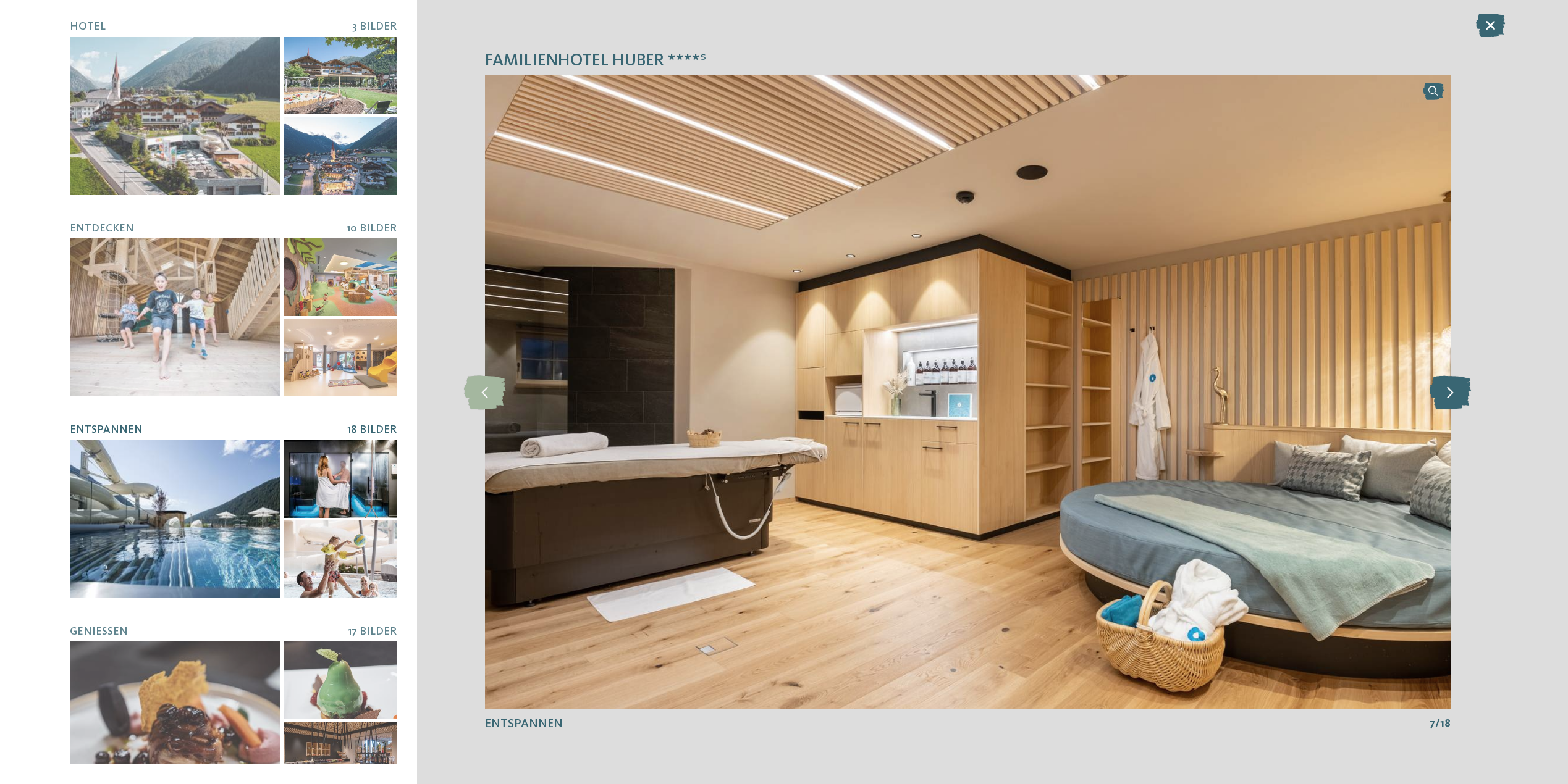
click at [1453, 388] on icon at bounding box center [1450, 391] width 42 height 34
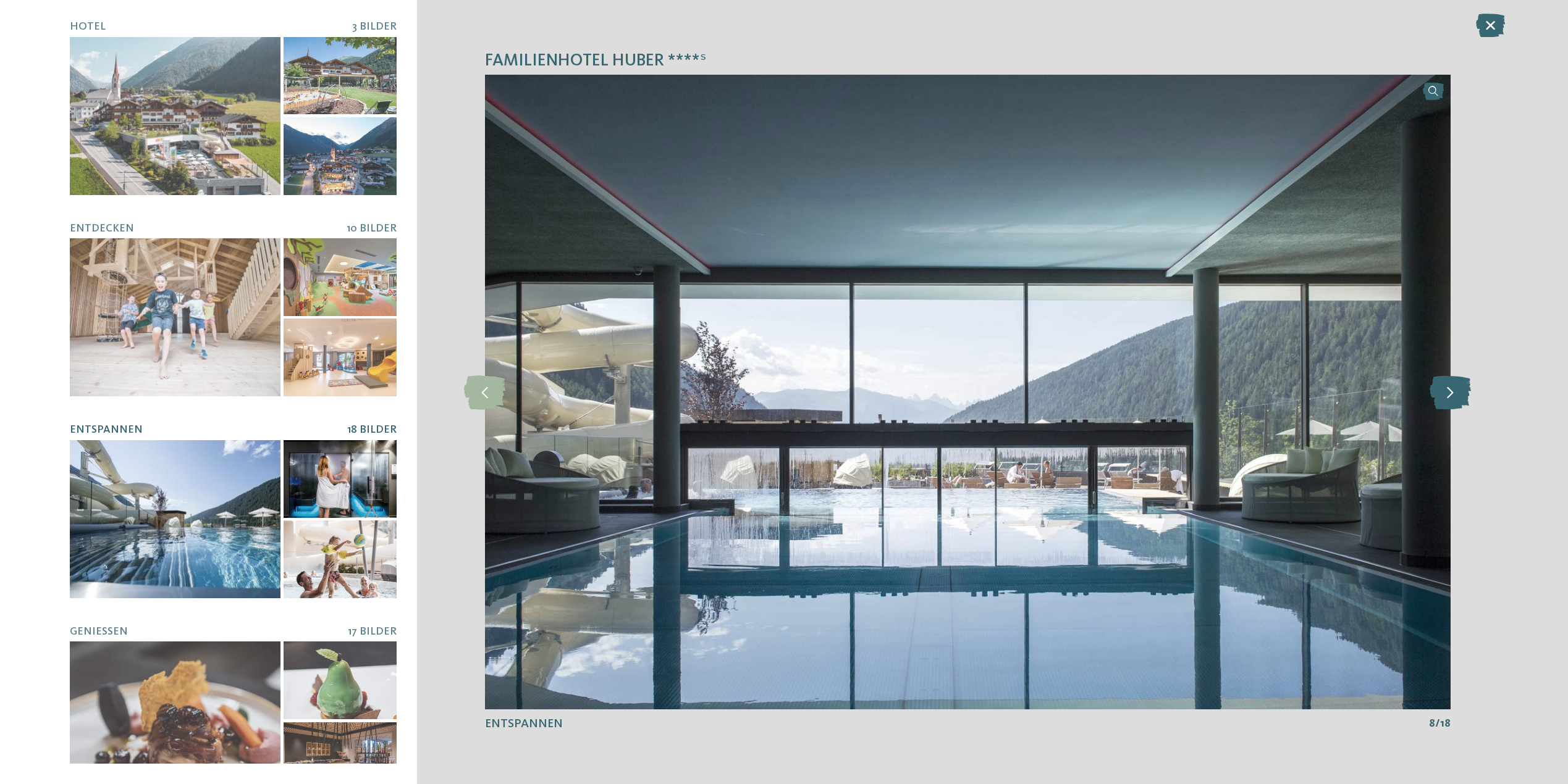
click at [1453, 388] on icon at bounding box center [1450, 391] width 42 height 34
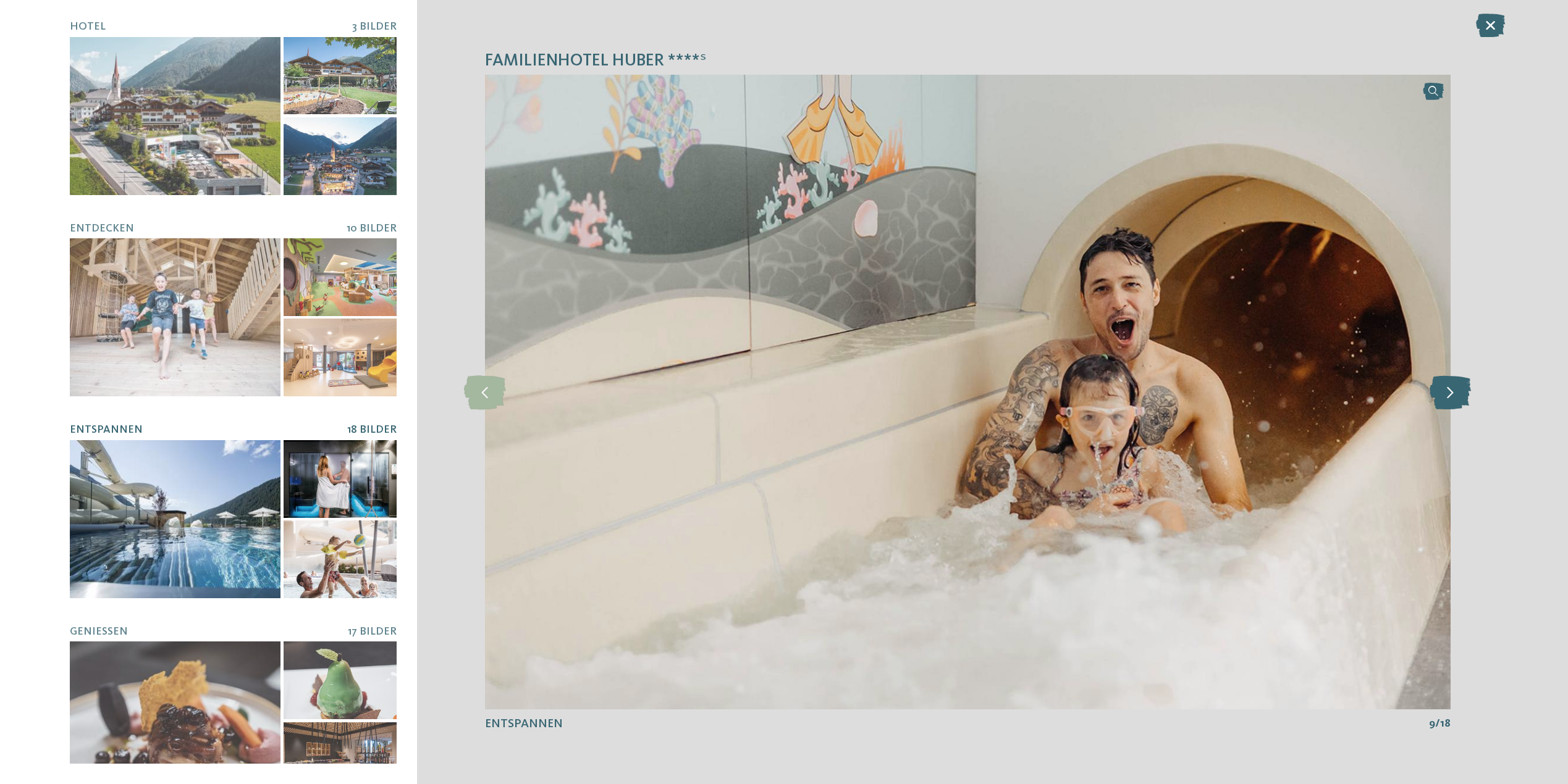
click at [1453, 388] on icon at bounding box center [1450, 391] width 42 height 34
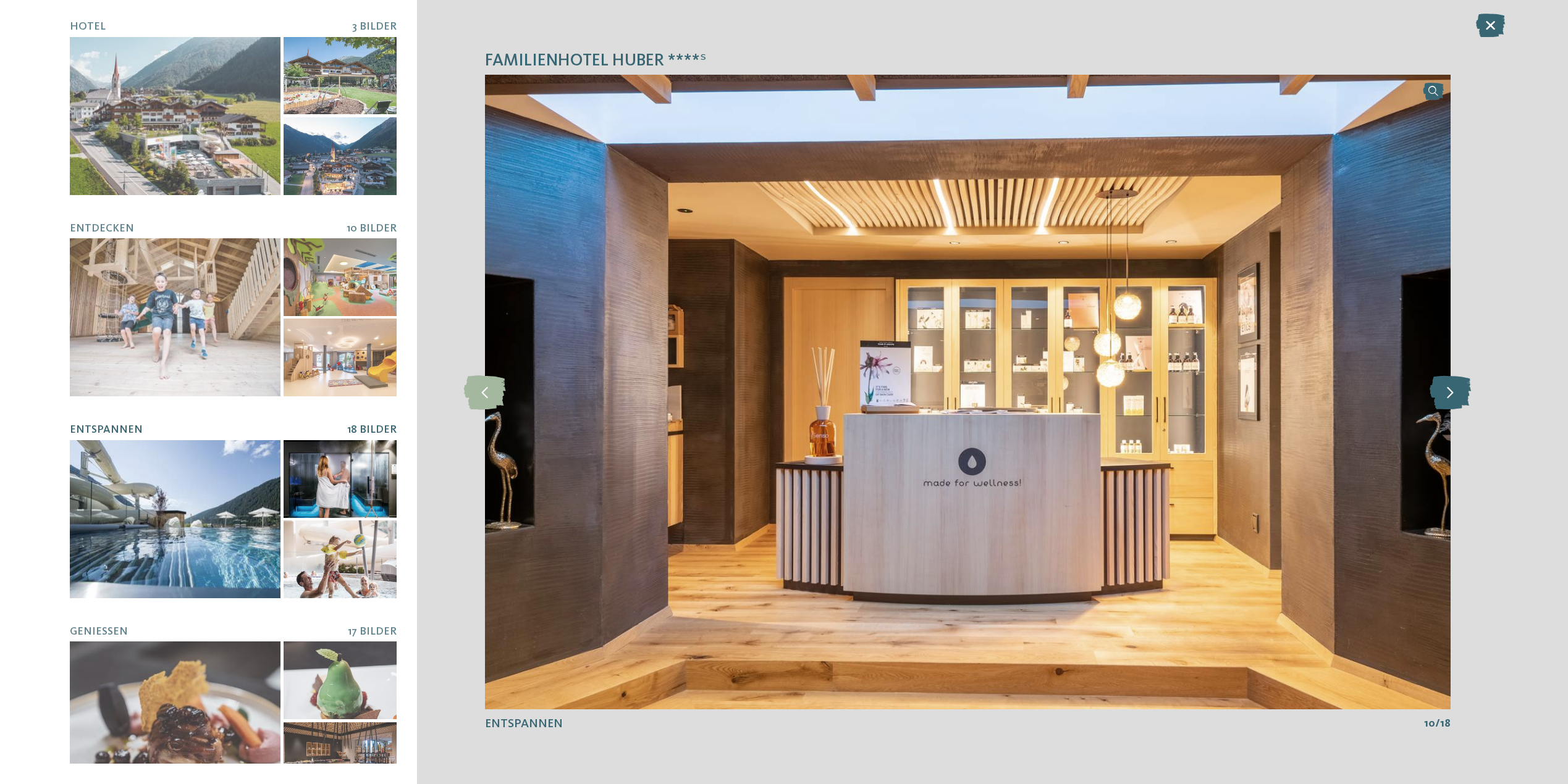
click at [1453, 388] on icon at bounding box center [1450, 391] width 42 height 34
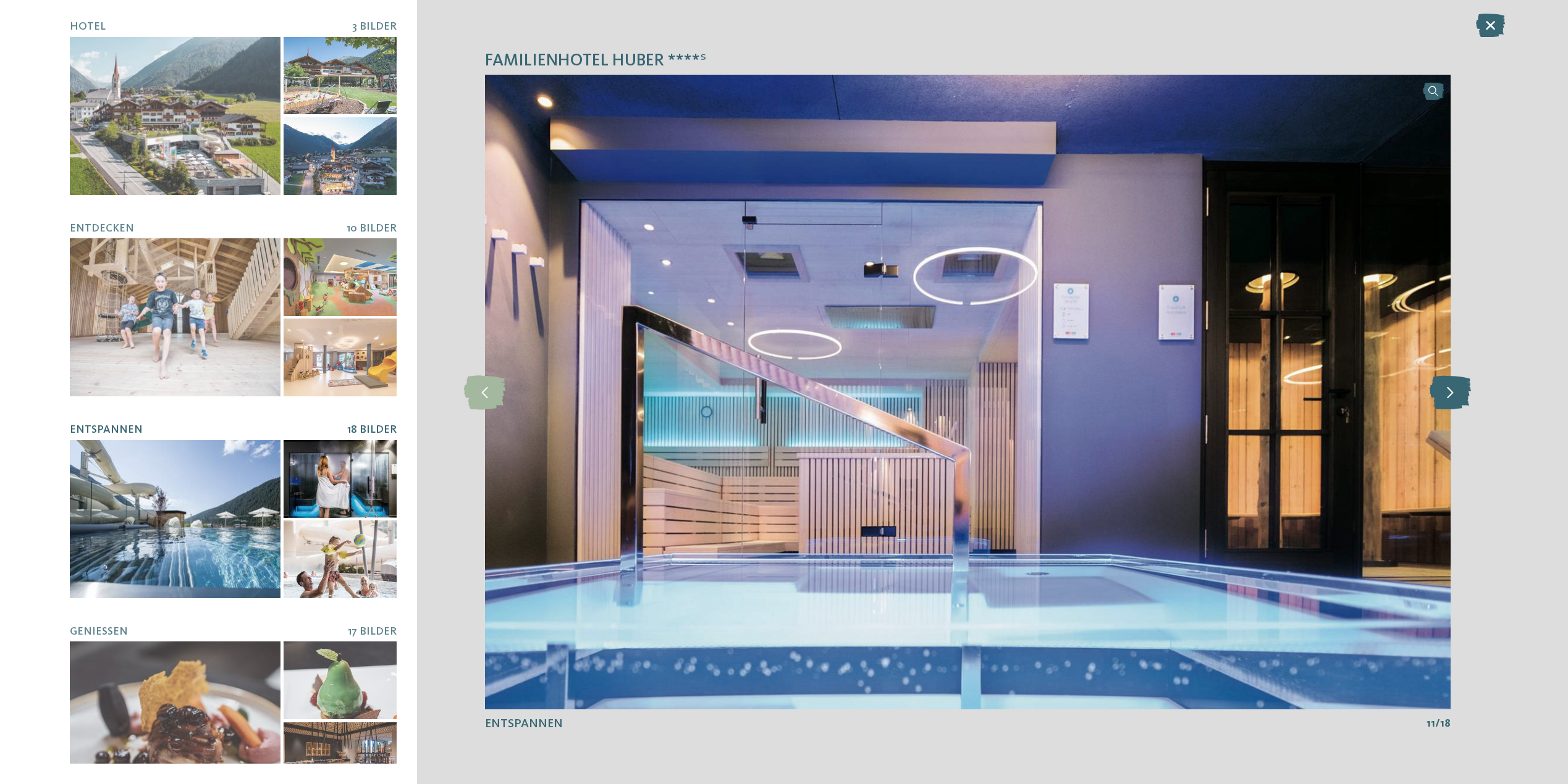
click at [1453, 388] on icon at bounding box center [1450, 391] width 42 height 34
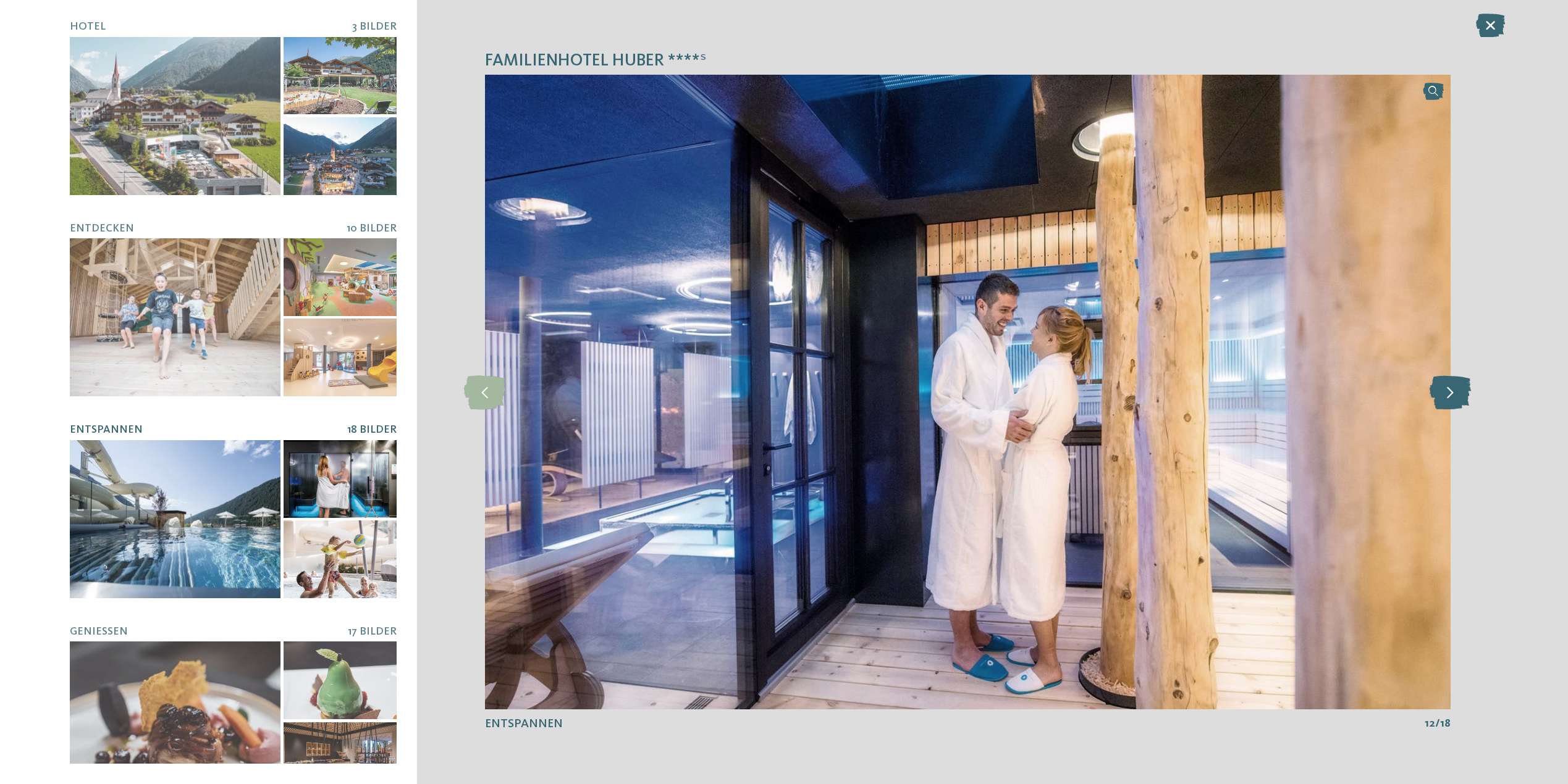
click at [1453, 388] on icon at bounding box center [1450, 391] width 42 height 34
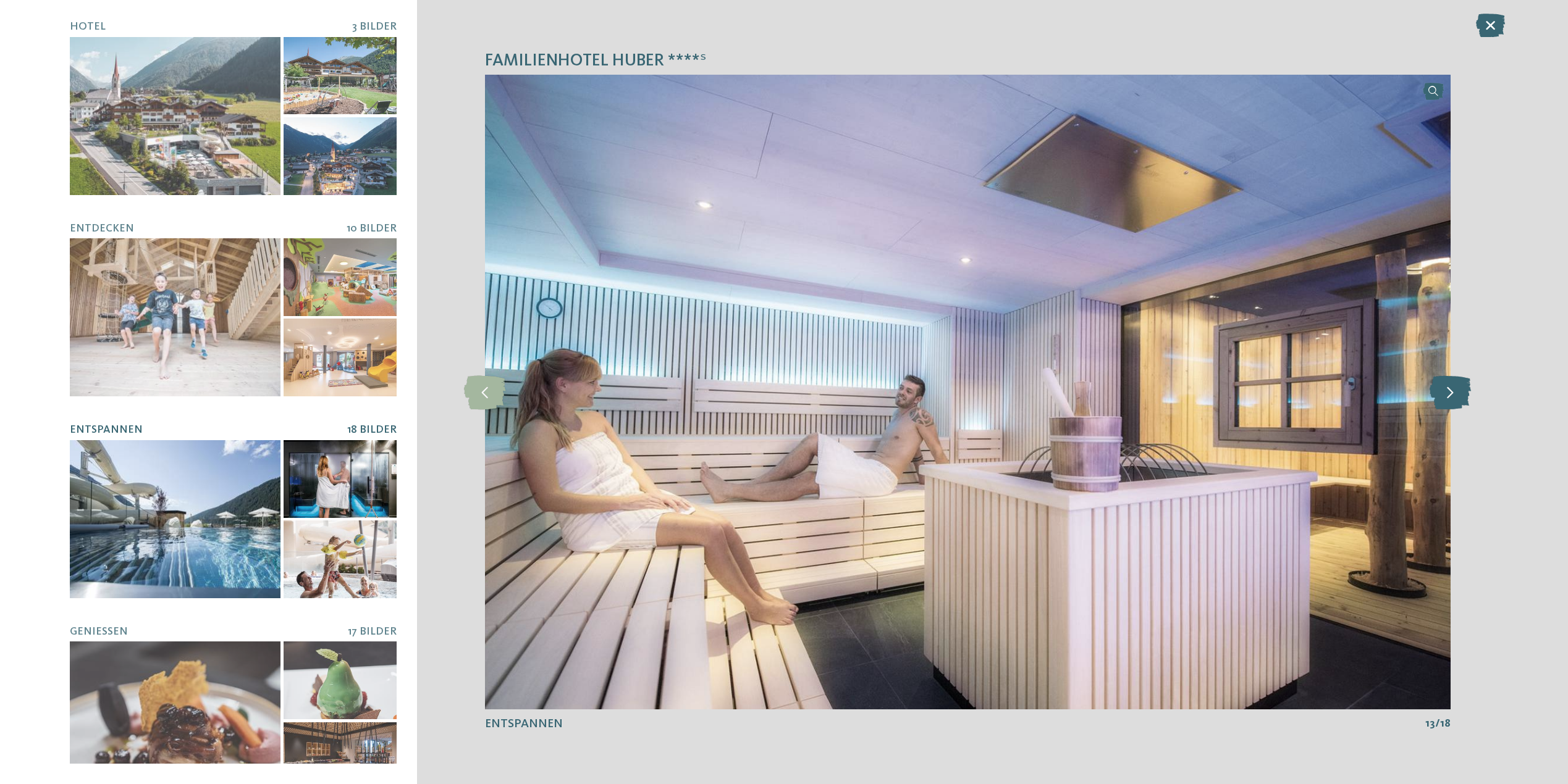
click at [1453, 388] on icon at bounding box center [1450, 391] width 42 height 34
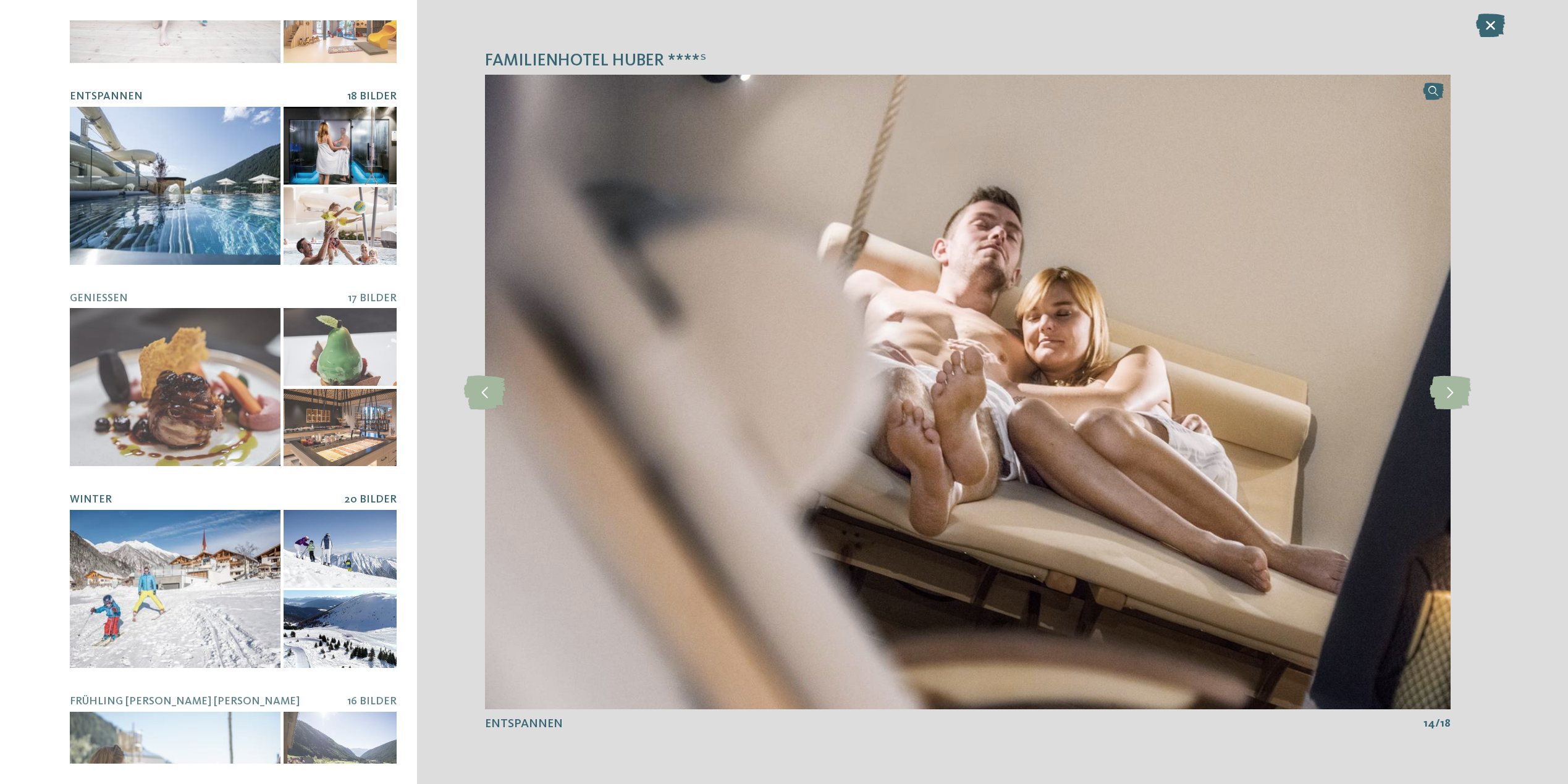
scroll to position [371, 0]
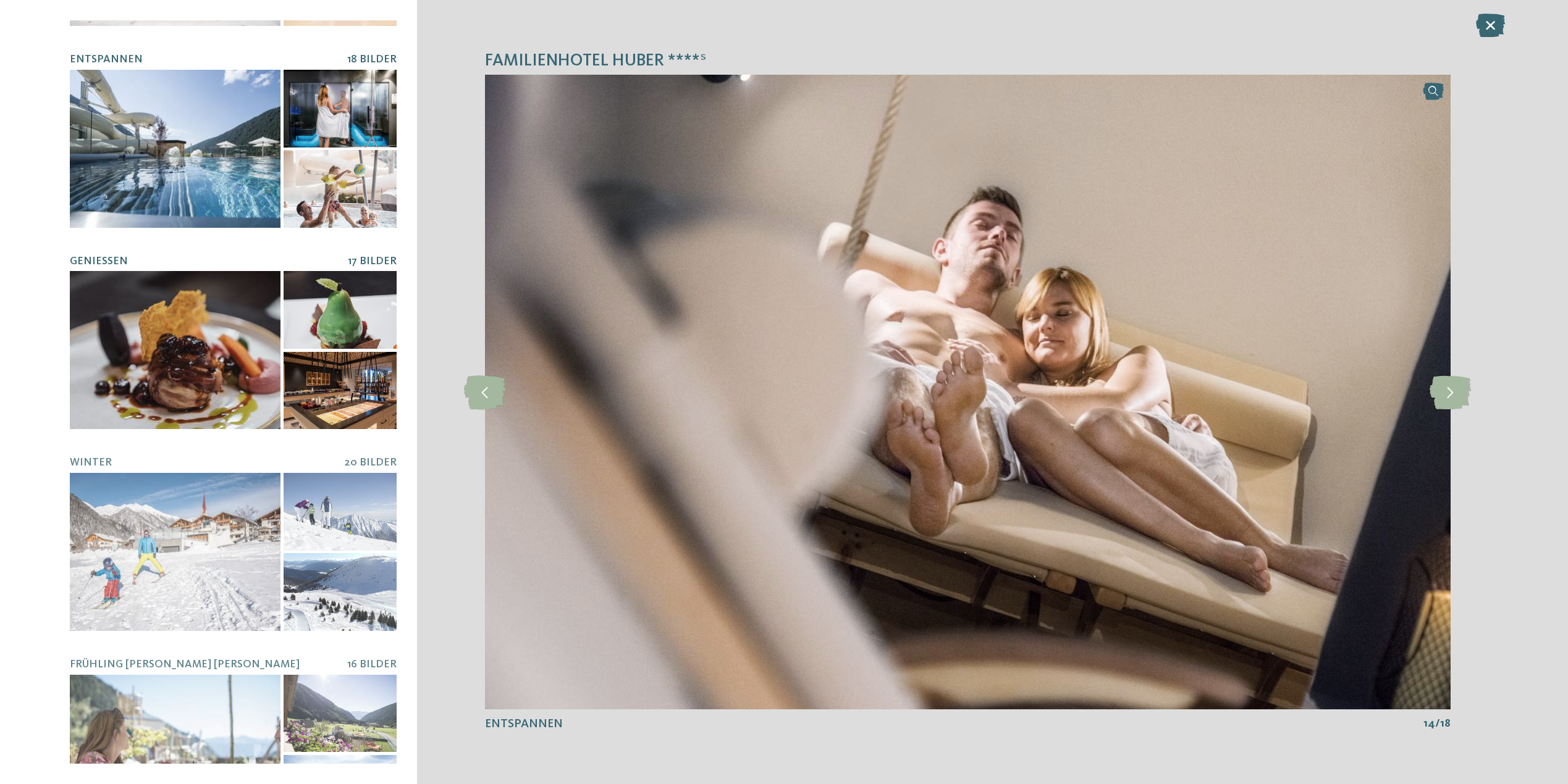
click at [133, 349] on div at bounding box center [175, 350] width 210 height 158
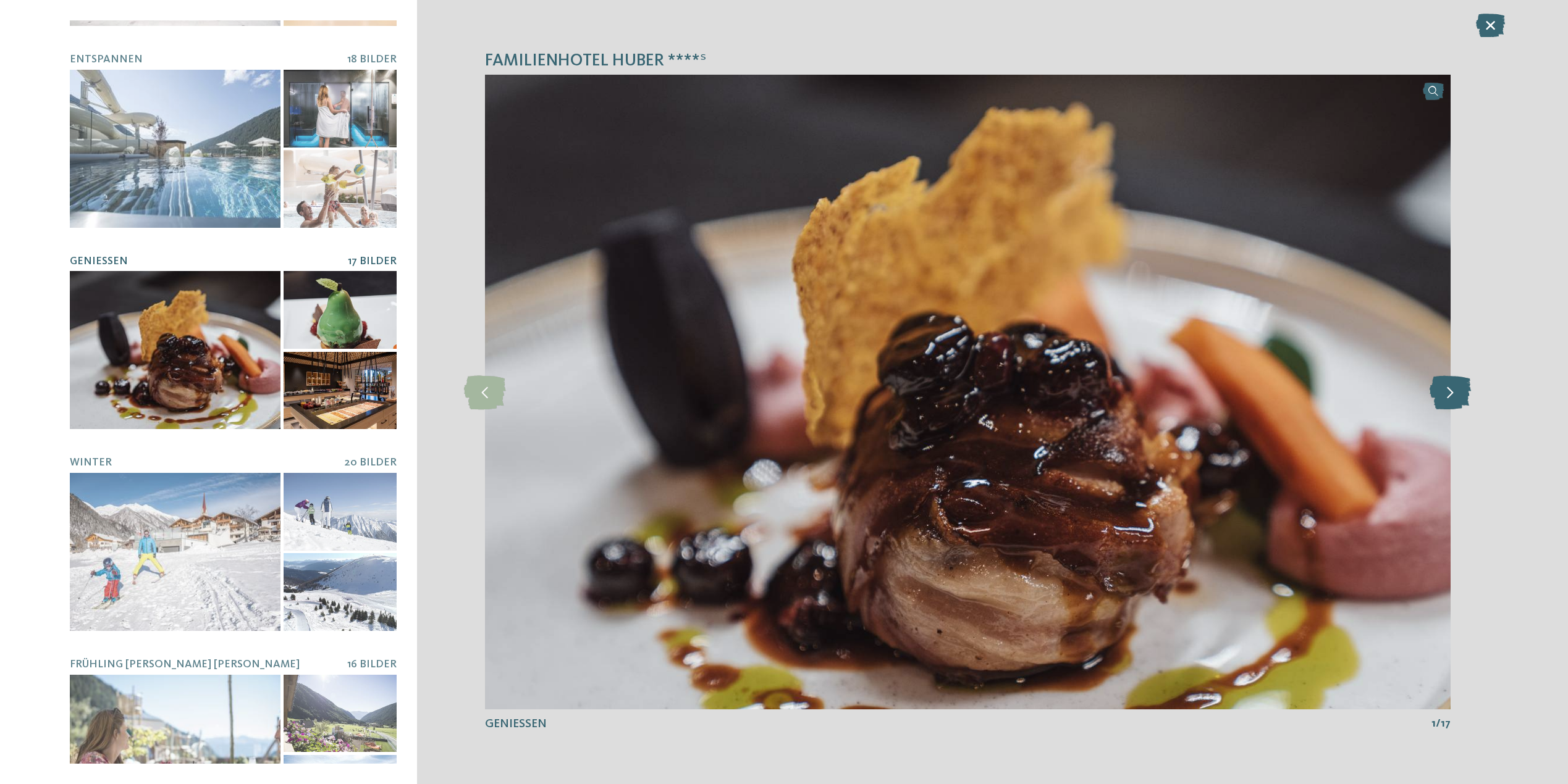
click at [1449, 397] on icon at bounding box center [1450, 391] width 42 height 34
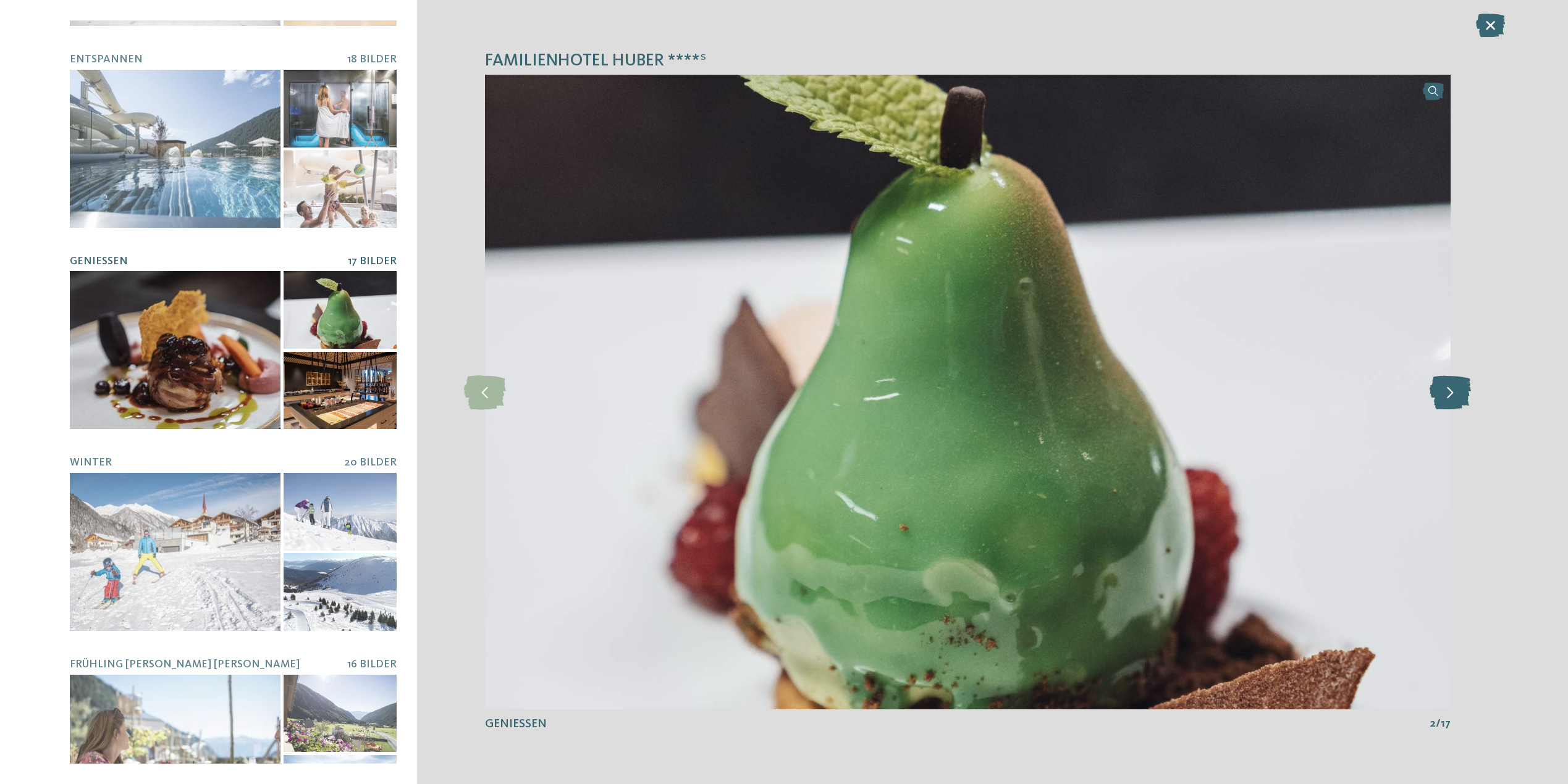
click at [1449, 397] on icon at bounding box center [1450, 391] width 42 height 34
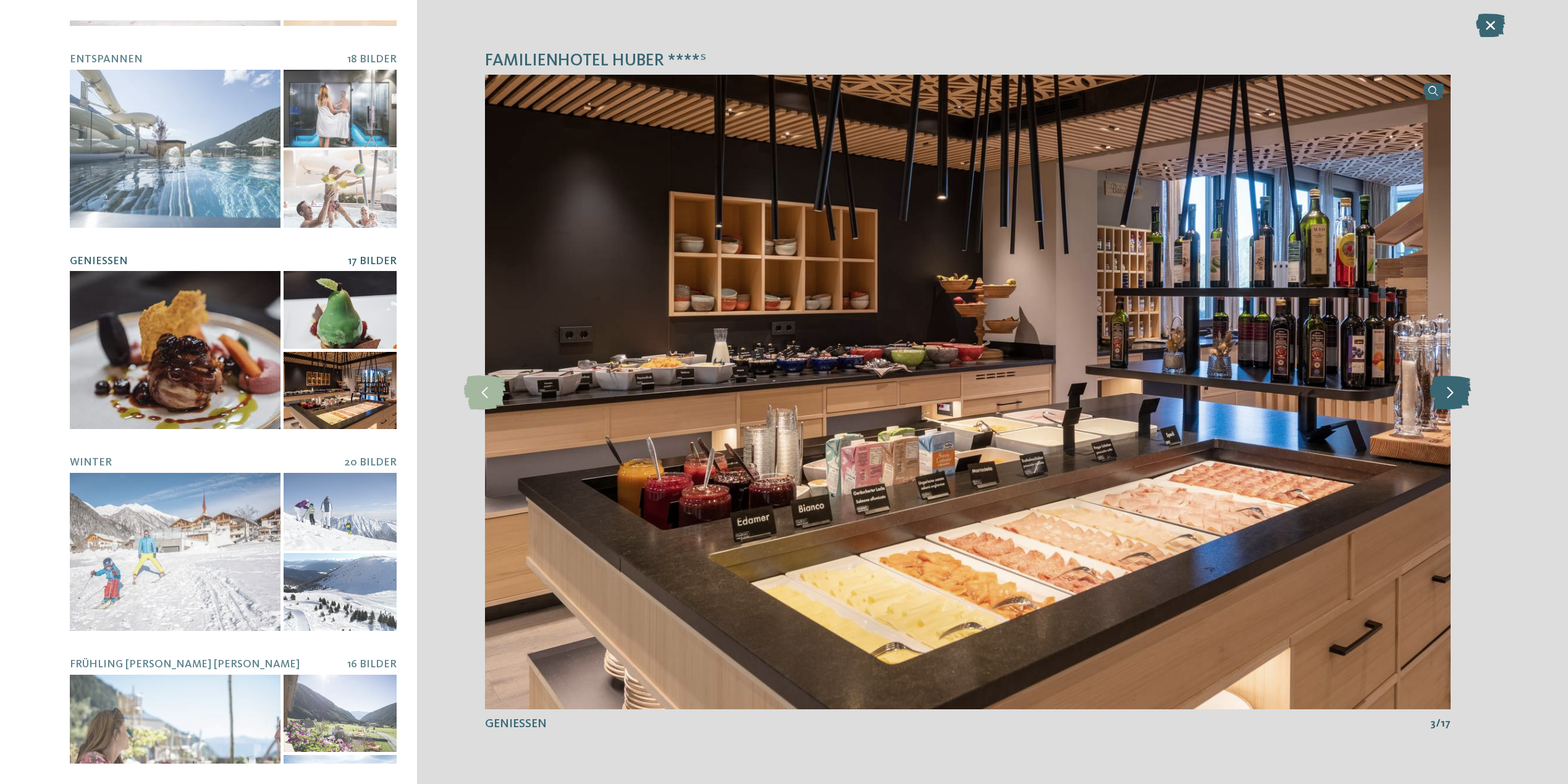
click at [1449, 397] on icon at bounding box center [1450, 391] width 42 height 34
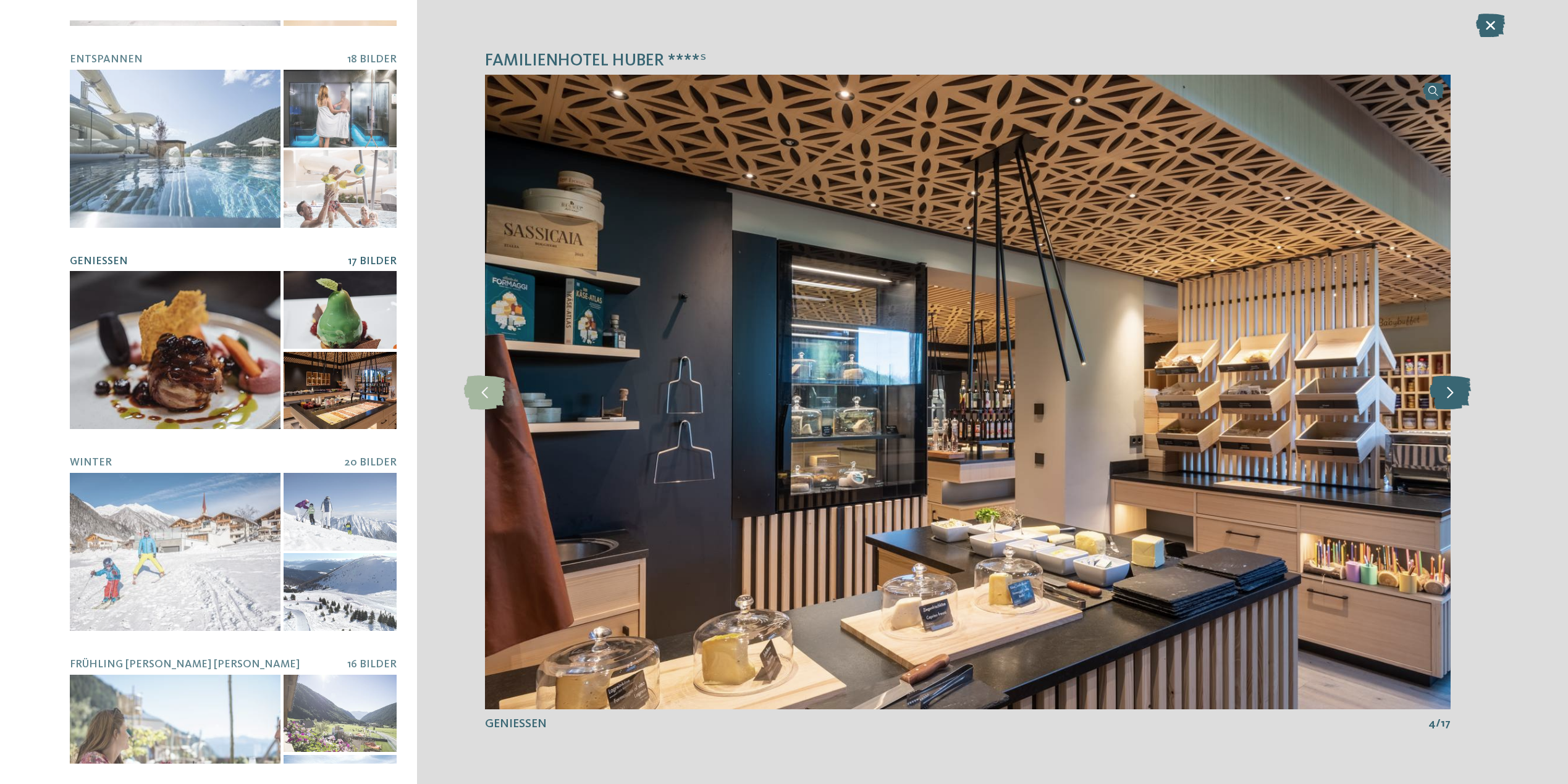
click at [1449, 397] on icon at bounding box center [1450, 391] width 42 height 34
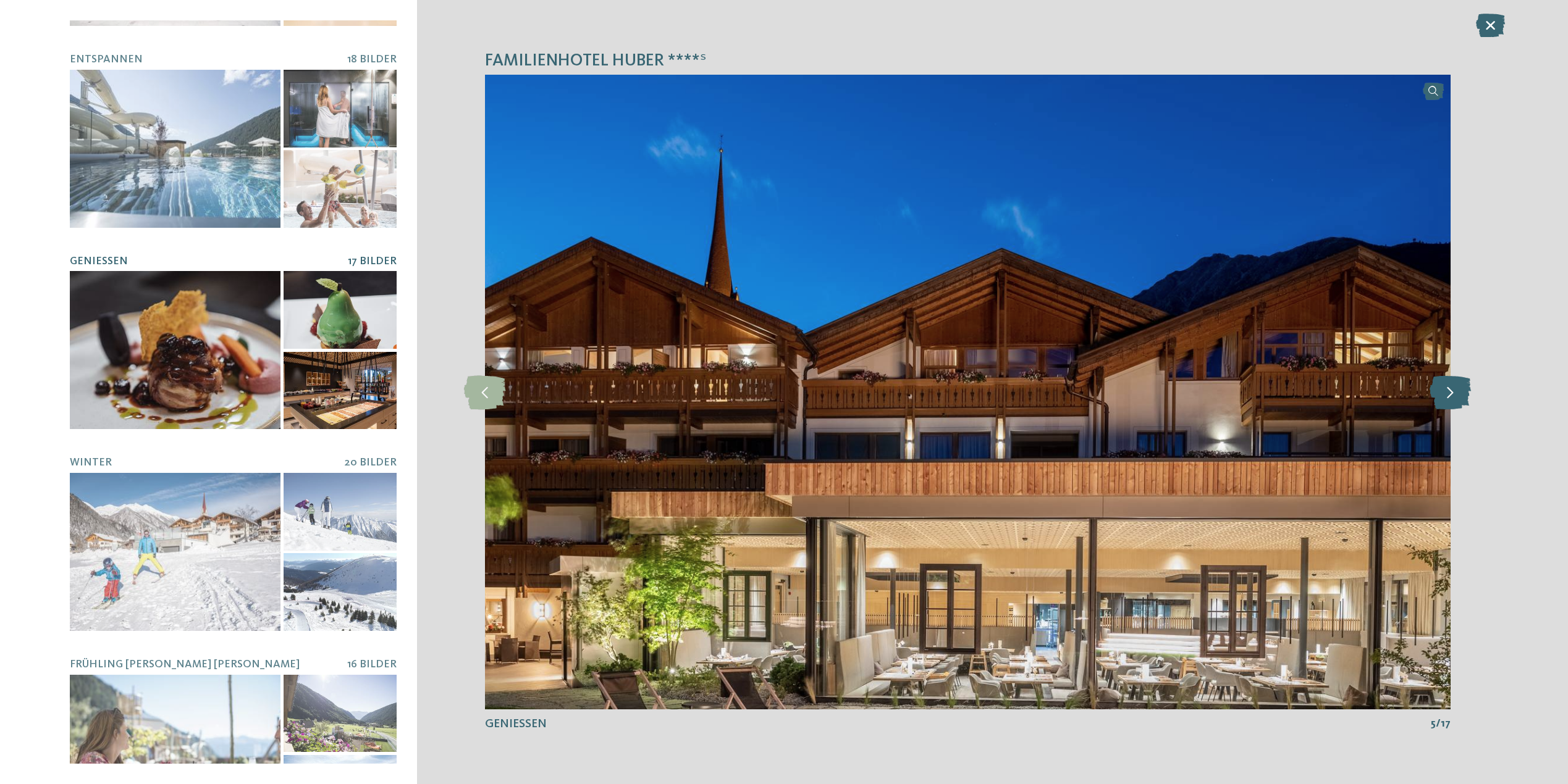
click at [1449, 397] on icon at bounding box center [1450, 391] width 42 height 34
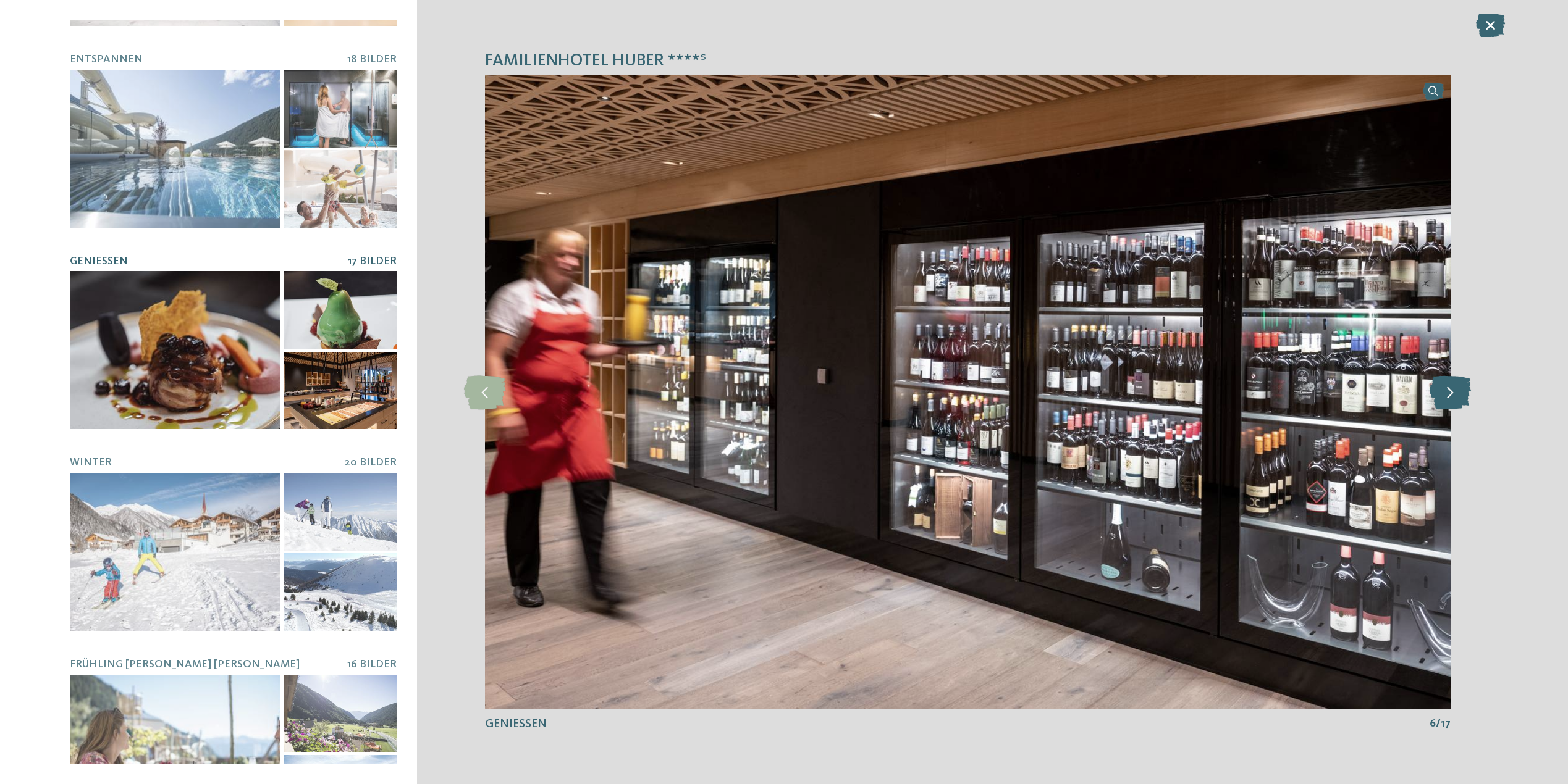
click at [1449, 397] on icon at bounding box center [1450, 391] width 42 height 34
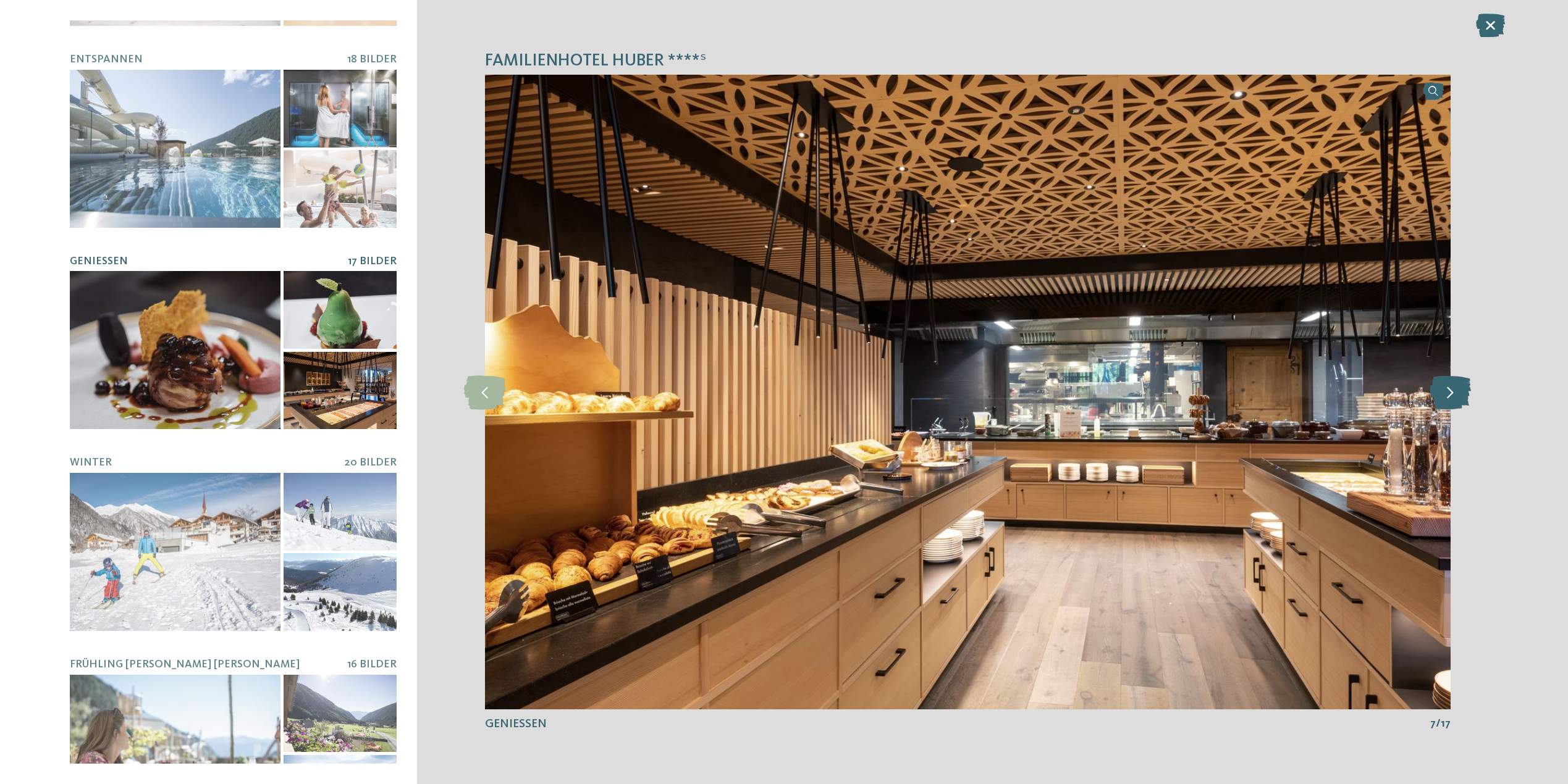
click at [1449, 397] on icon at bounding box center [1450, 391] width 42 height 34
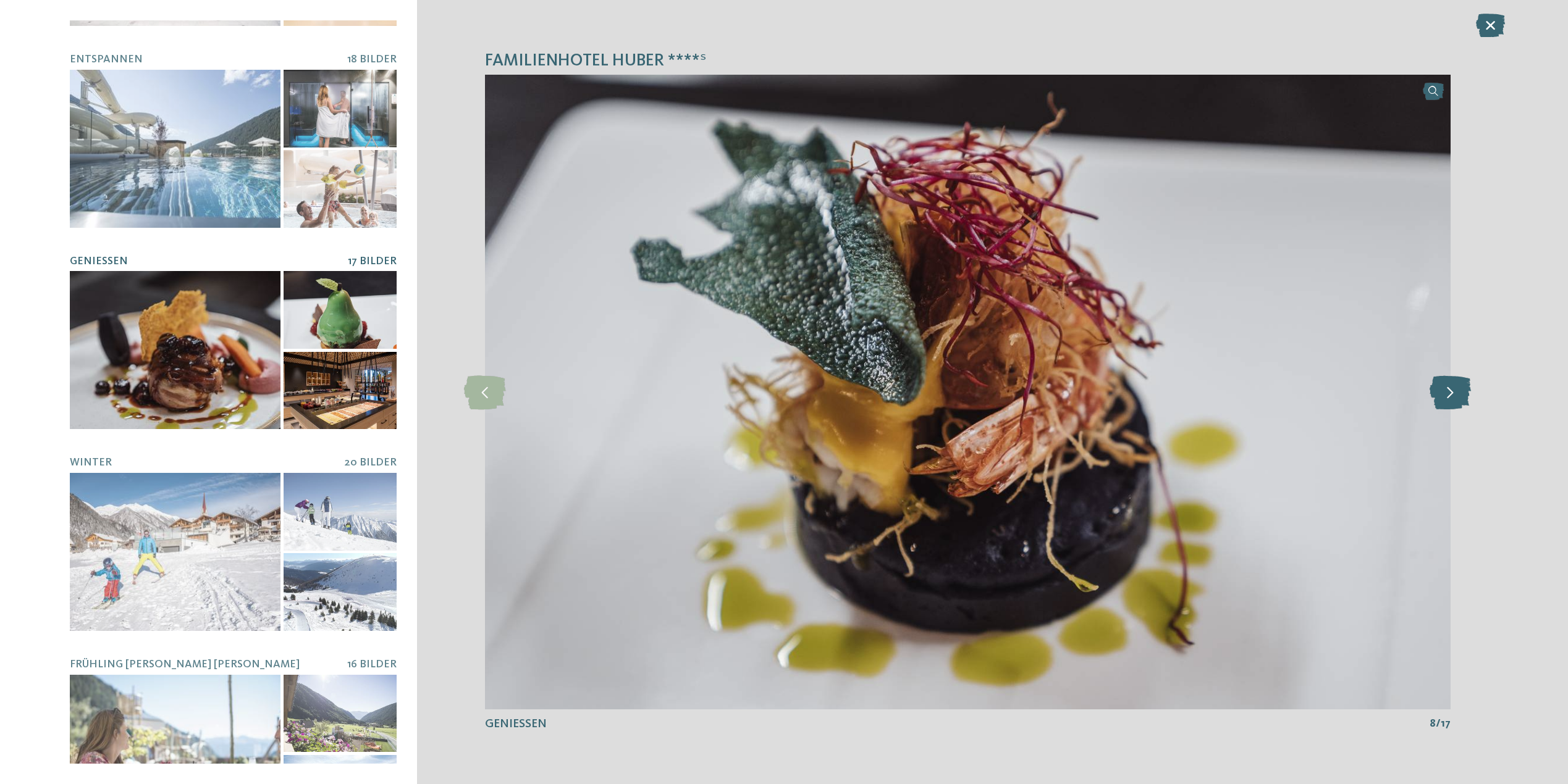
click at [1449, 397] on icon at bounding box center [1450, 391] width 42 height 34
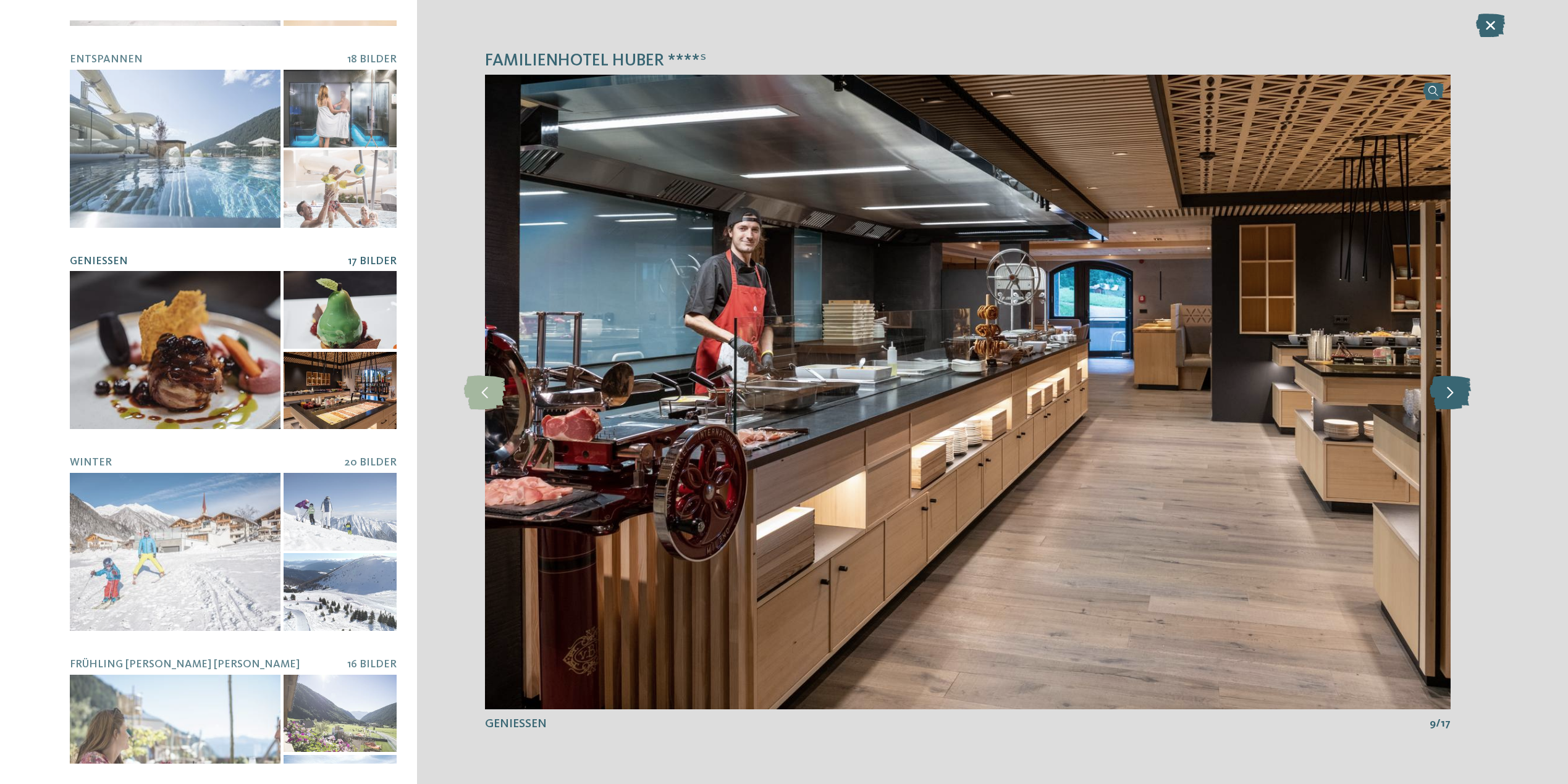
click at [1449, 397] on icon at bounding box center [1450, 391] width 42 height 34
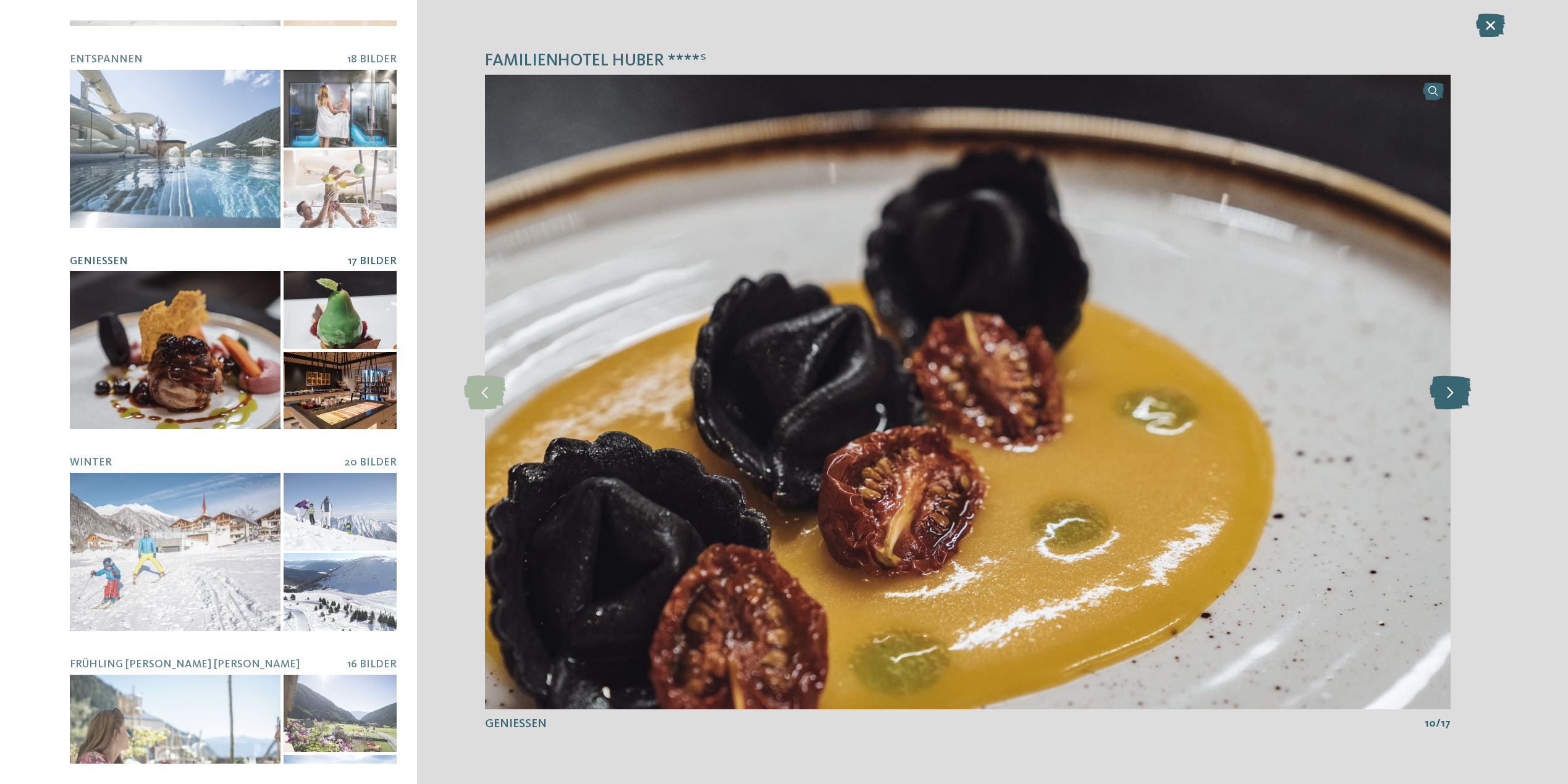
click at [1449, 397] on icon at bounding box center [1450, 391] width 42 height 34
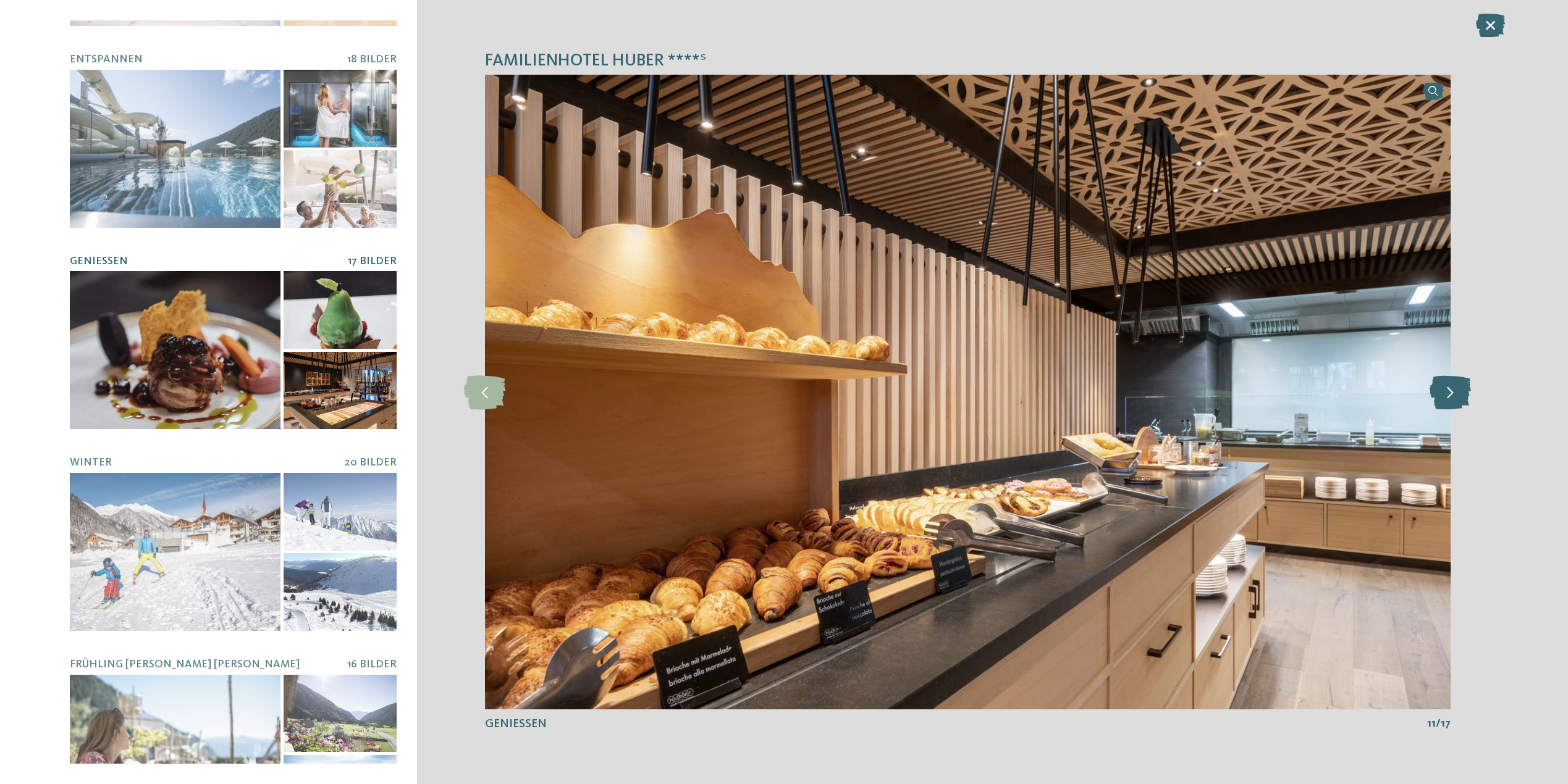
click at [1449, 397] on icon at bounding box center [1450, 391] width 42 height 34
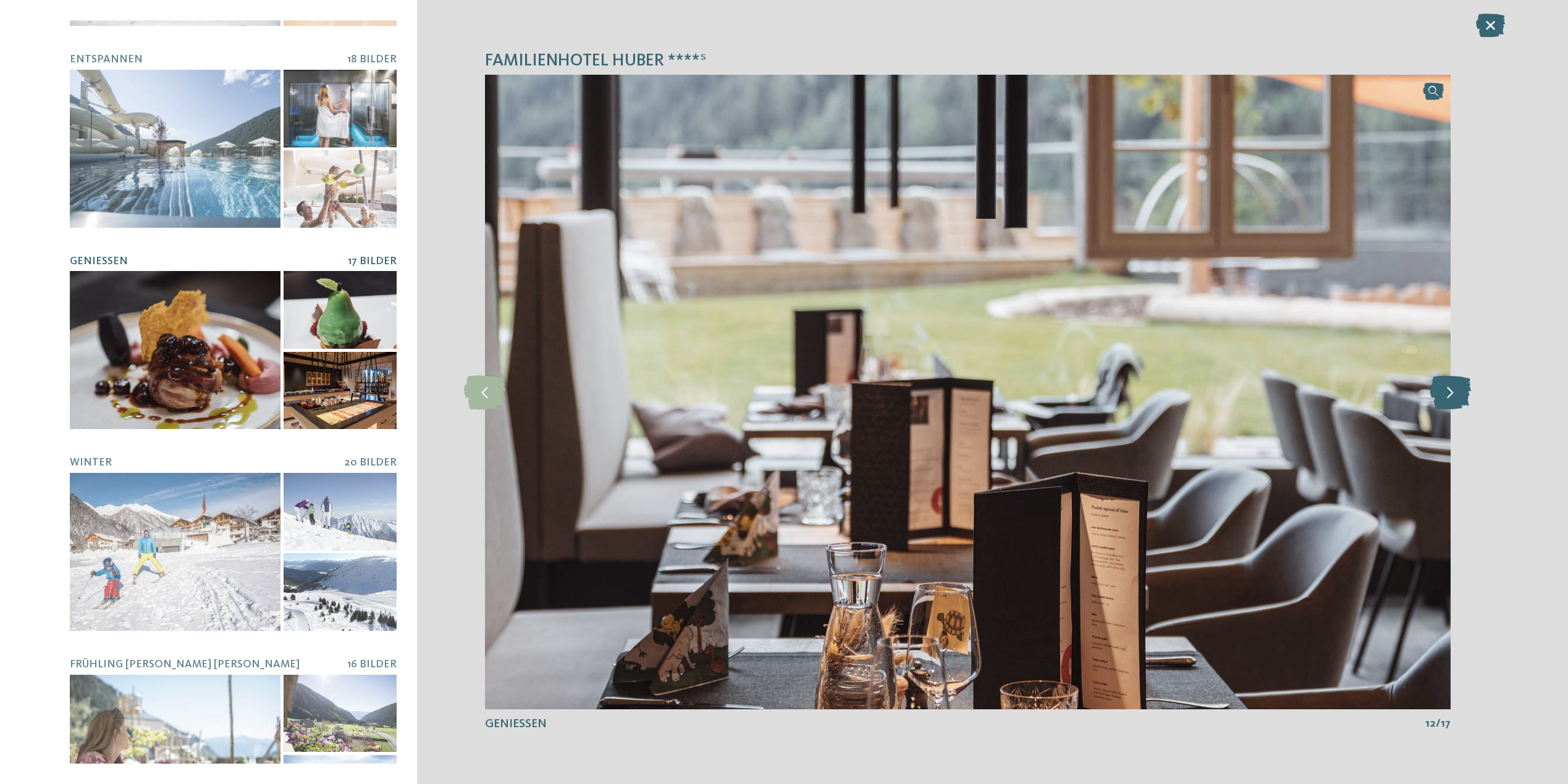
click at [1449, 397] on icon at bounding box center [1450, 391] width 42 height 34
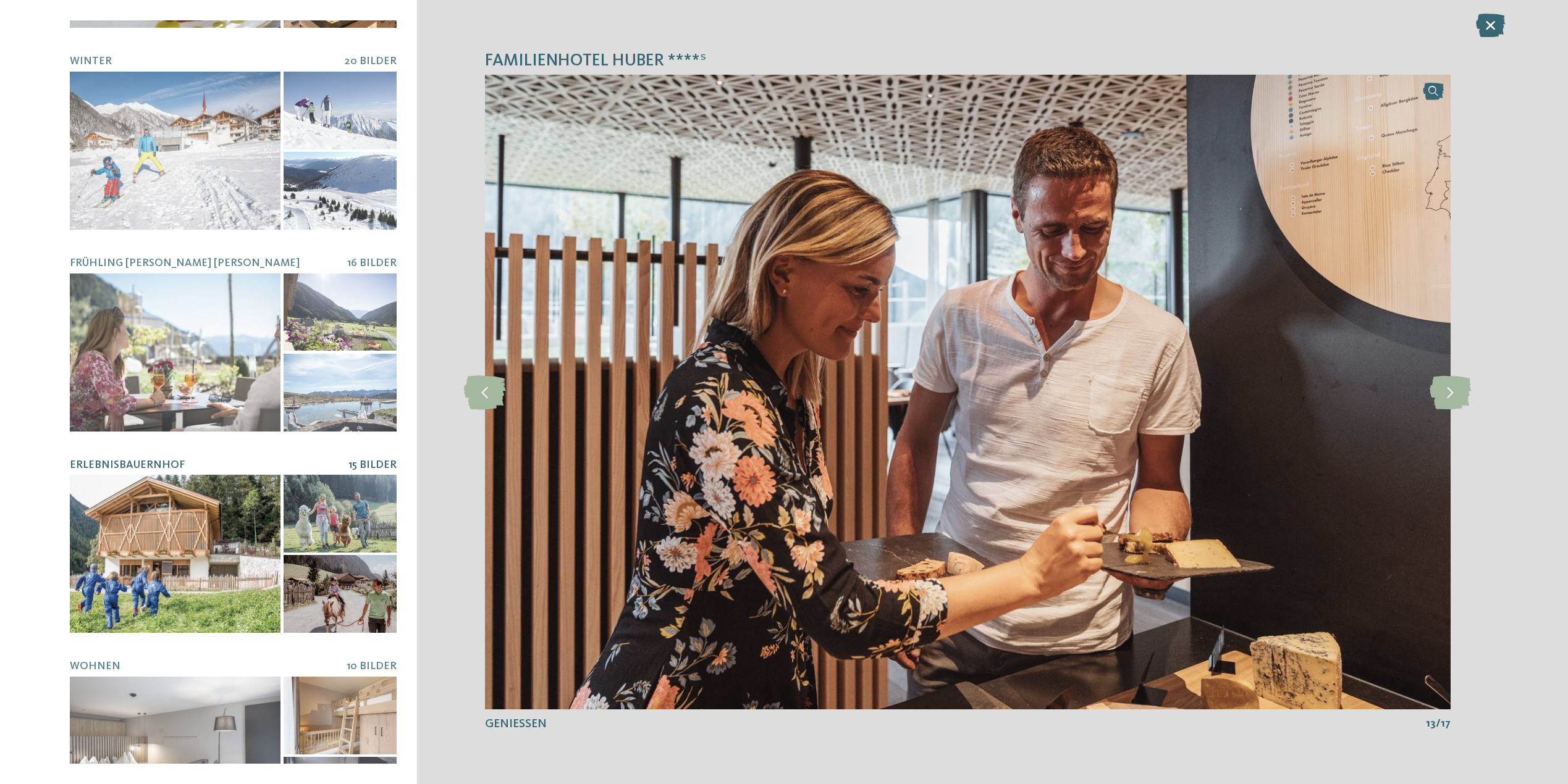
scroll to position [803, 0]
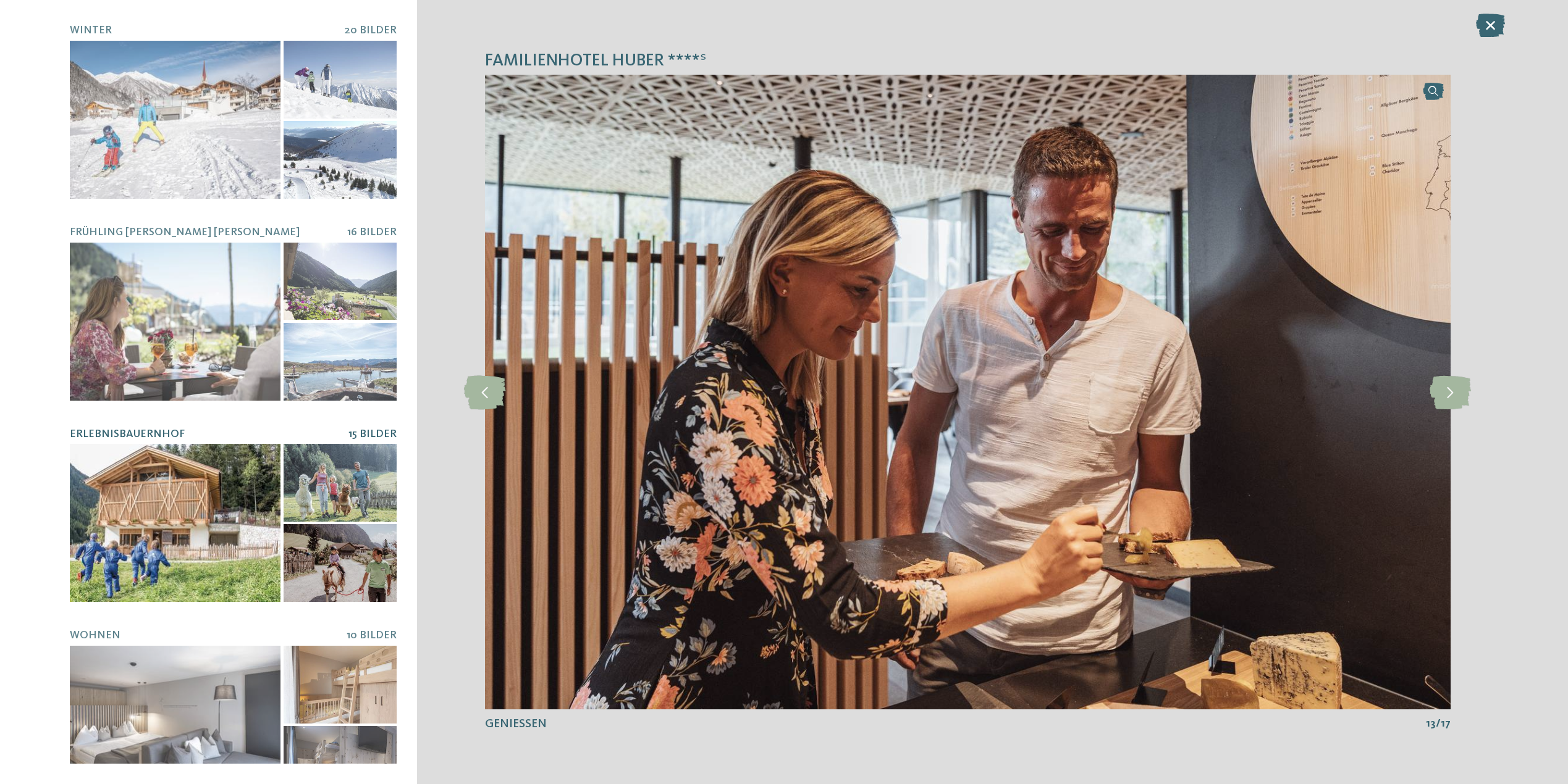
click at [170, 519] on div at bounding box center [175, 523] width 210 height 158
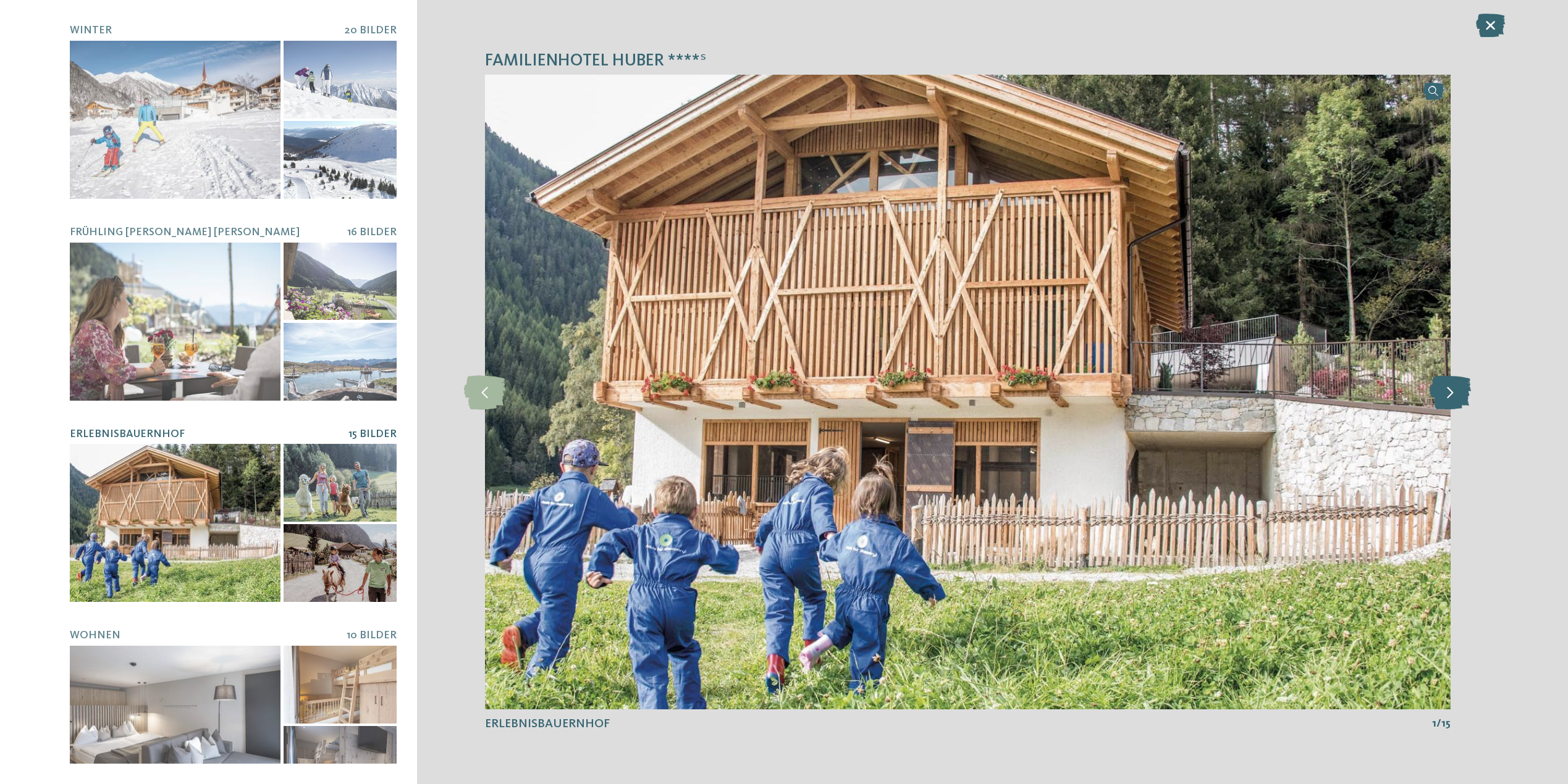
click at [1459, 400] on icon at bounding box center [1450, 391] width 42 height 34
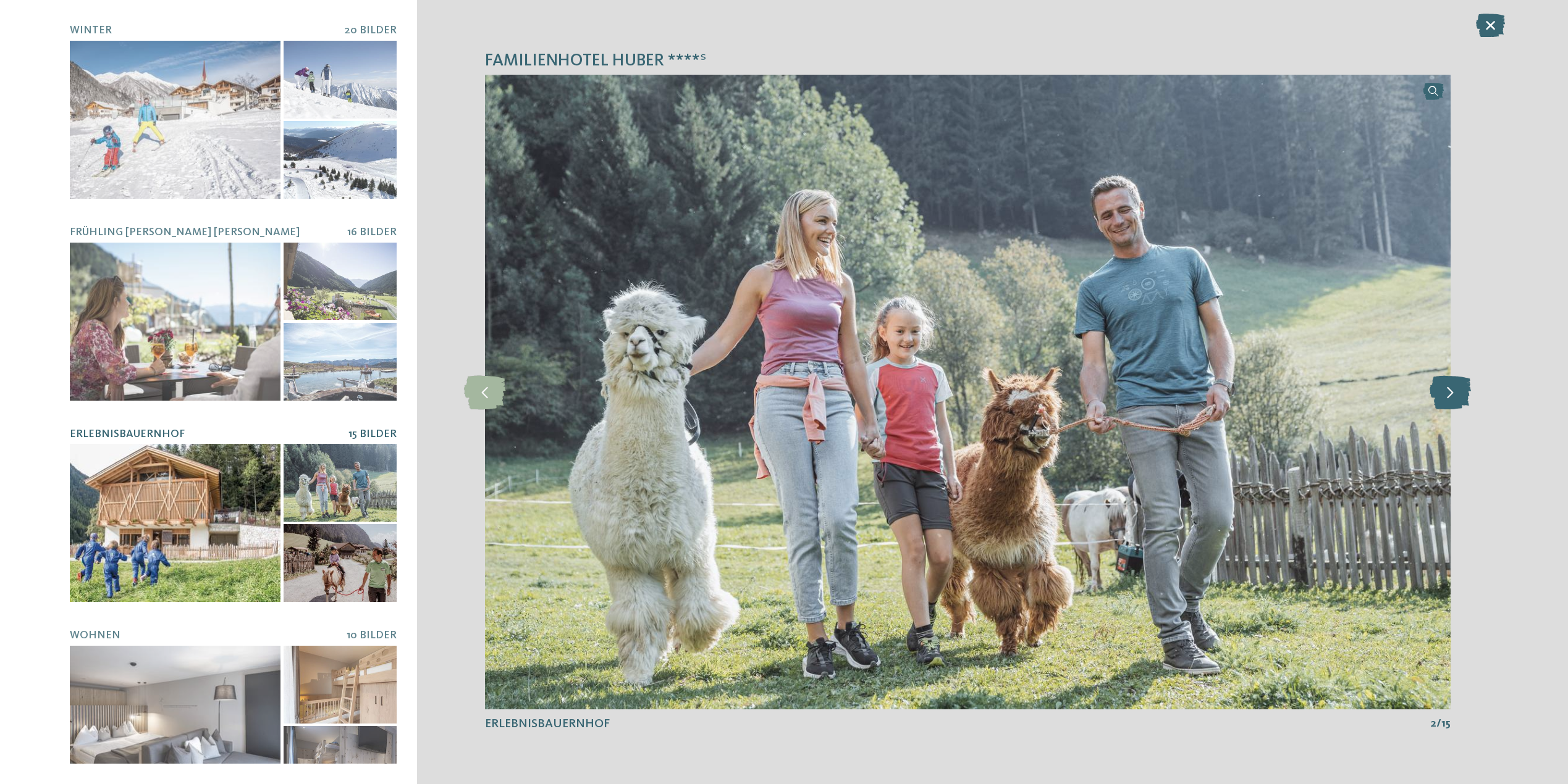
click at [1459, 400] on icon at bounding box center [1450, 391] width 42 height 34
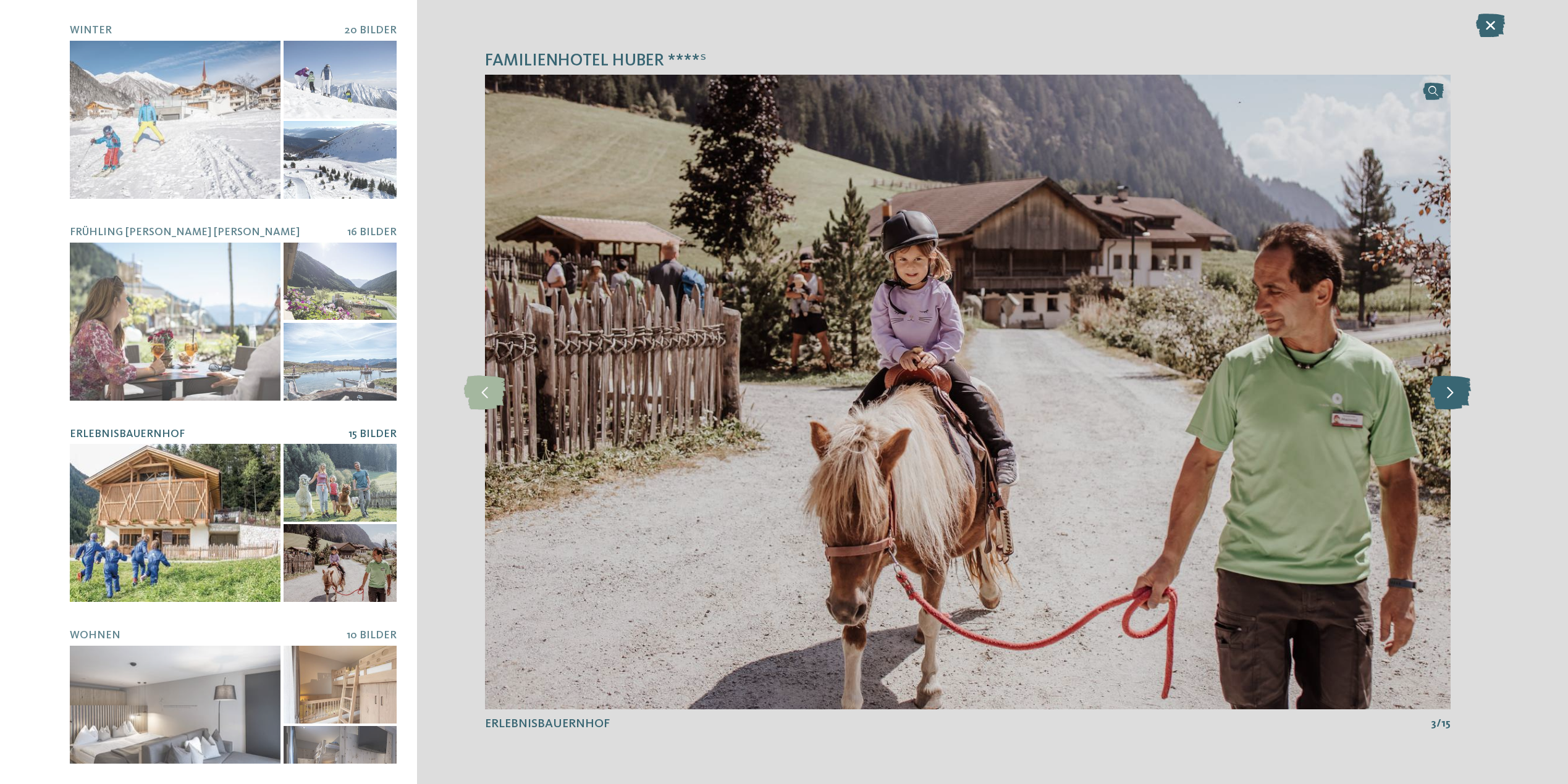
click at [1459, 400] on icon at bounding box center [1450, 391] width 42 height 34
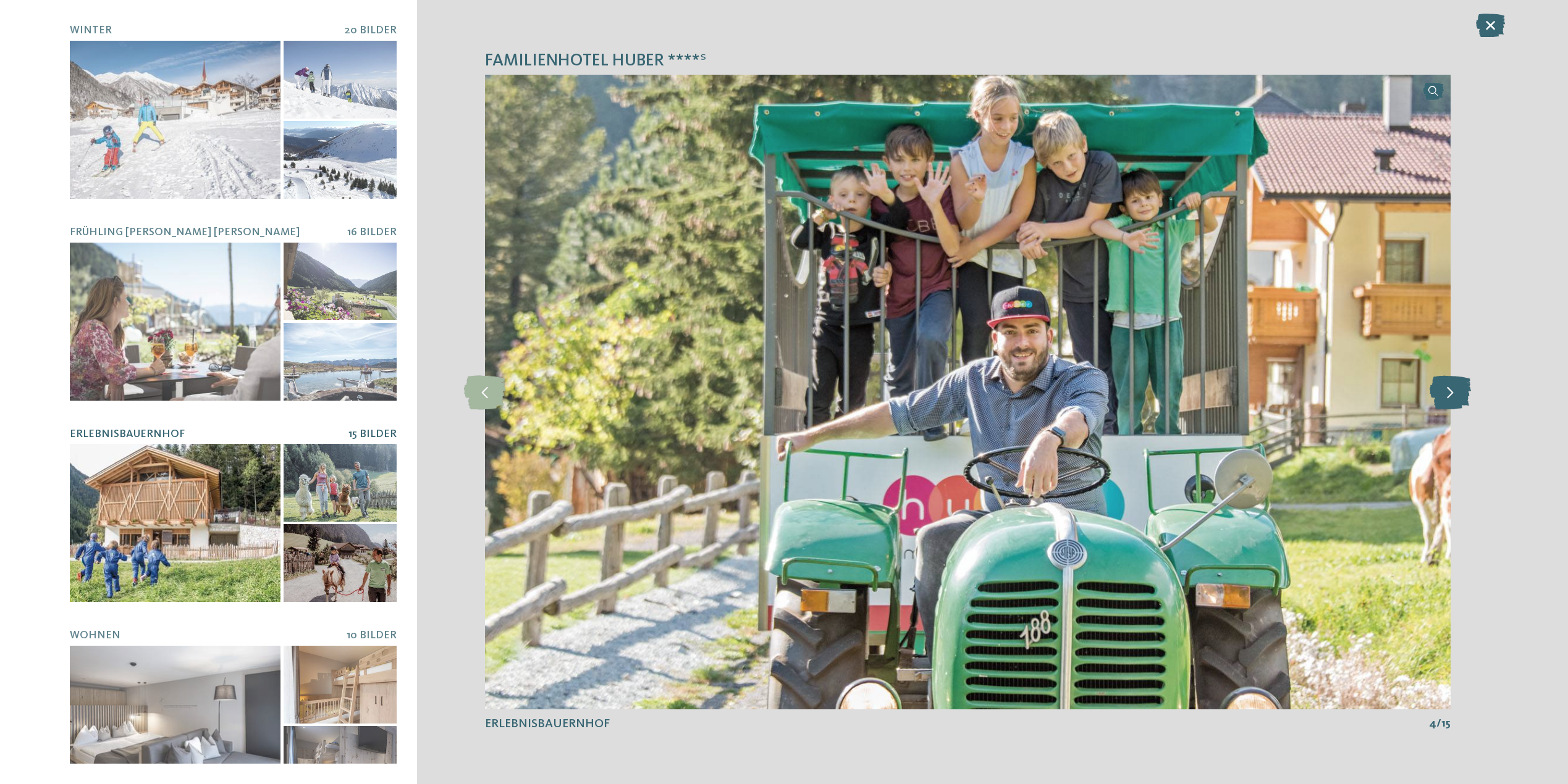
click at [1459, 400] on icon at bounding box center [1450, 391] width 42 height 34
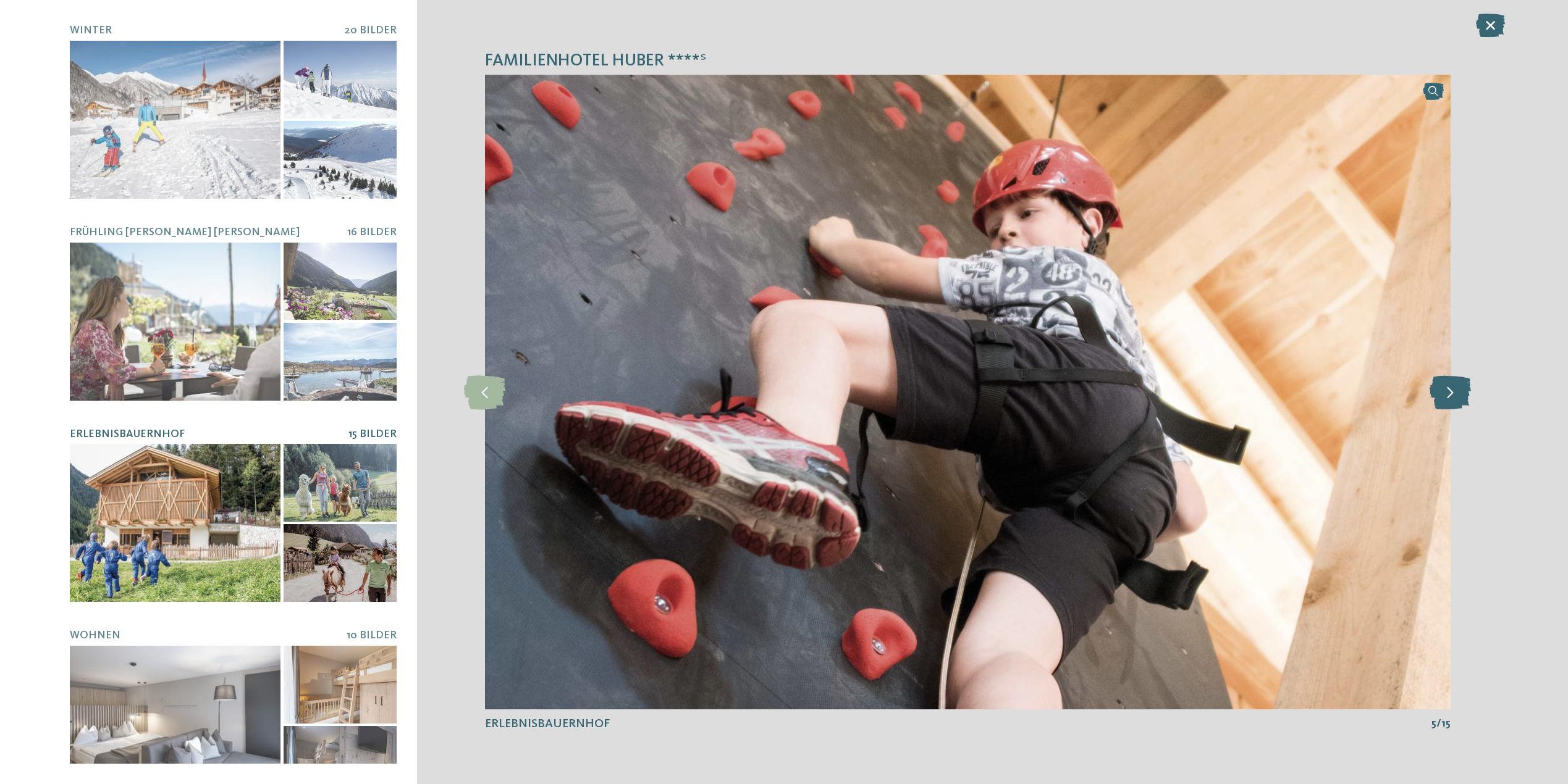
click at [1459, 400] on icon at bounding box center [1450, 391] width 42 height 34
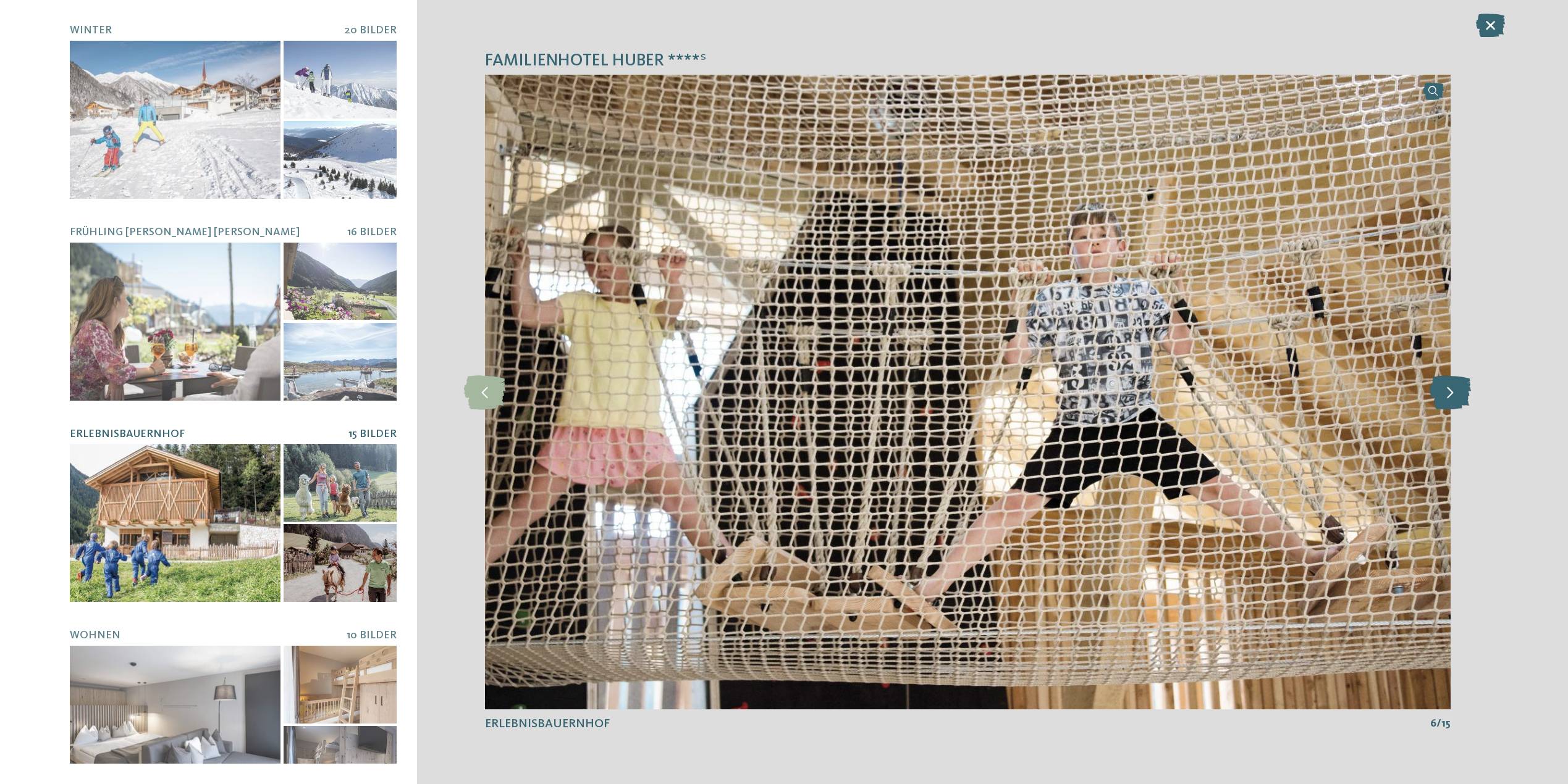
click at [1459, 400] on icon at bounding box center [1450, 391] width 42 height 34
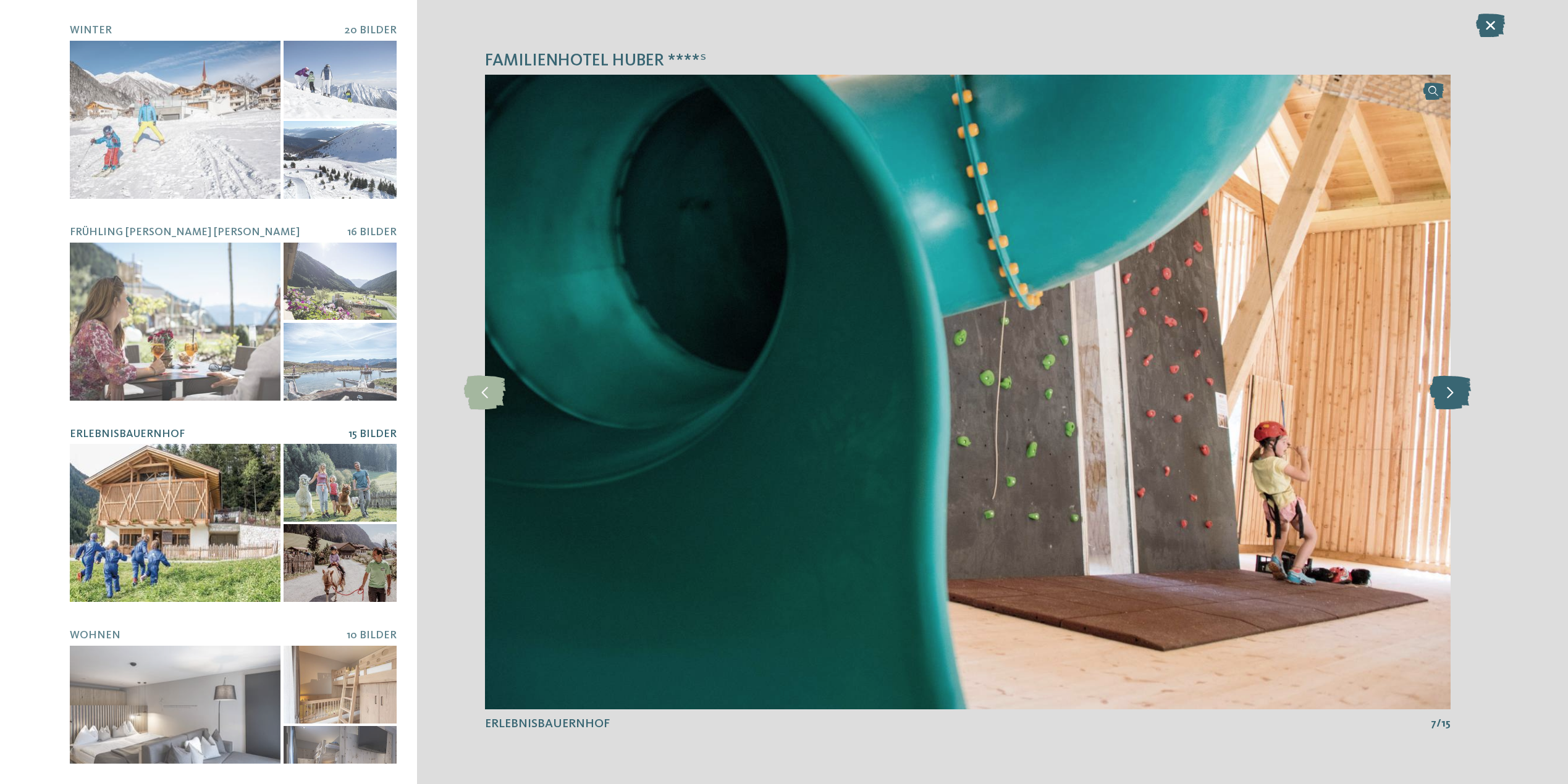
click at [1459, 400] on icon at bounding box center [1450, 391] width 42 height 34
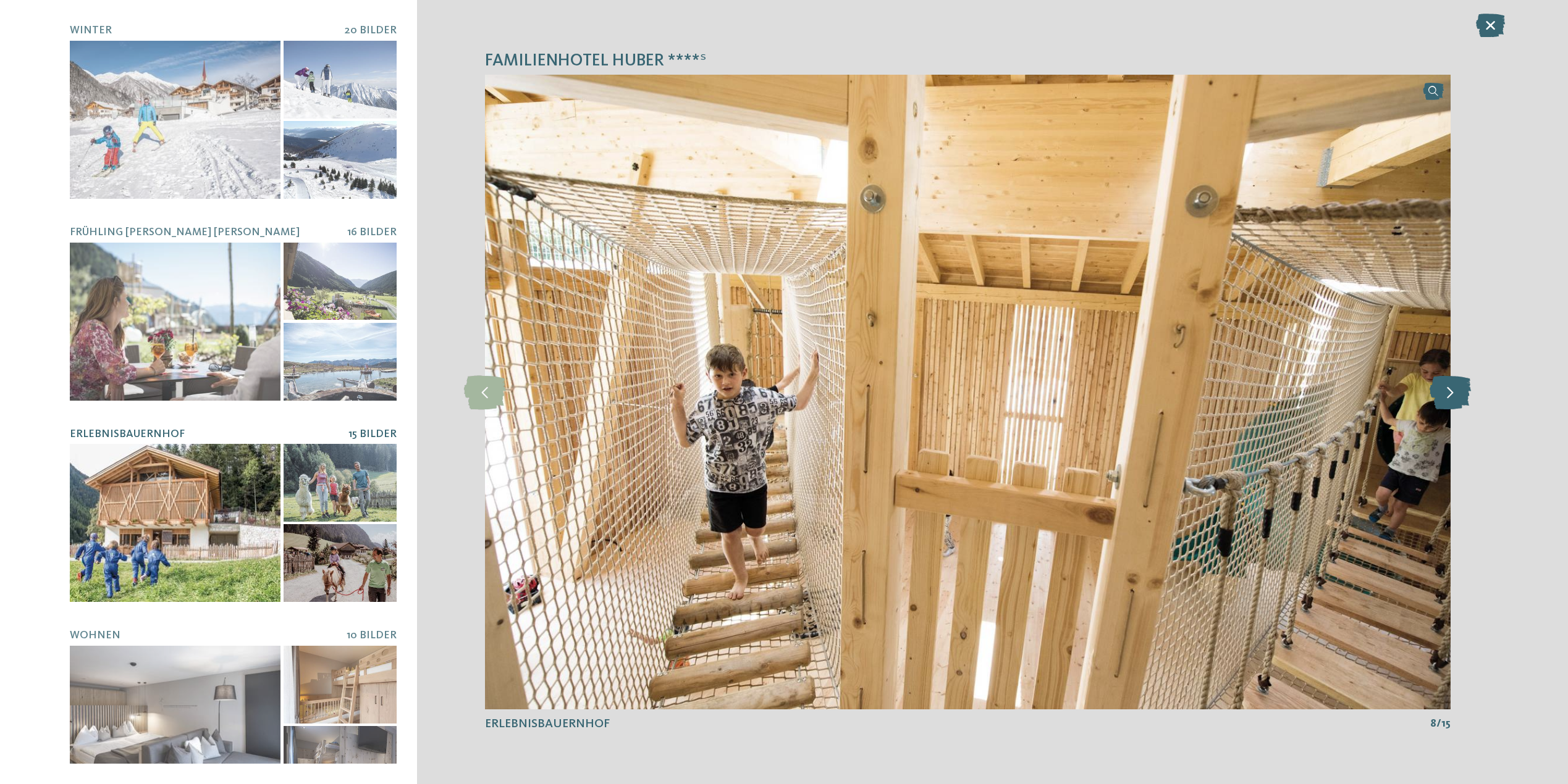
click at [1459, 400] on icon at bounding box center [1450, 391] width 42 height 34
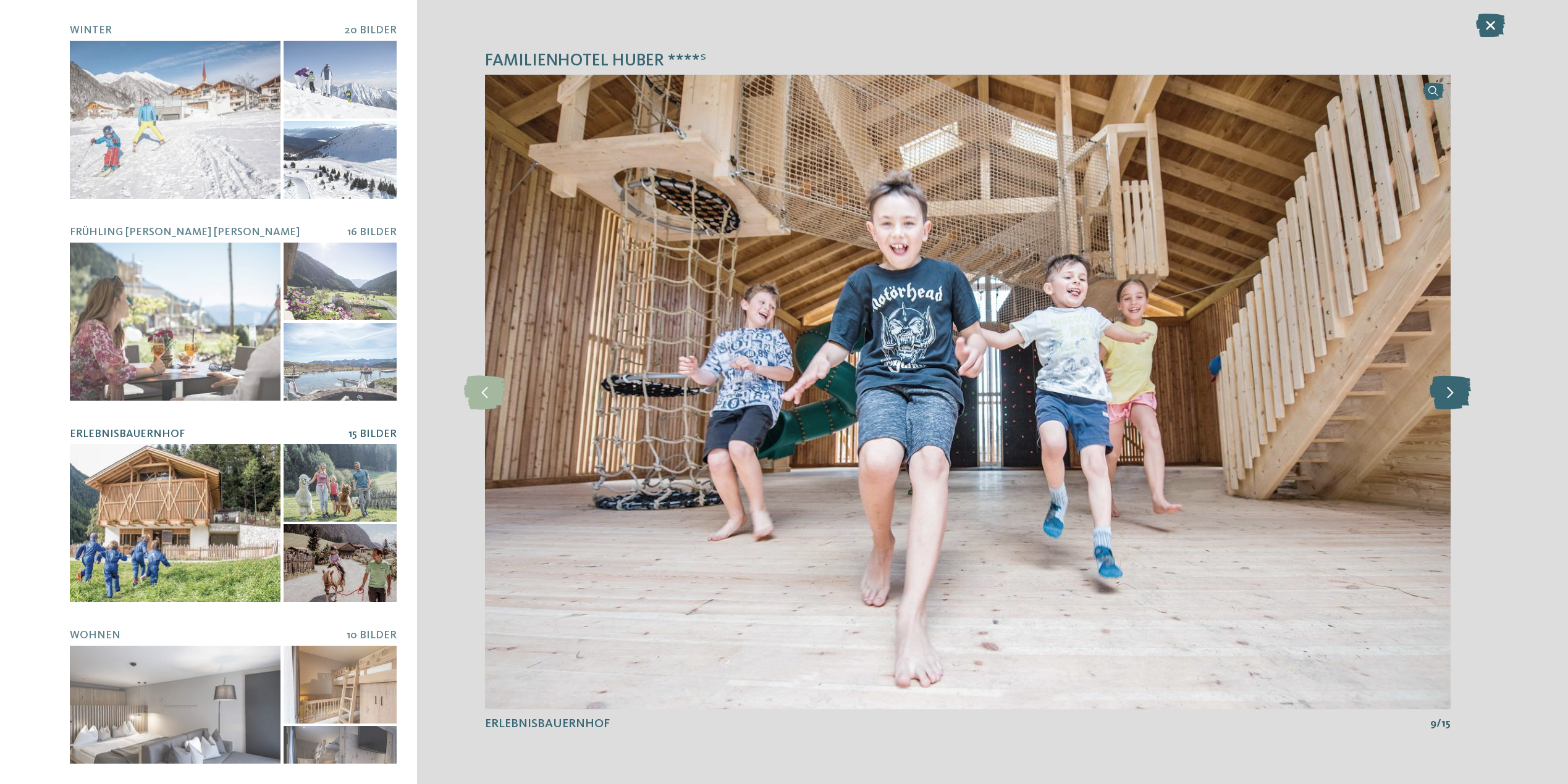
click at [1459, 400] on icon at bounding box center [1450, 391] width 42 height 34
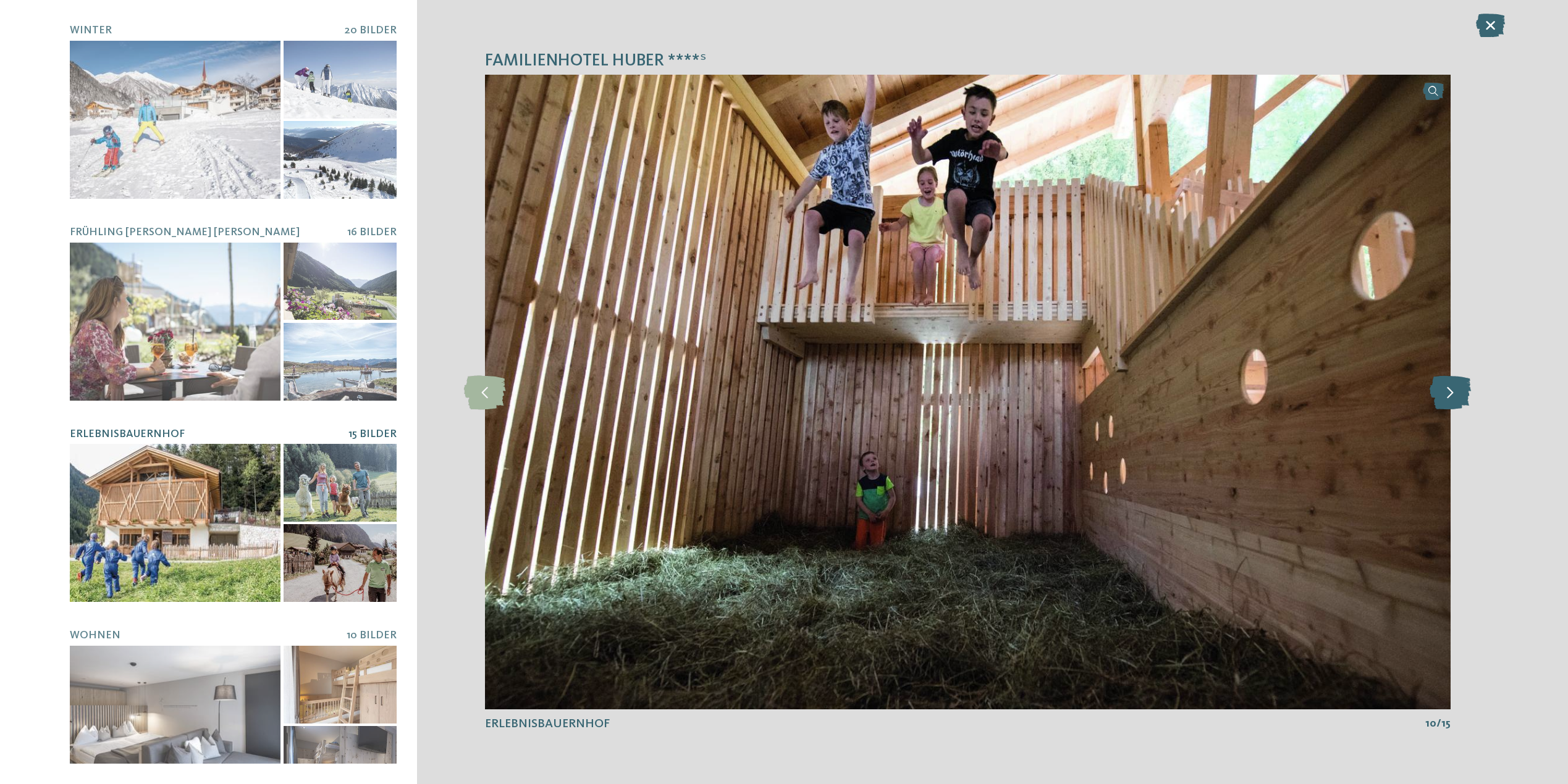
click at [1459, 400] on icon at bounding box center [1450, 391] width 42 height 34
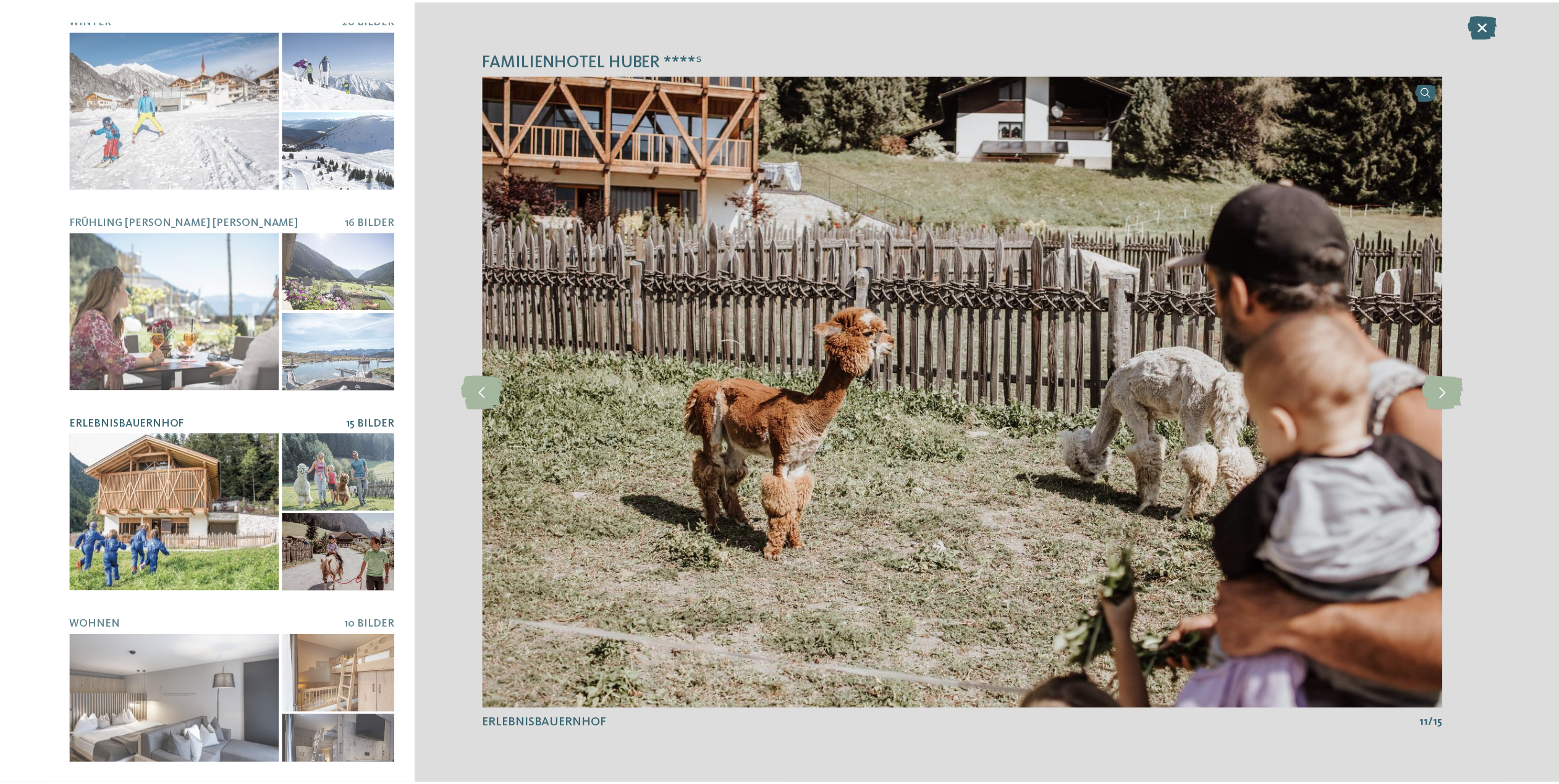
scroll to position [819, 0]
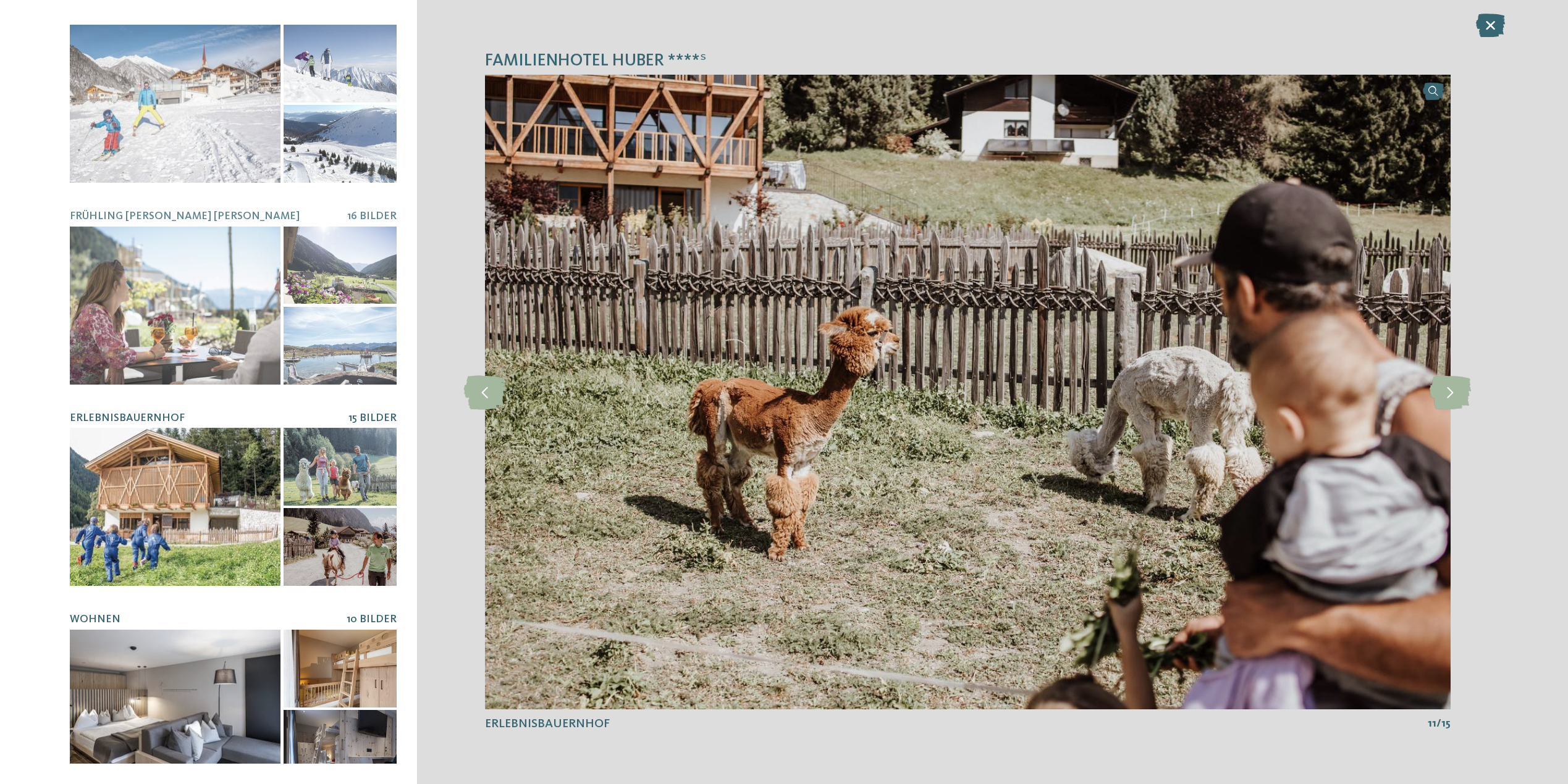
click at [182, 697] on div at bounding box center [175, 708] width 210 height 158
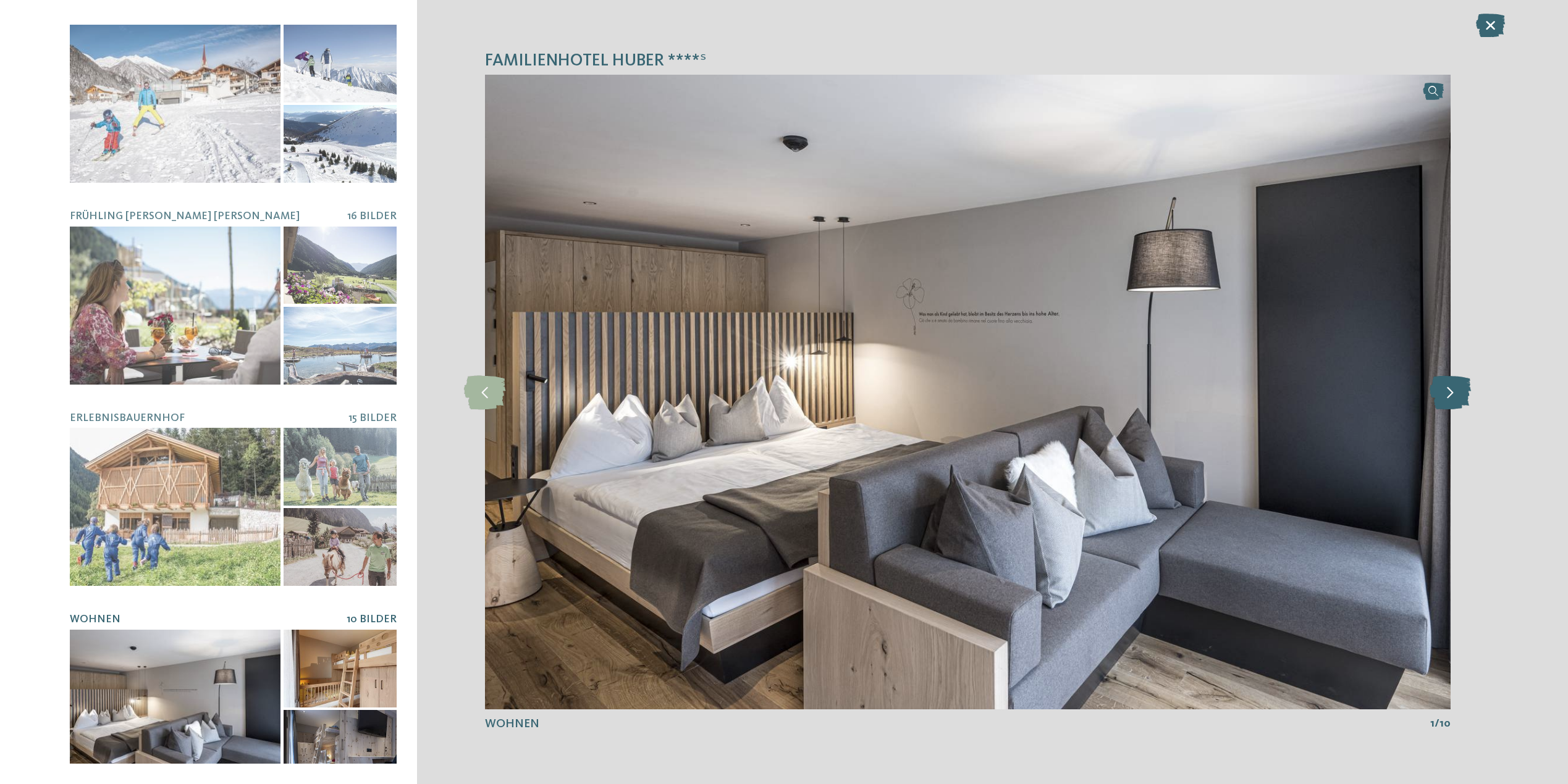
click at [1440, 401] on icon at bounding box center [1450, 391] width 42 height 34
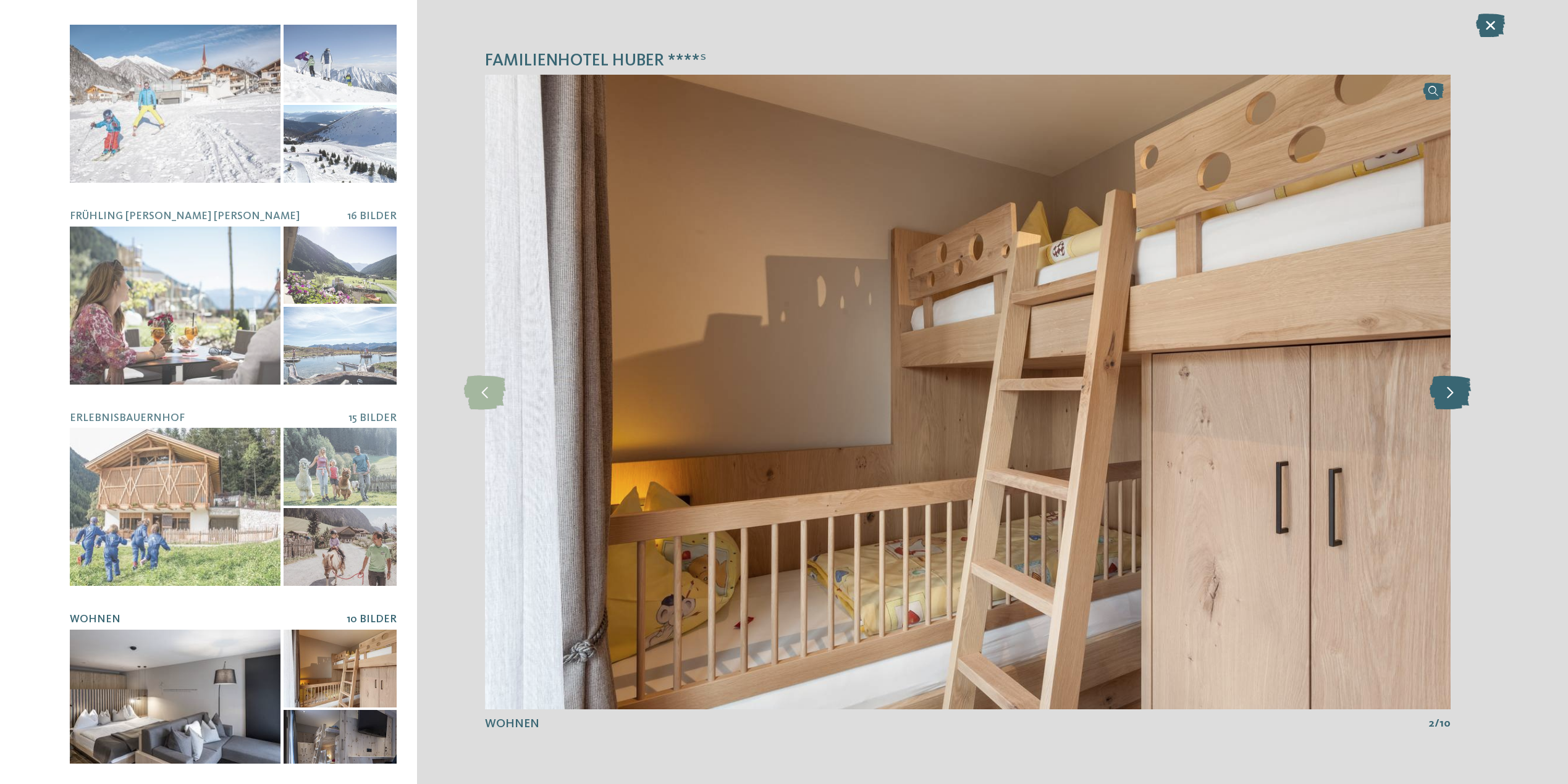
click at [1440, 401] on icon at bounding box center [1450, 391] width 42 height 34
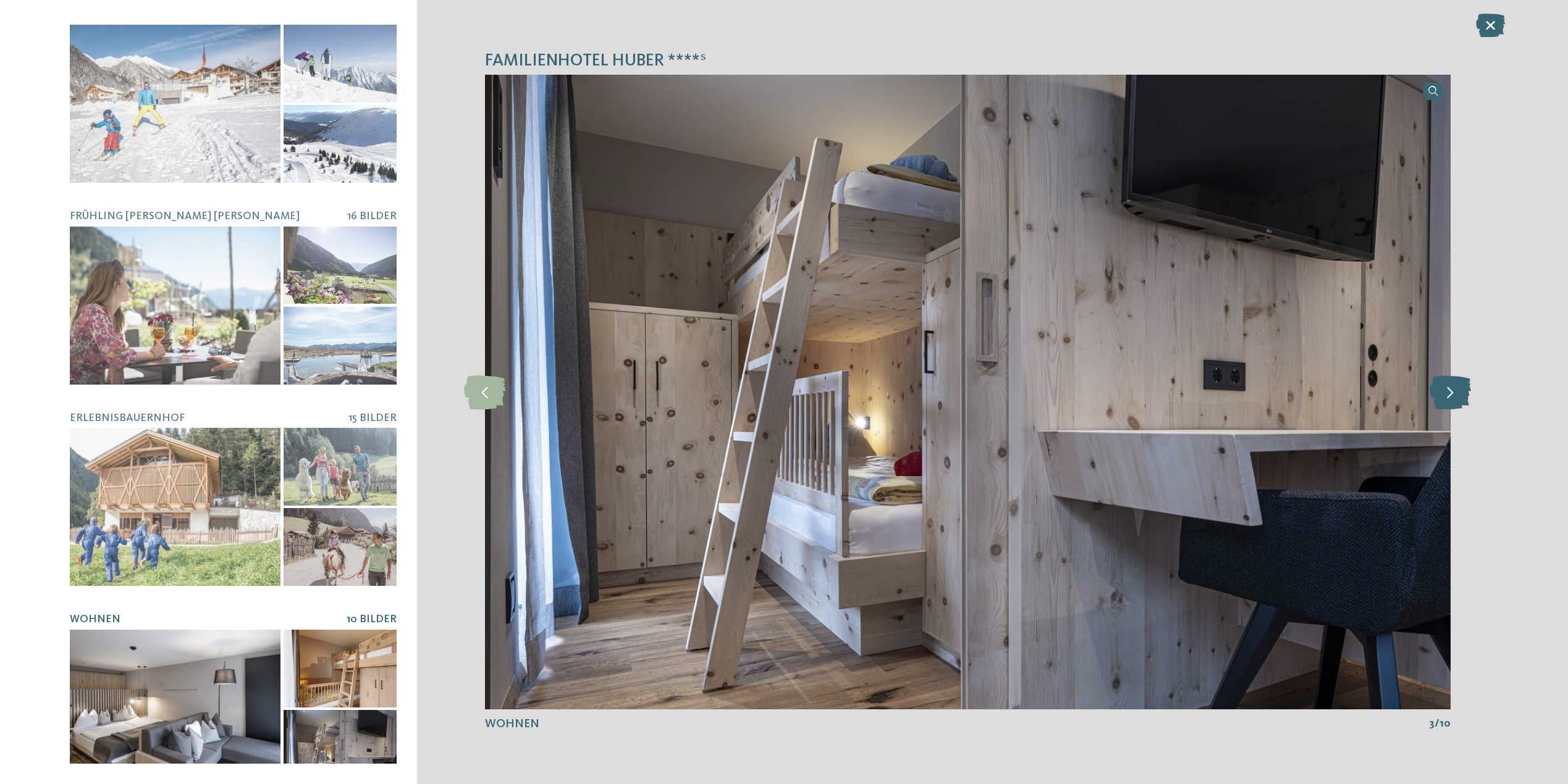
click at [1440, 401] on icon at bounding box center [1450, 391] width 42 height 34
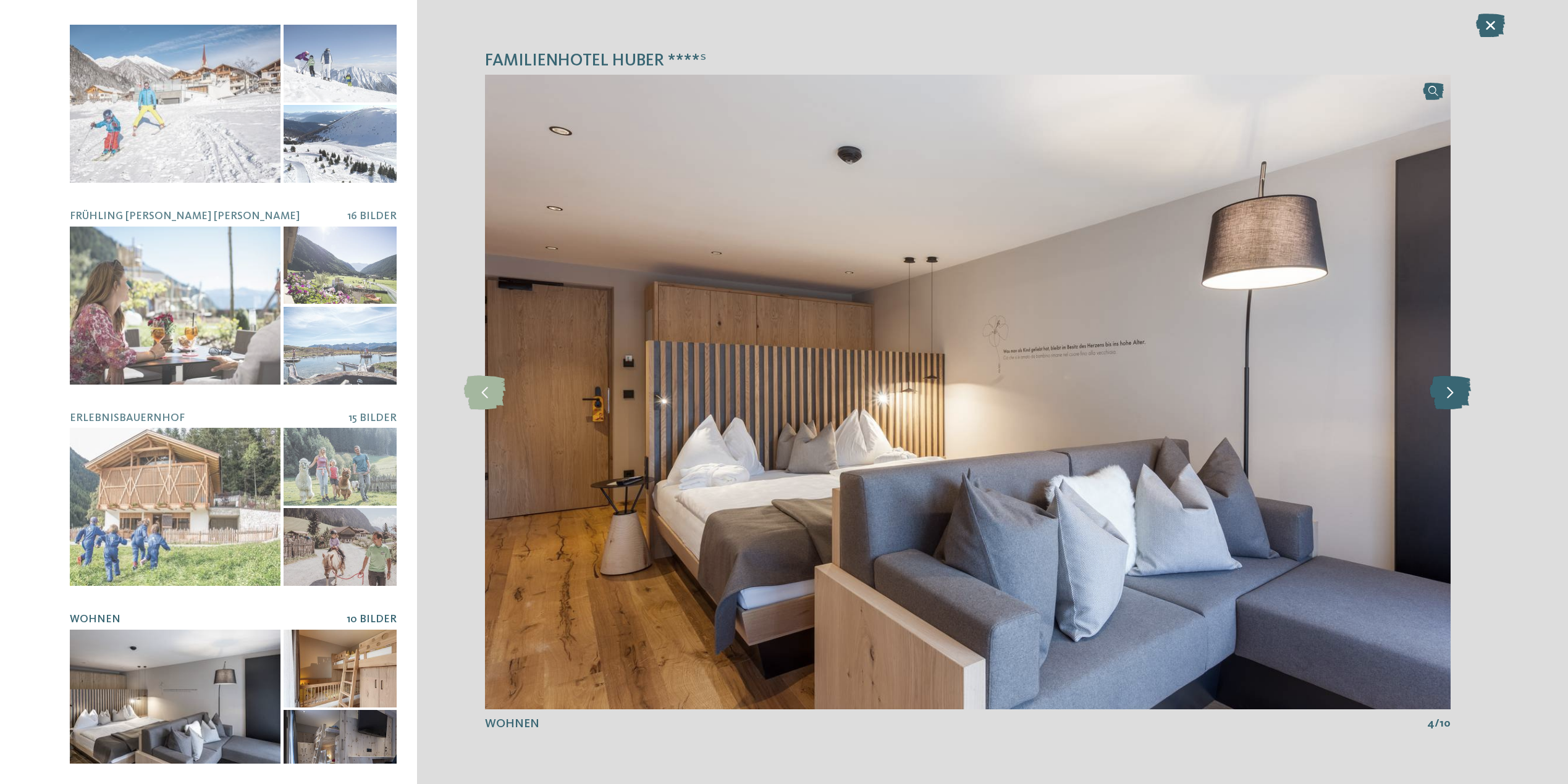
click at [1440, 401] on icon at bounding box center [1450, 391] width 42 height 34
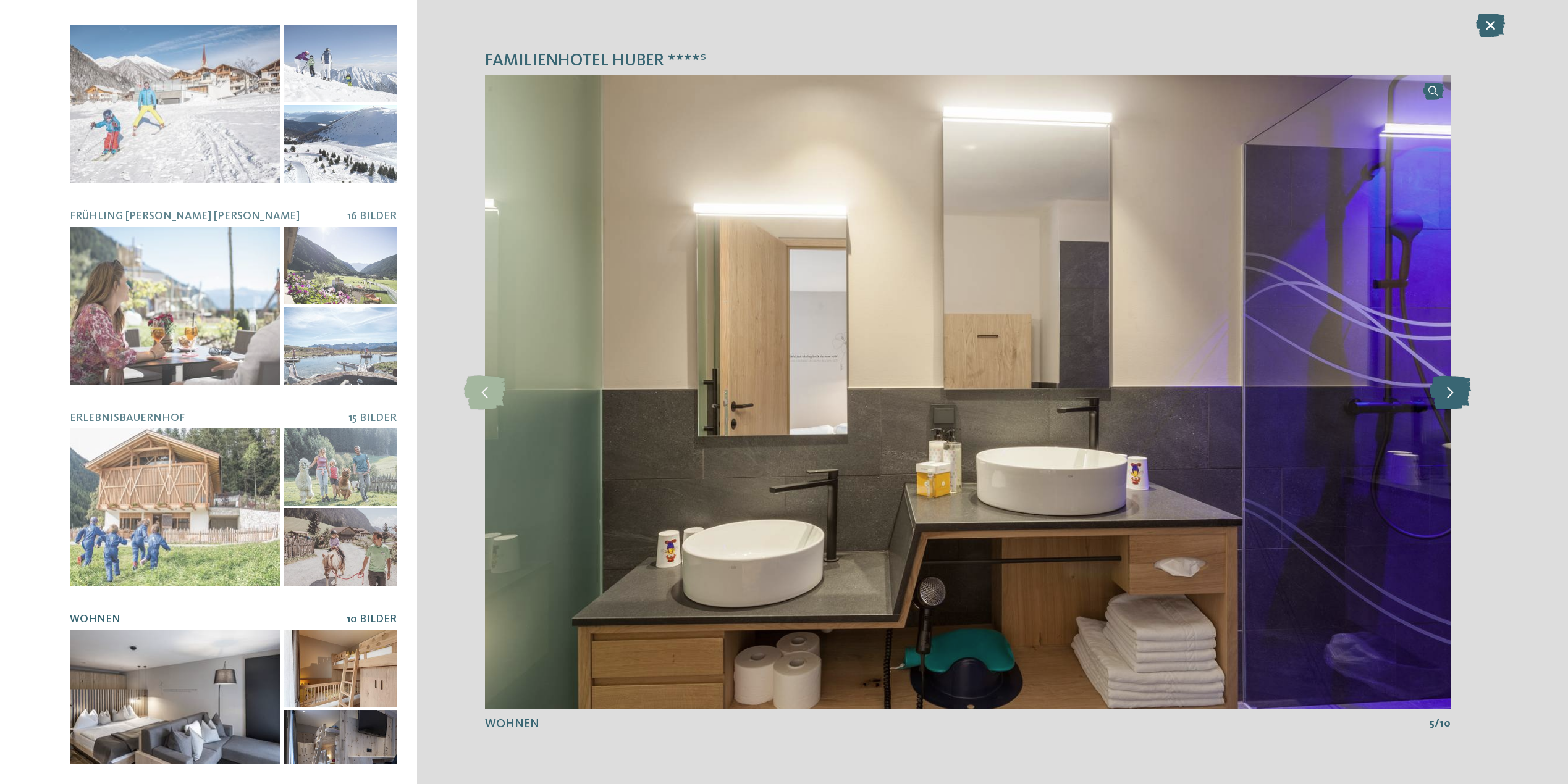
click at [1440, 401] on icon at bounding box center [1450, 391] width 42 height 34
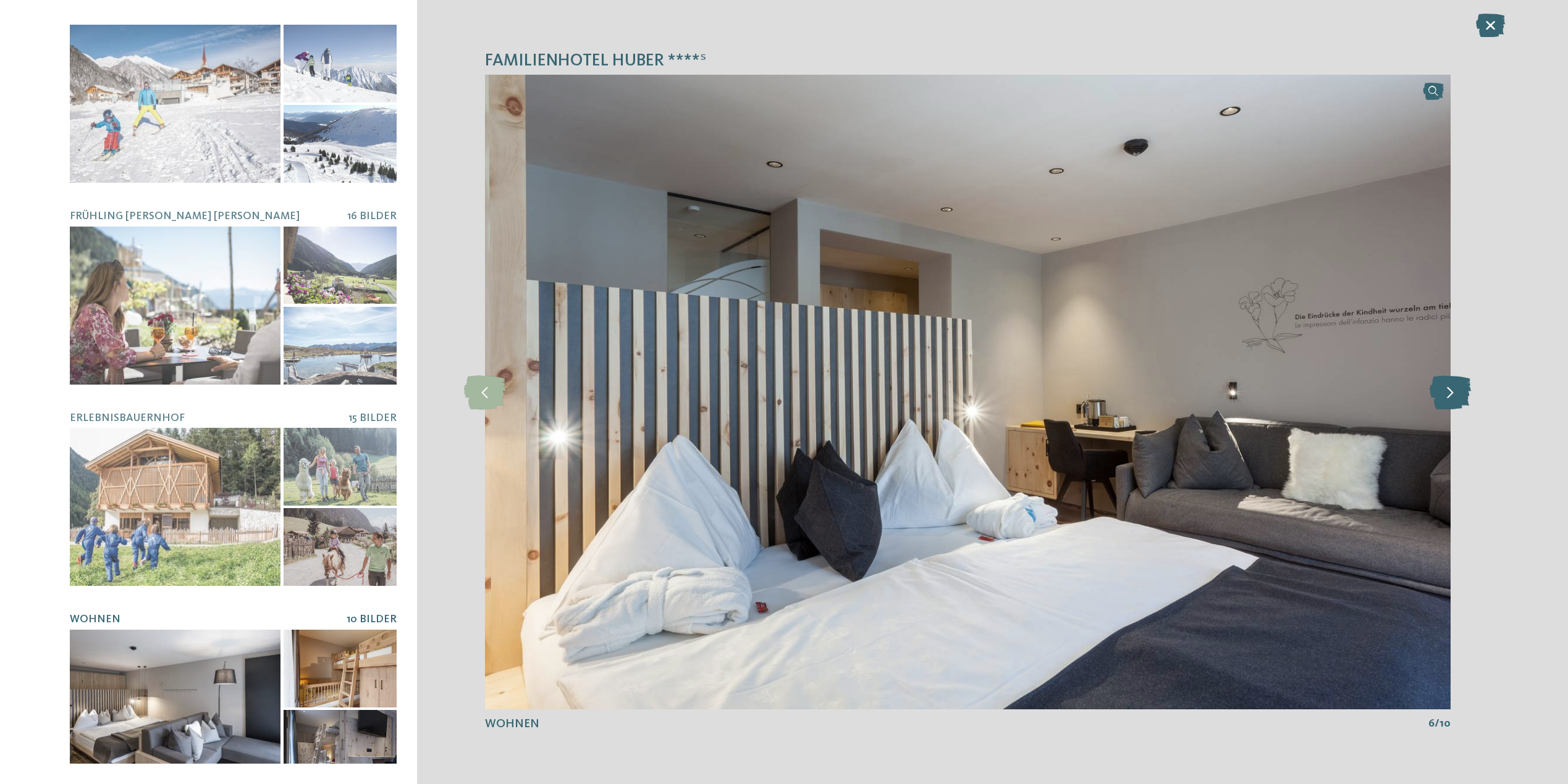
click at [1440, 401] on icon at bounding box center [1450, 391] width 42 height 34
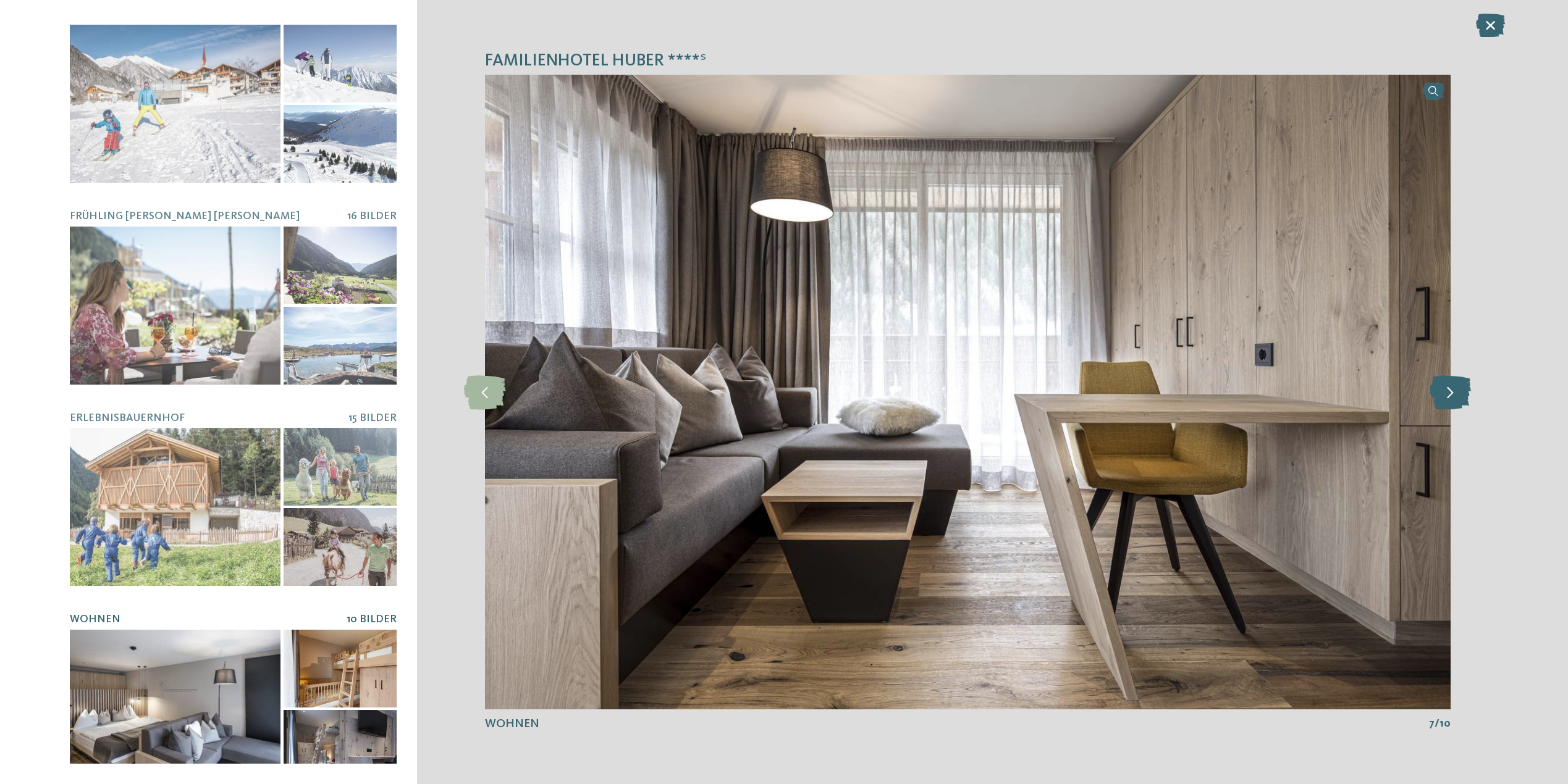
click at [1440, 401] on icon at bounding box center [1450, 391] width 42 height 34
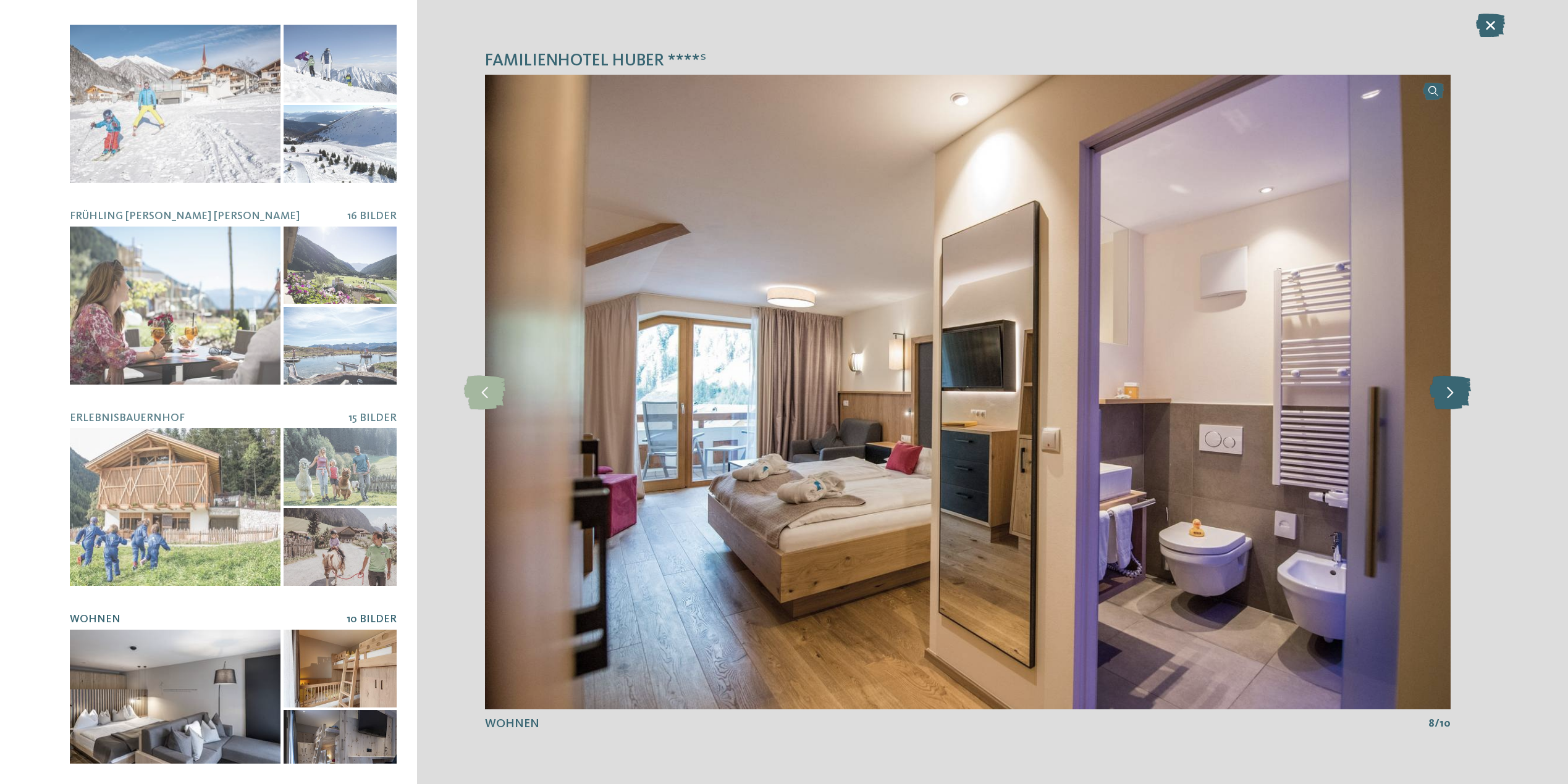
click at [1440, 401] on icon at bounding box center [1450, 391] width 42 height 34
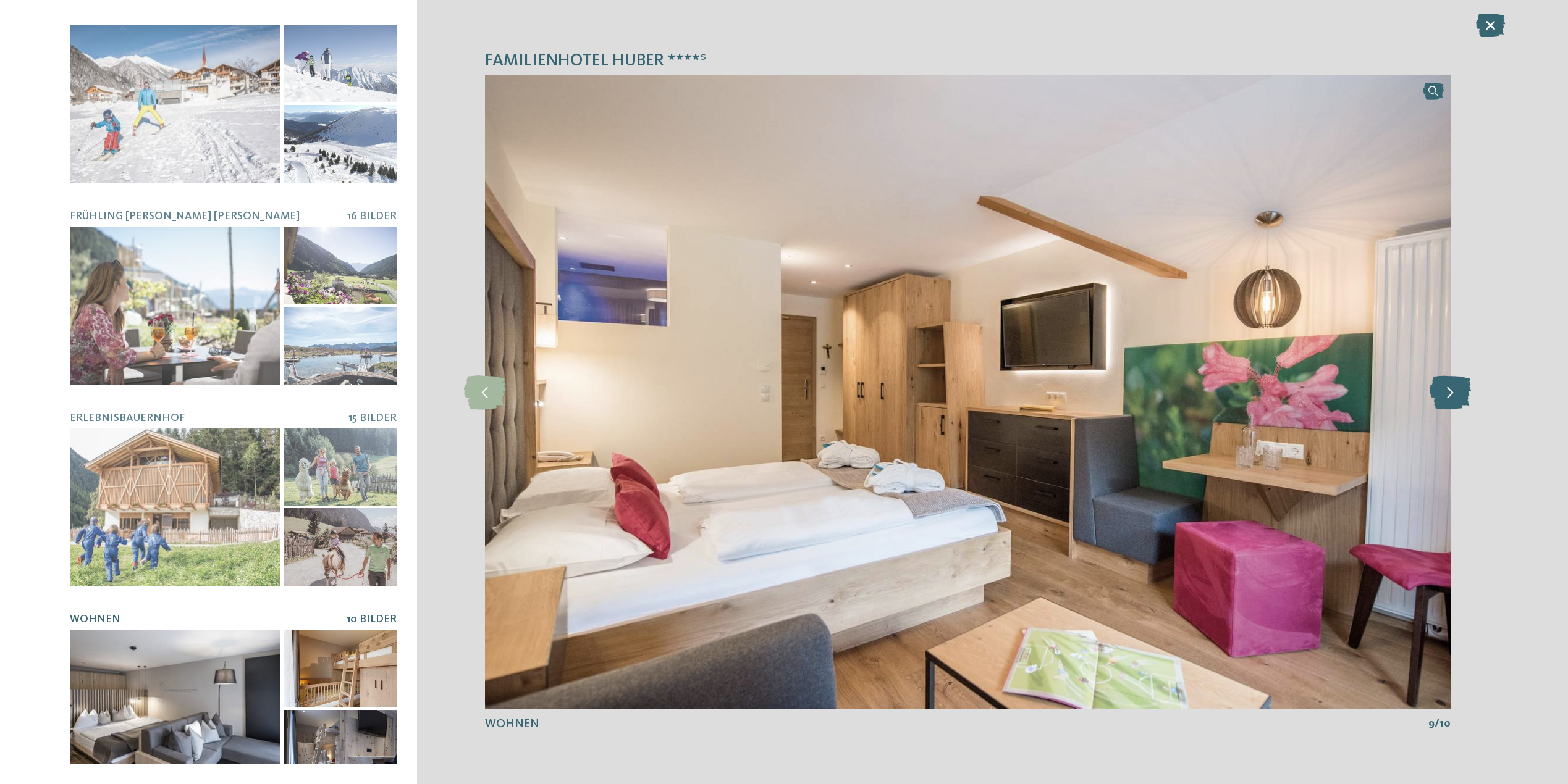
click at [1440, 401] on icon at bounding box center [1450, 391] width 42 height 34
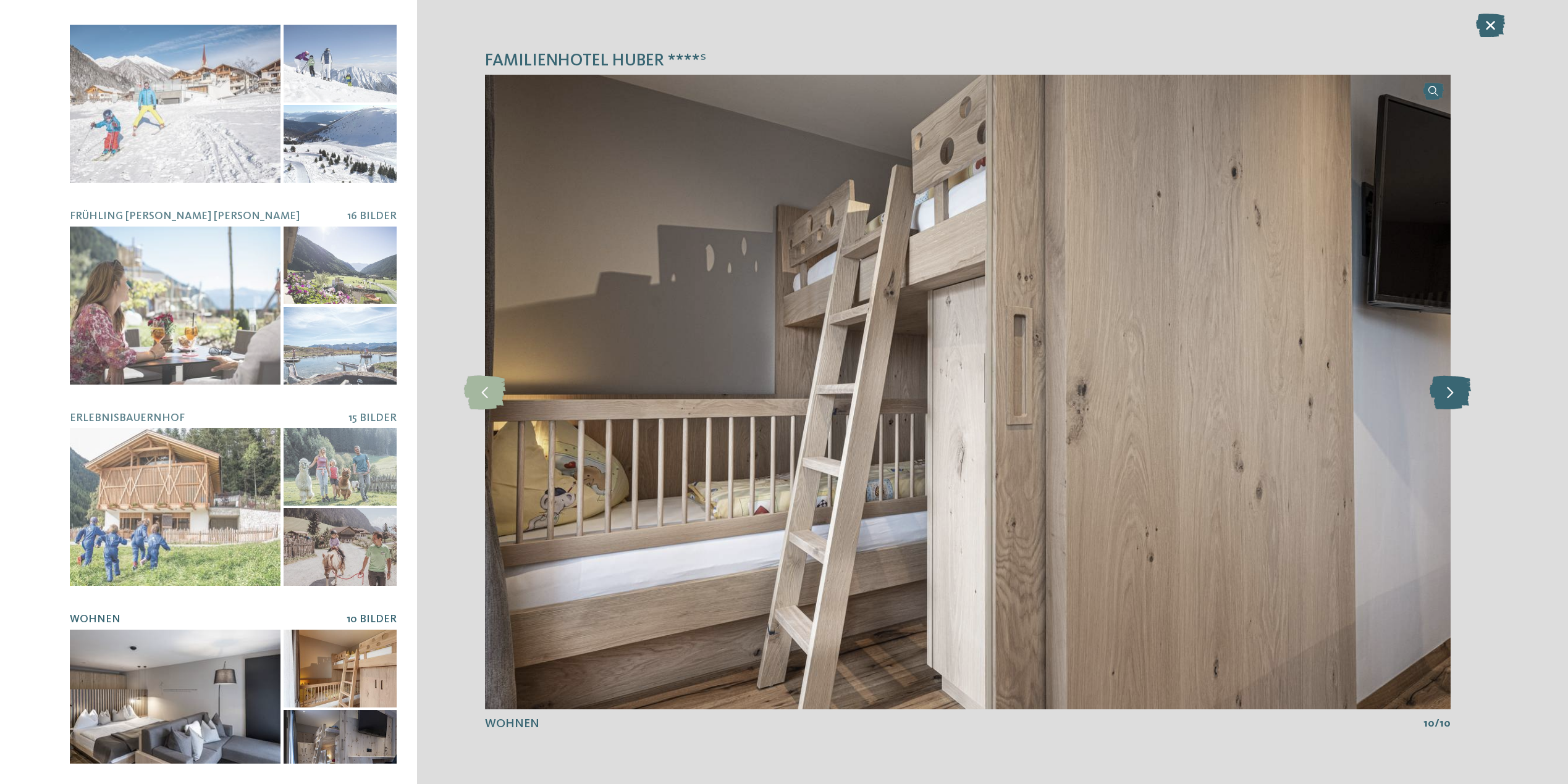
click at [1440, 401] on icon at bounding box center [1450, 391] width 42 height 34
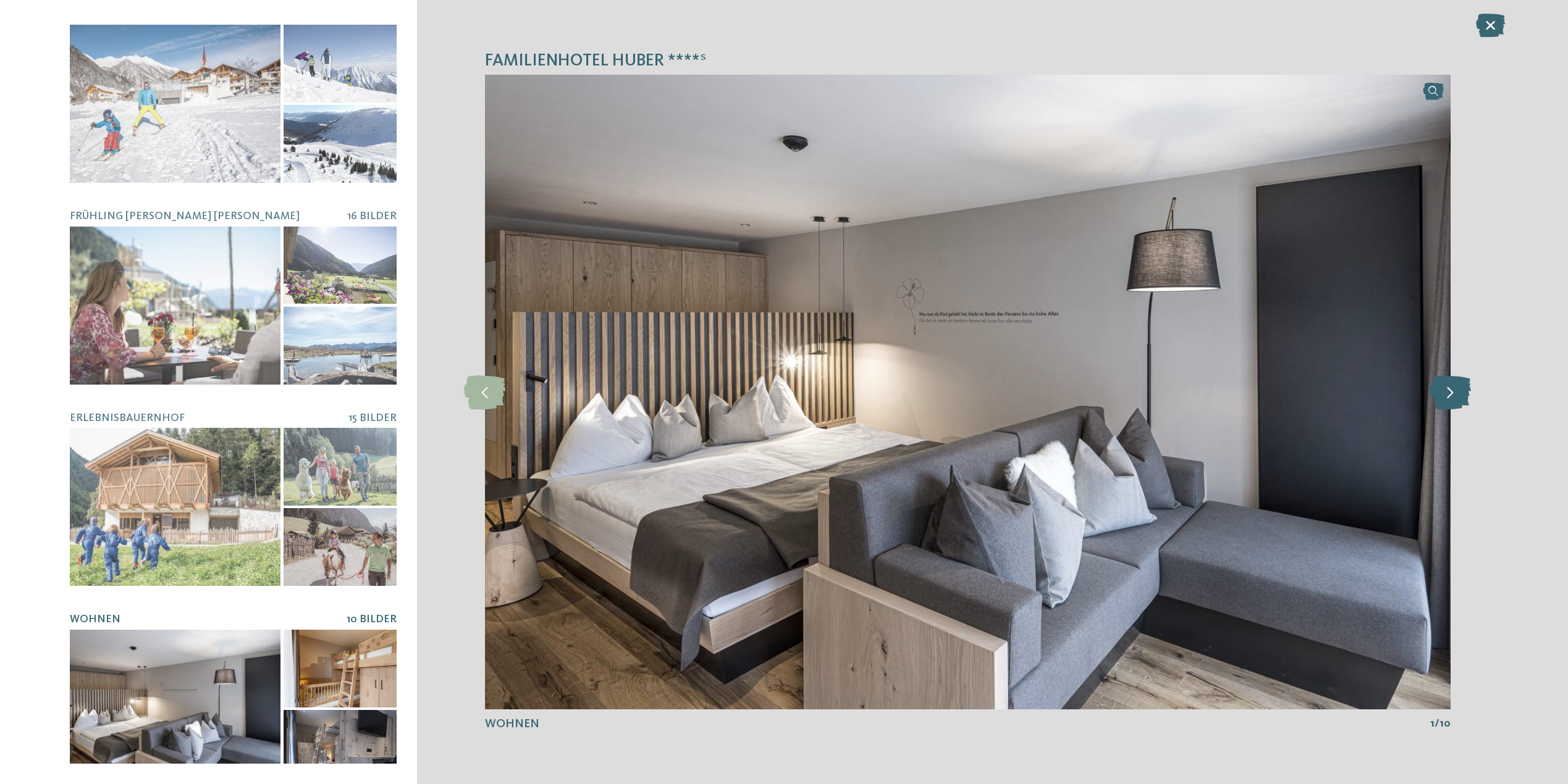
click at [1440, 401] on icon at bounding box center [1450, 391] width 42 height 34
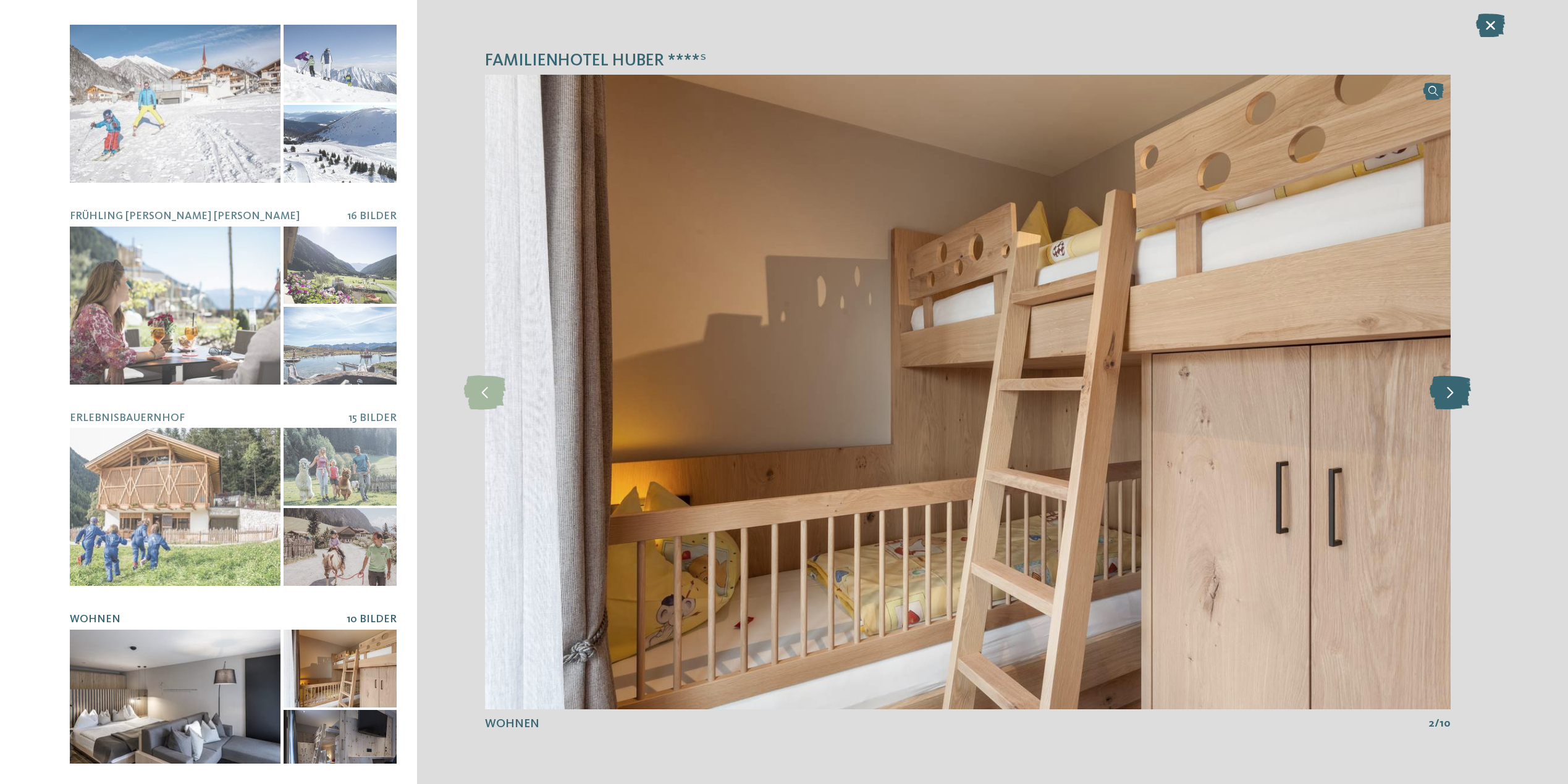
click at [1440, 401] on icon at bounding box center [1450, 391] width 42 height 34
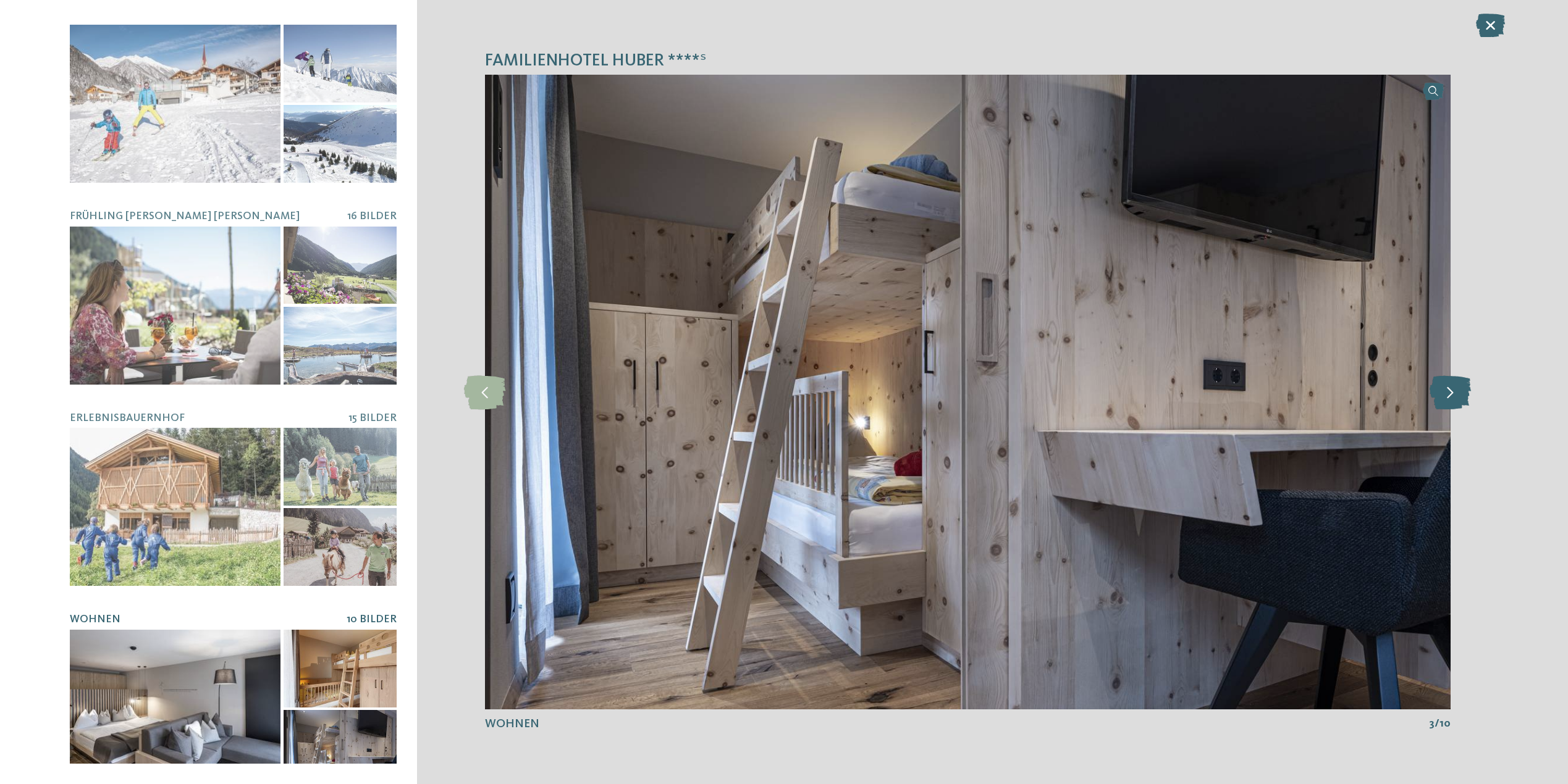
click at [1440, 401] on icon at bounding box center [1450, 391] width 42 height 34
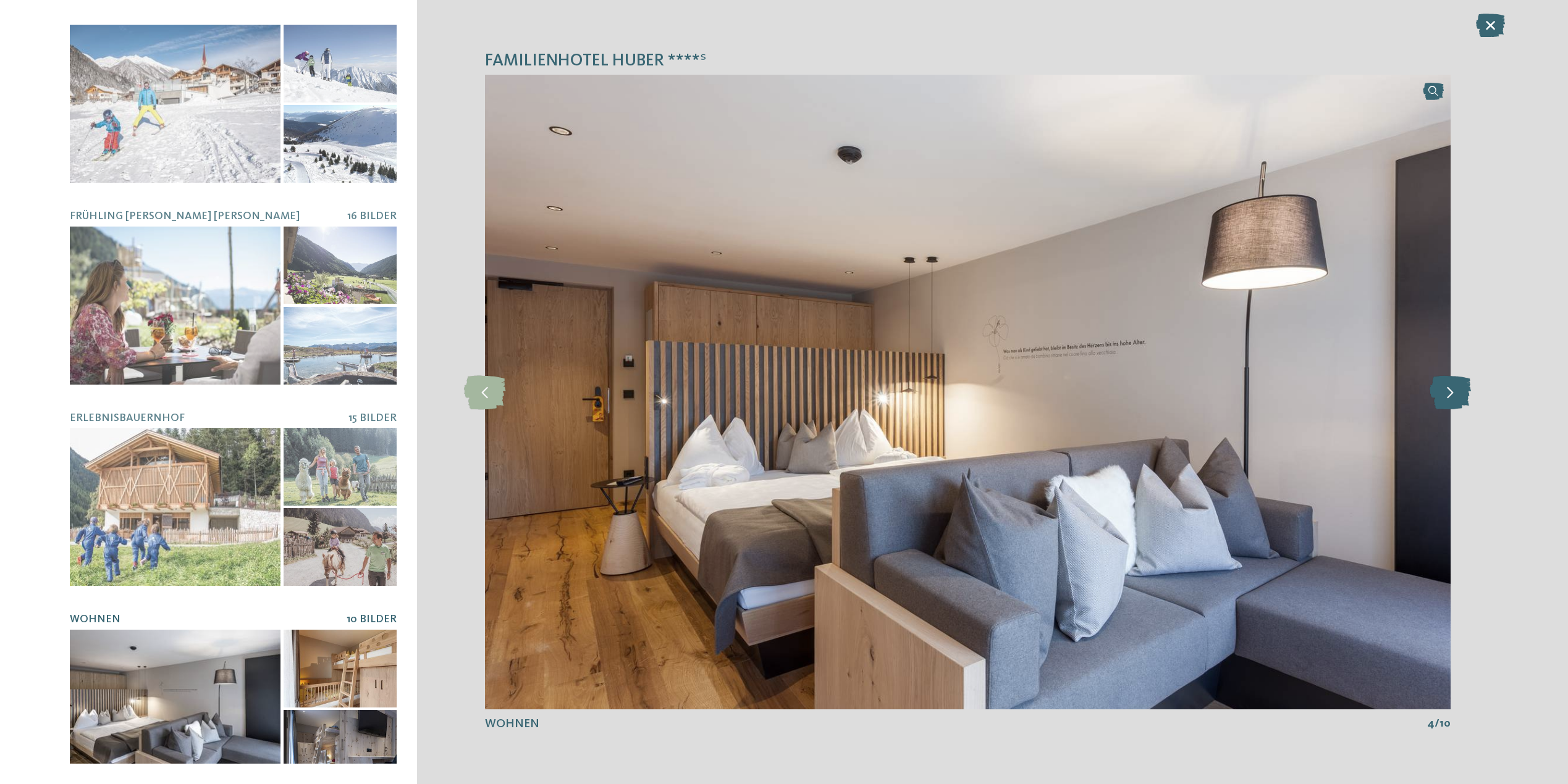
click at [1440, 401] on icon at bounding box center [1450, 391] width 42 height 34
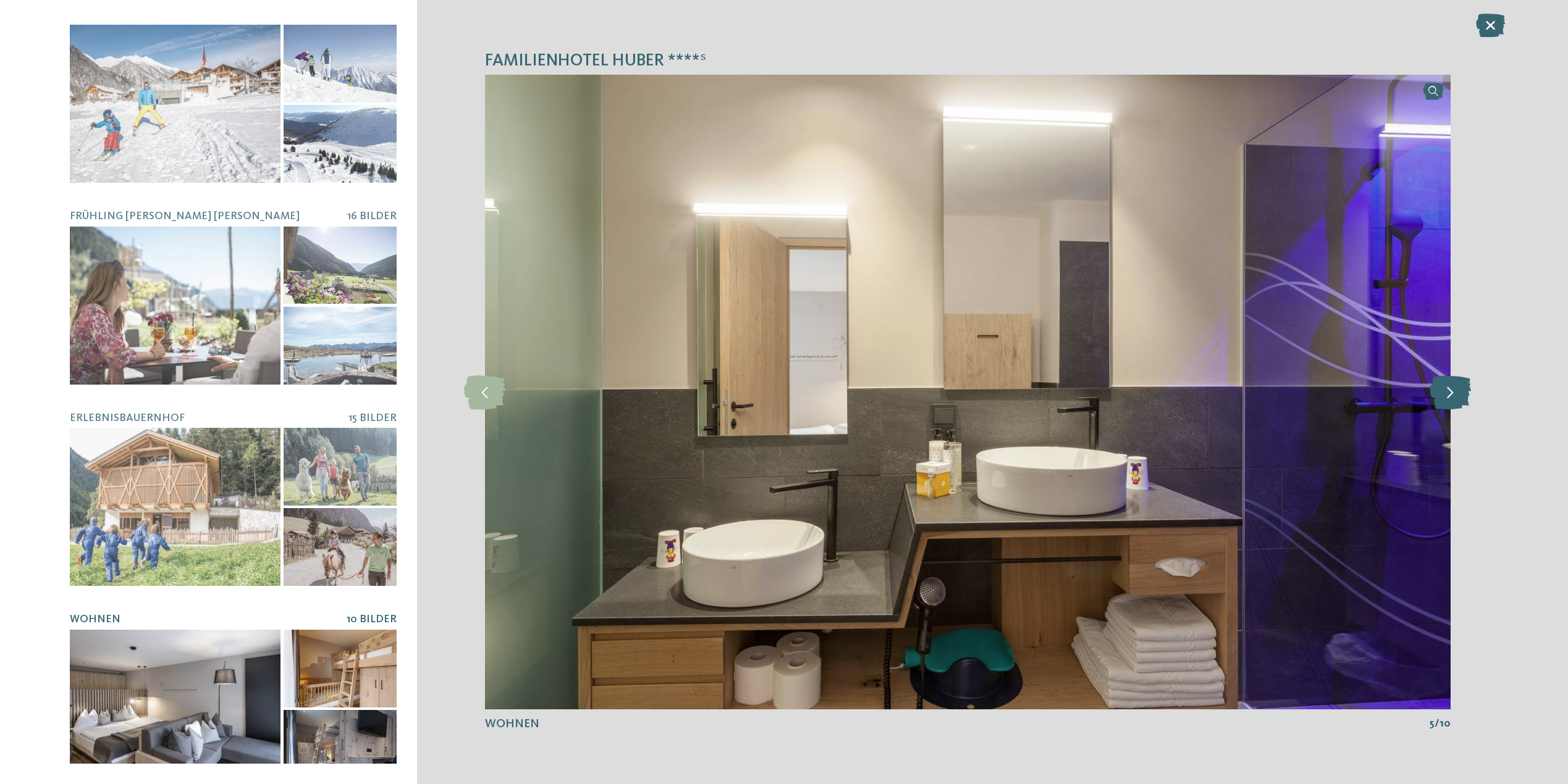
click at [1440, 401] on icon at bounding box center [1450, 391] width 42 height 34
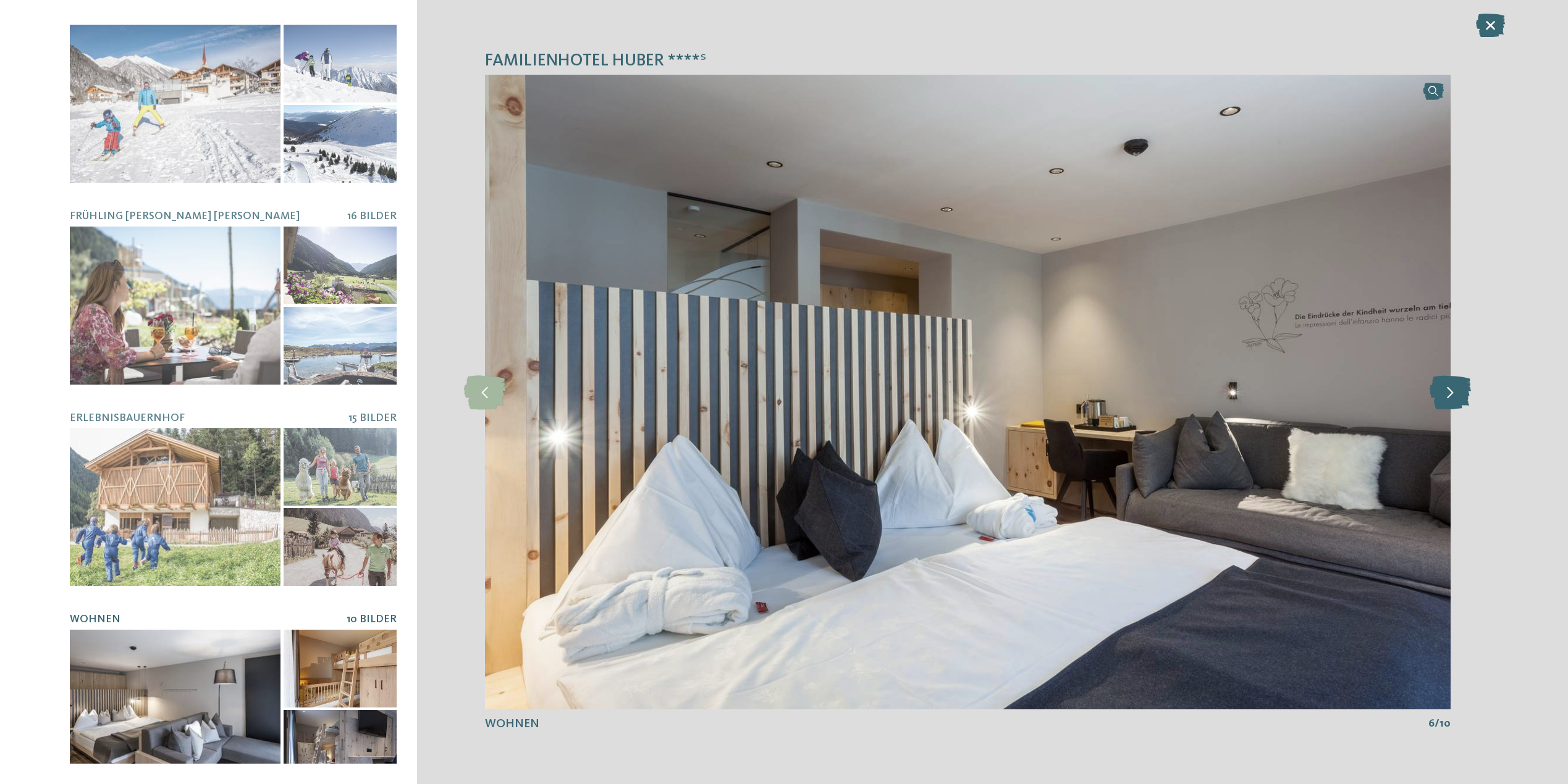
click at [1440, 401] on icon at bounding box center [1450, 391] width 42 height 34
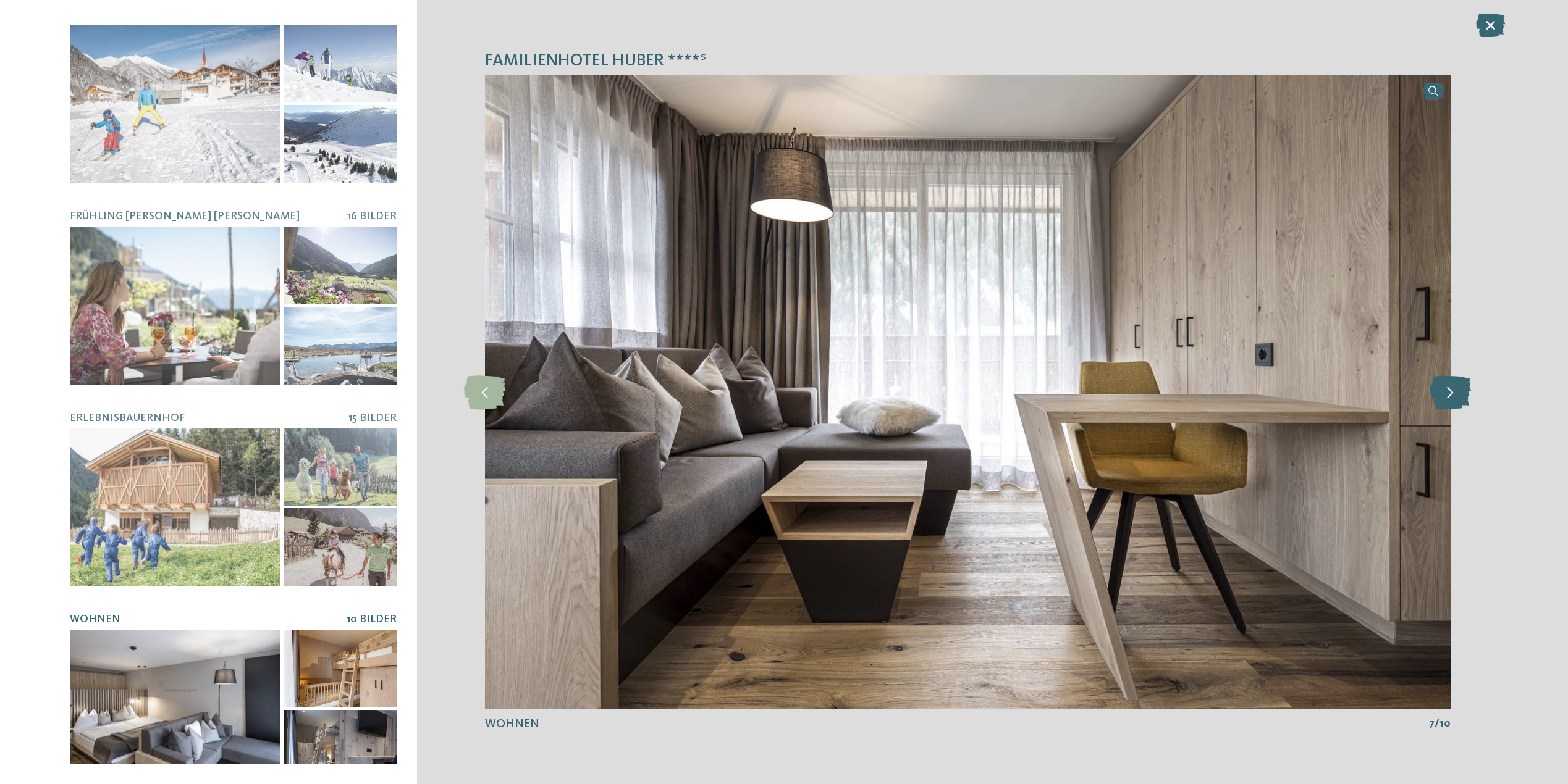
click at [1440, 401] on icon at bounding box center [1450, 391] width 42 height 34
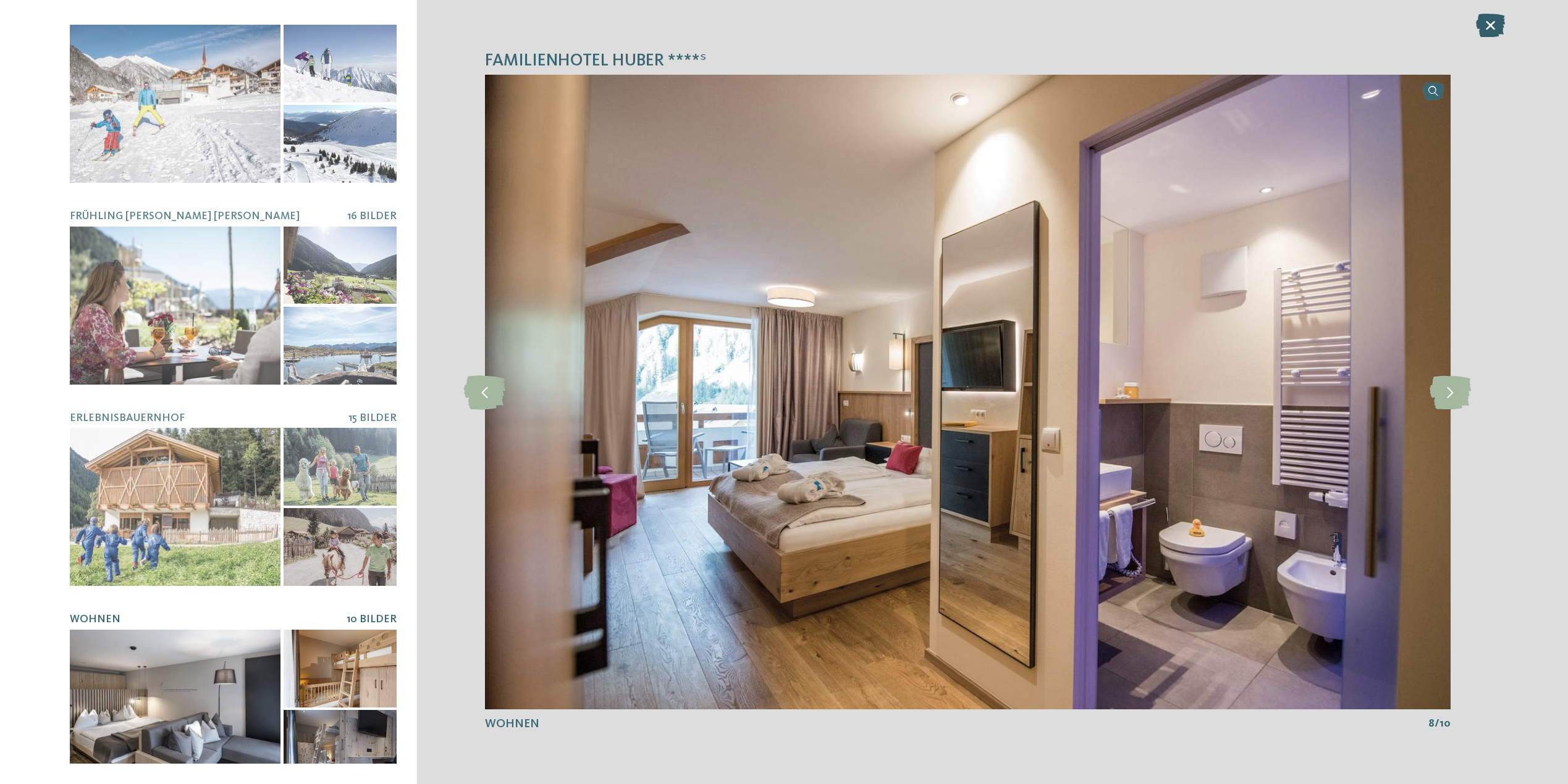
click at [1488, 22] on icon at bounding box center [1490, 25] width 29 height 23
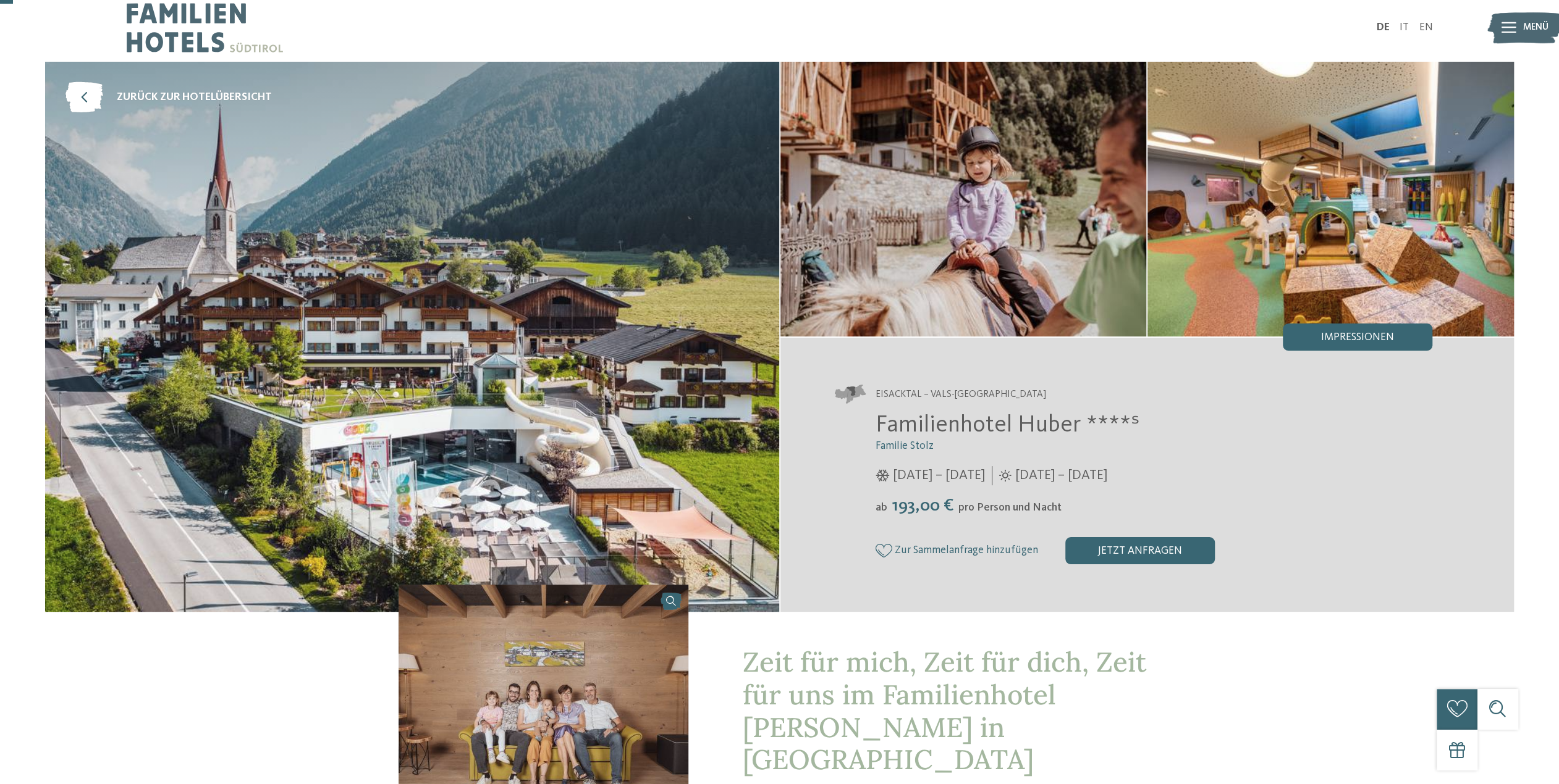
scroll to position [0, 0]
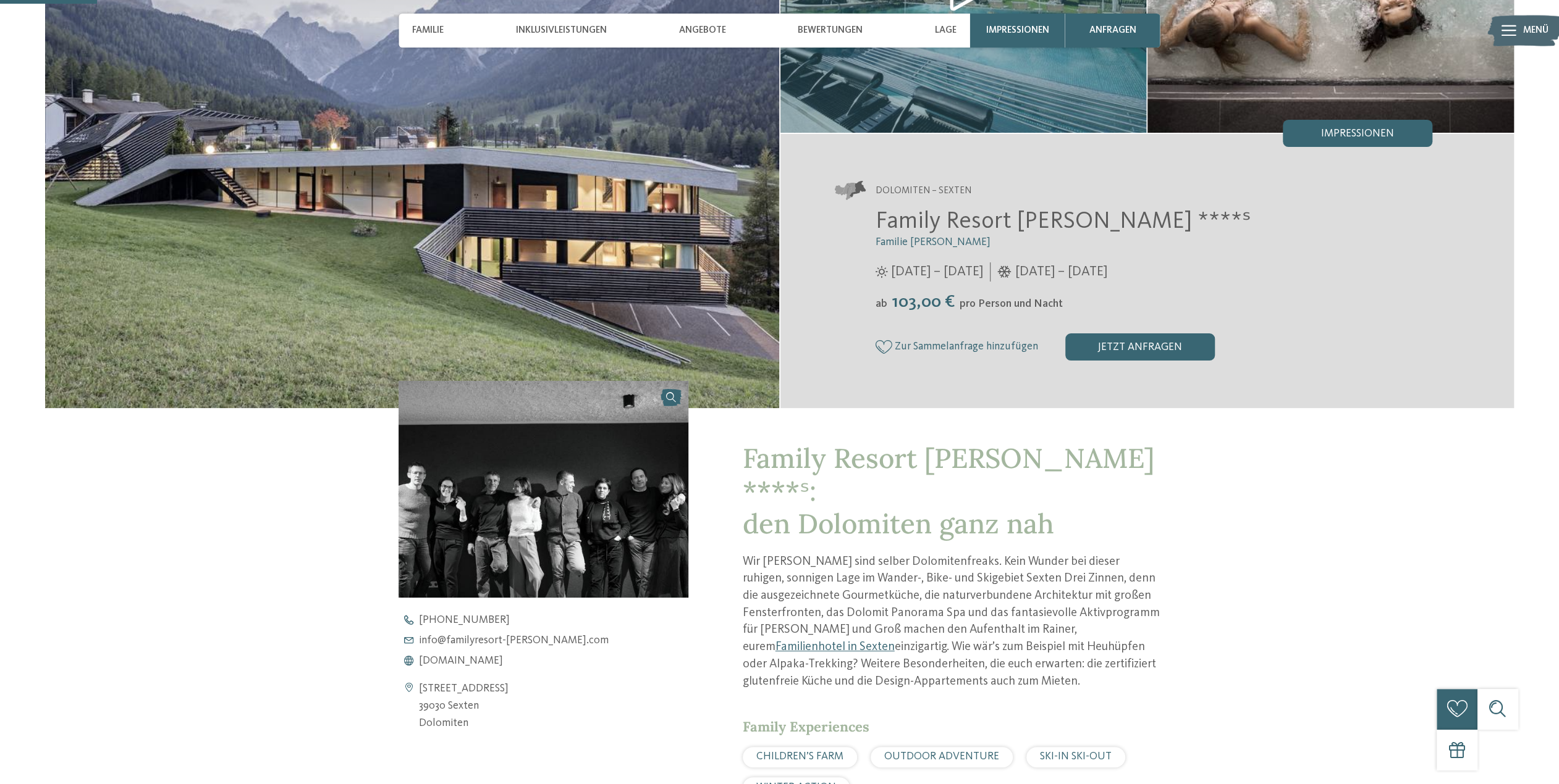
scroll to position [247, 0]
